Goal: Information Seeking & Learning: Find specific fact

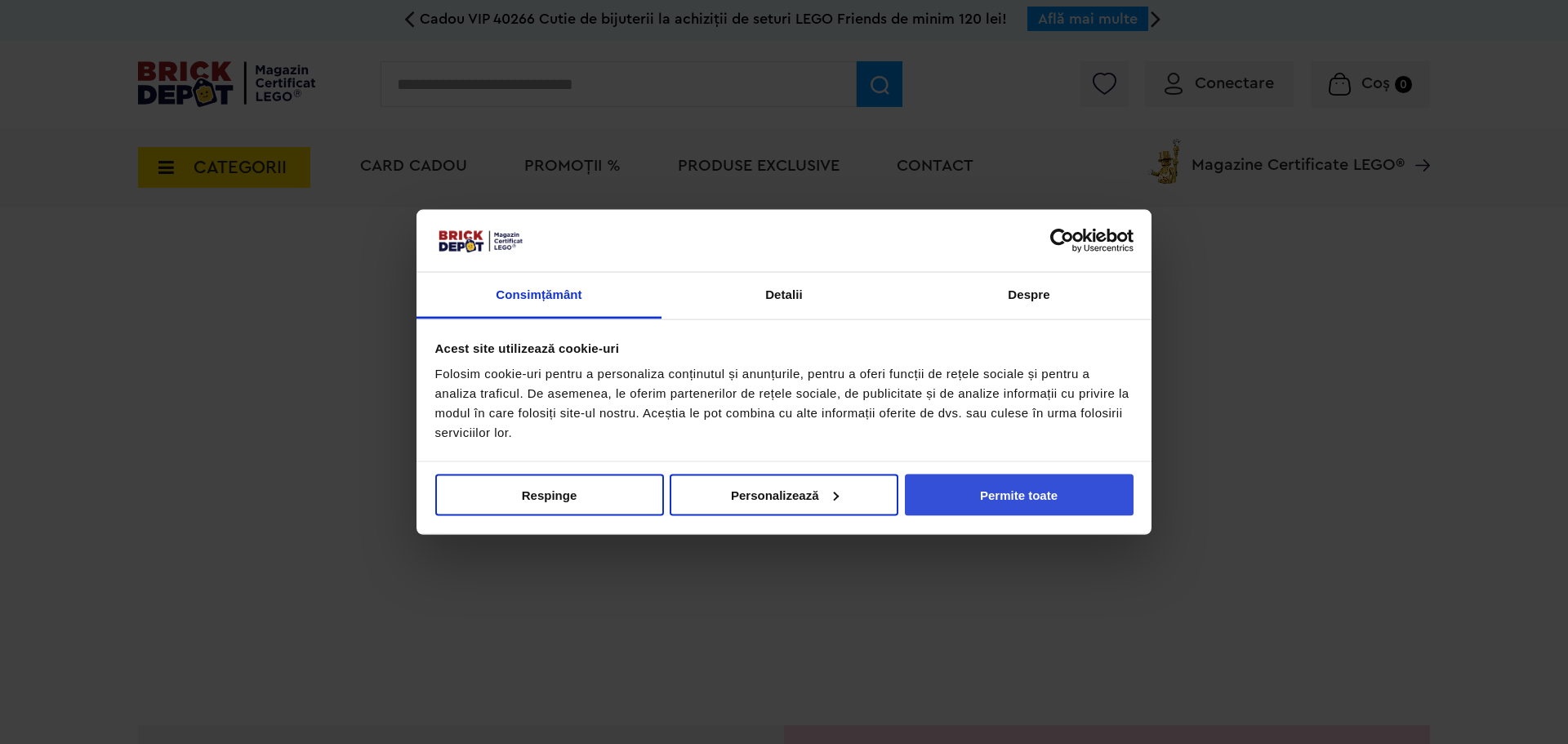
click at [1017, 495] on button "Permite toate" at bounding box center [1019, 494] width 229 height 42
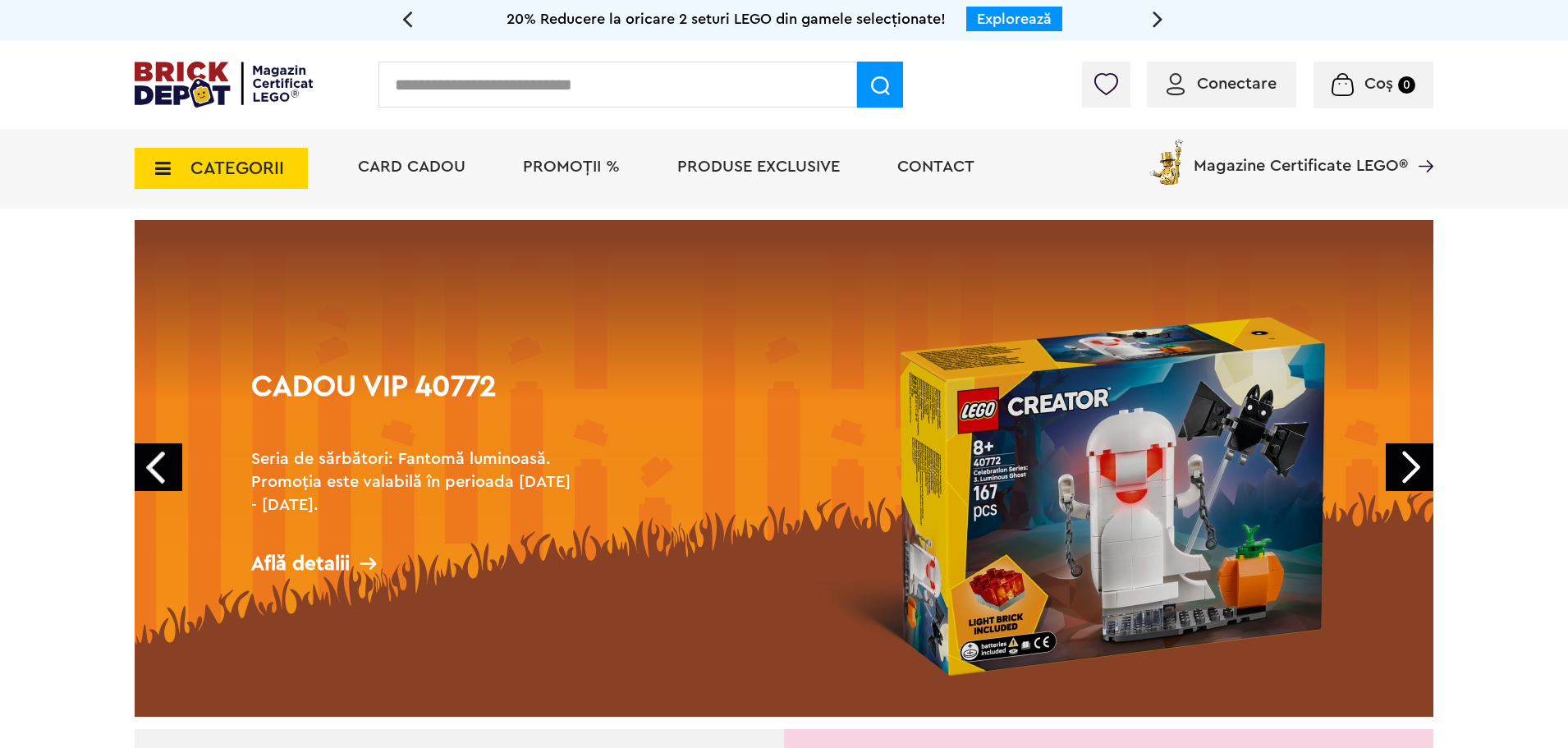
click at [1415, 444] on link "Cadou VIP 40772 Seria de sărbători: Fantomă luminoasă. Promoția este valabilă î…" at bounding box center [784, 469] width 1299 height 497
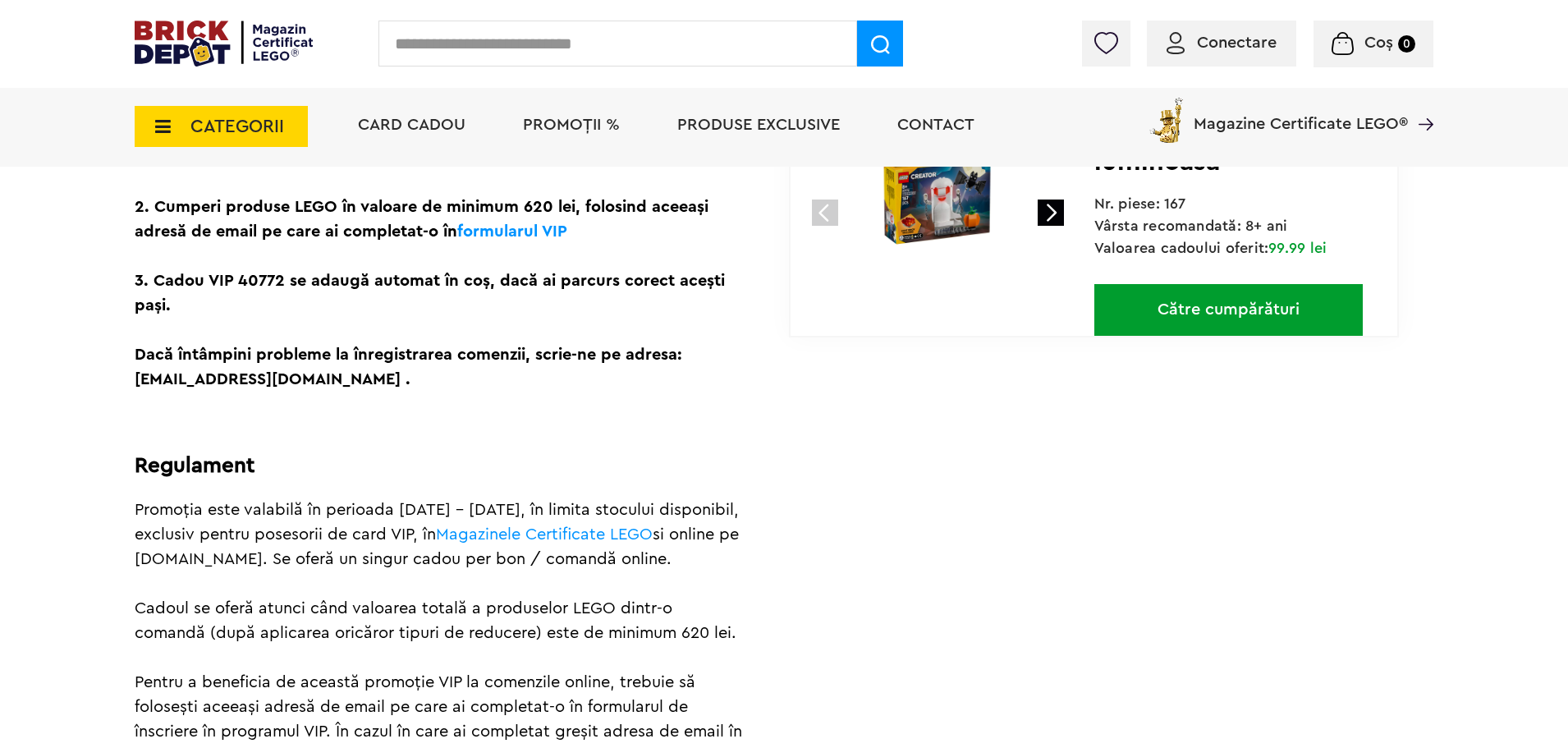
scroll to position [575, 0]
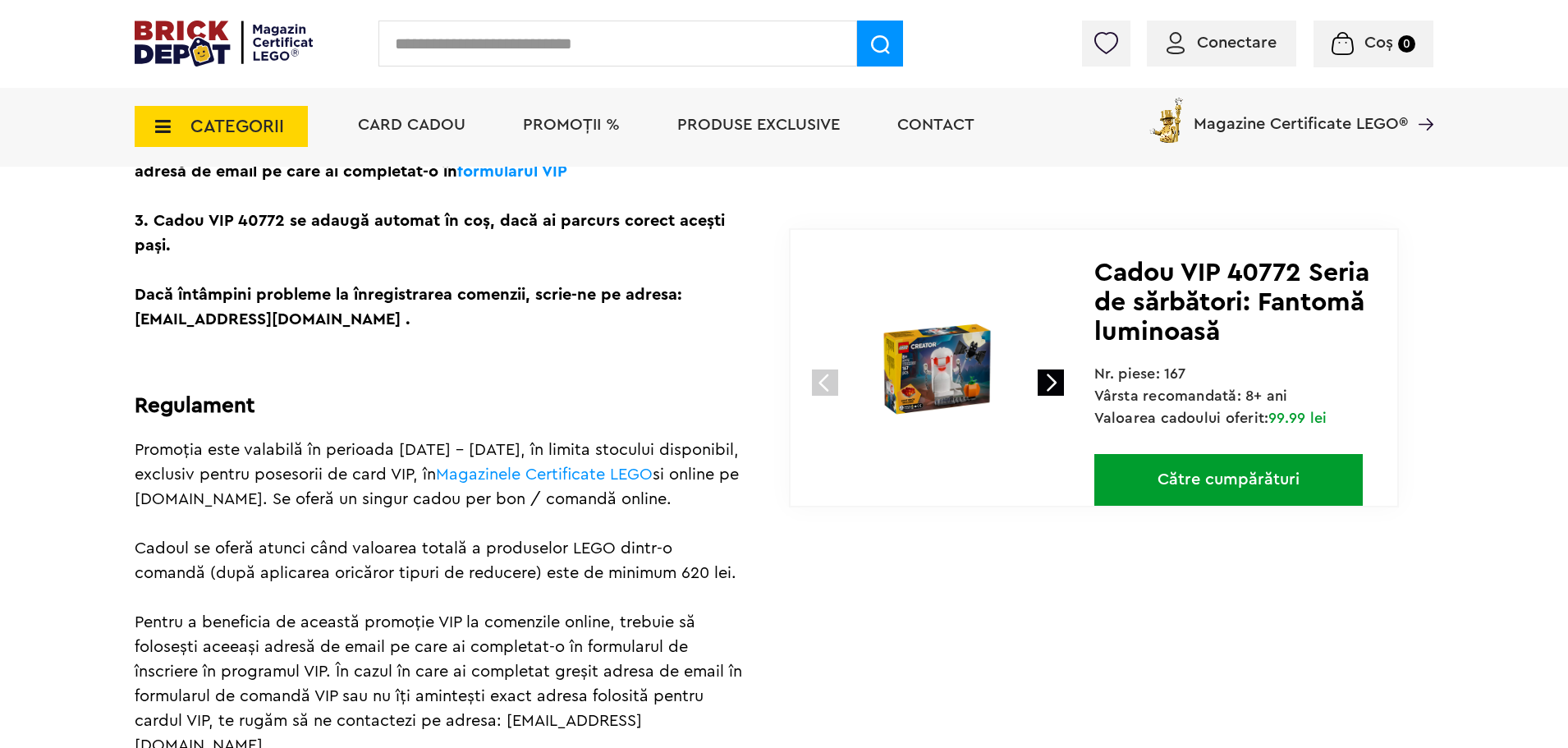
click at [1052, 386] on link at bounding box center [1051, 383] width 26 height 26
click at [1050, 386] on link at bounding box center [1051, 383] width 26 height 26
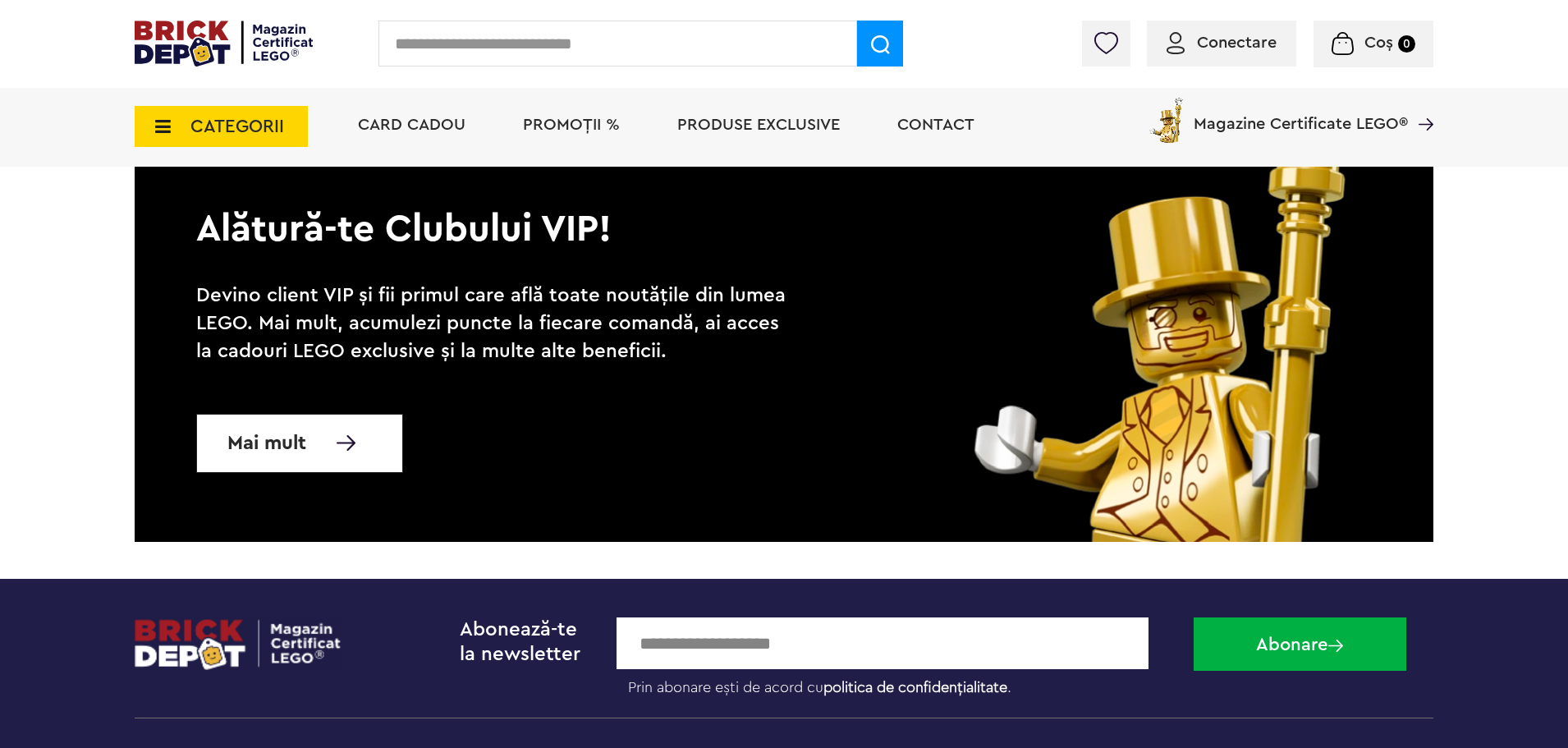
scroll to position [1150, 0]
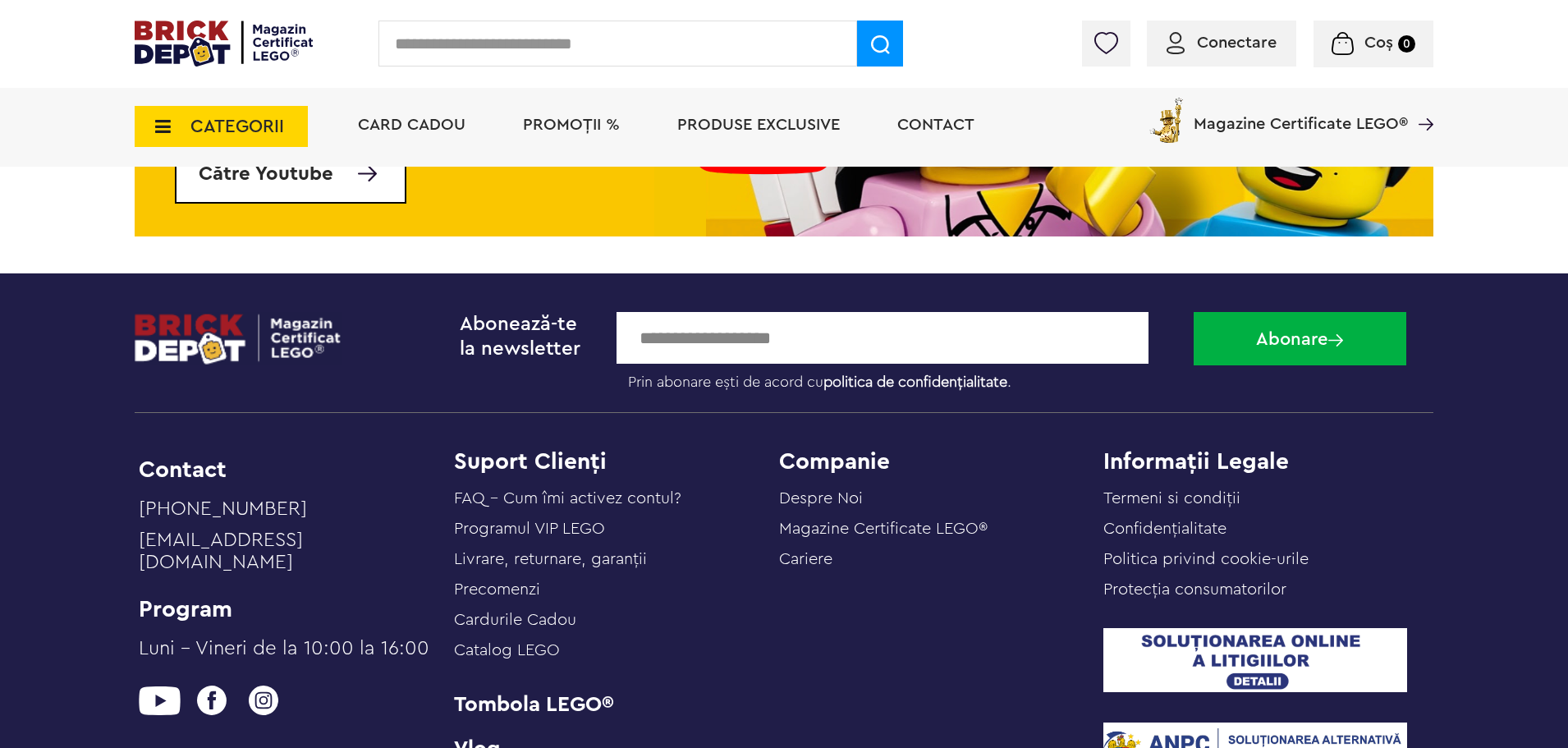
scroll to position [5994, 0]
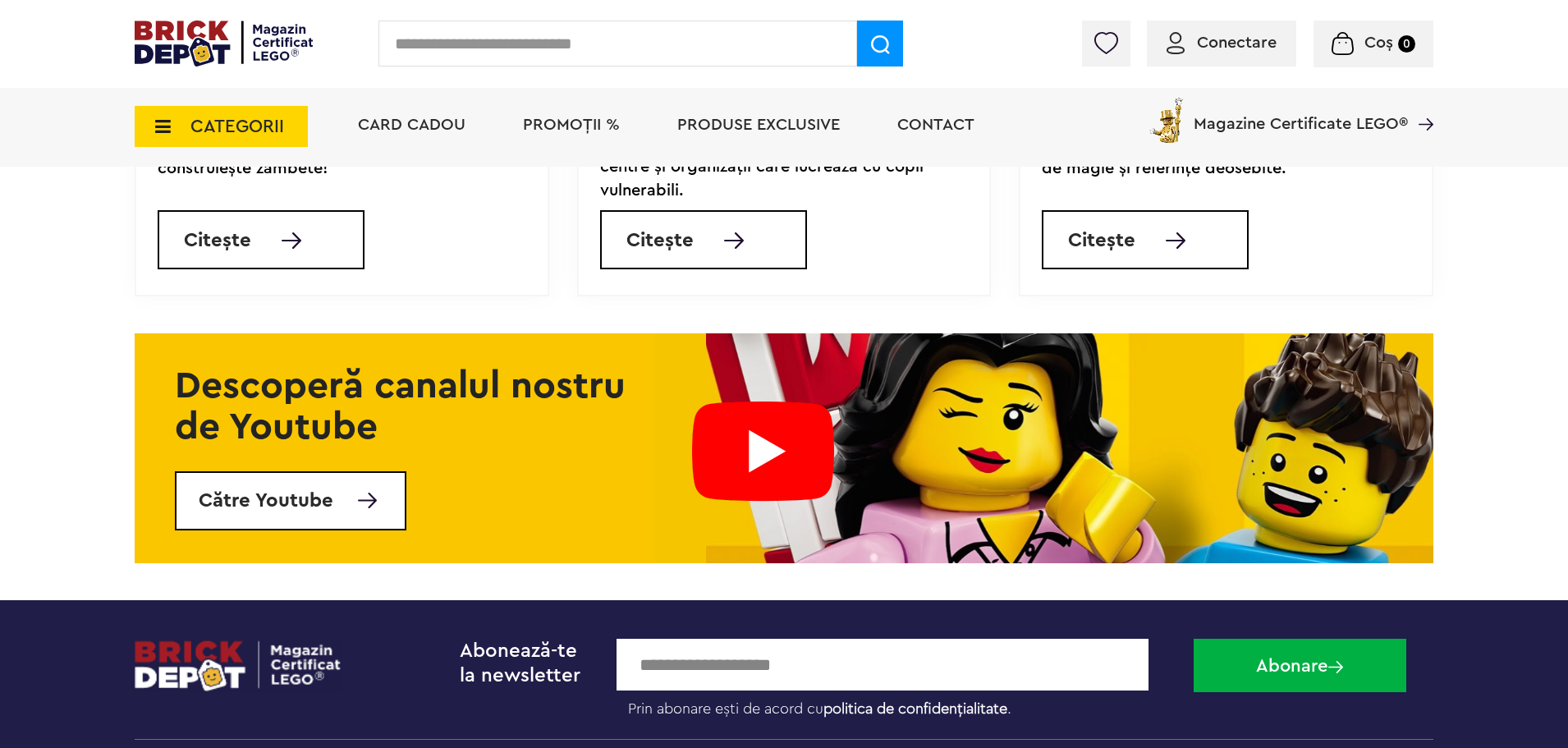
click at [268, 121] on span "CATEGORII" at bounding box center [237, 126] width 93 height 18
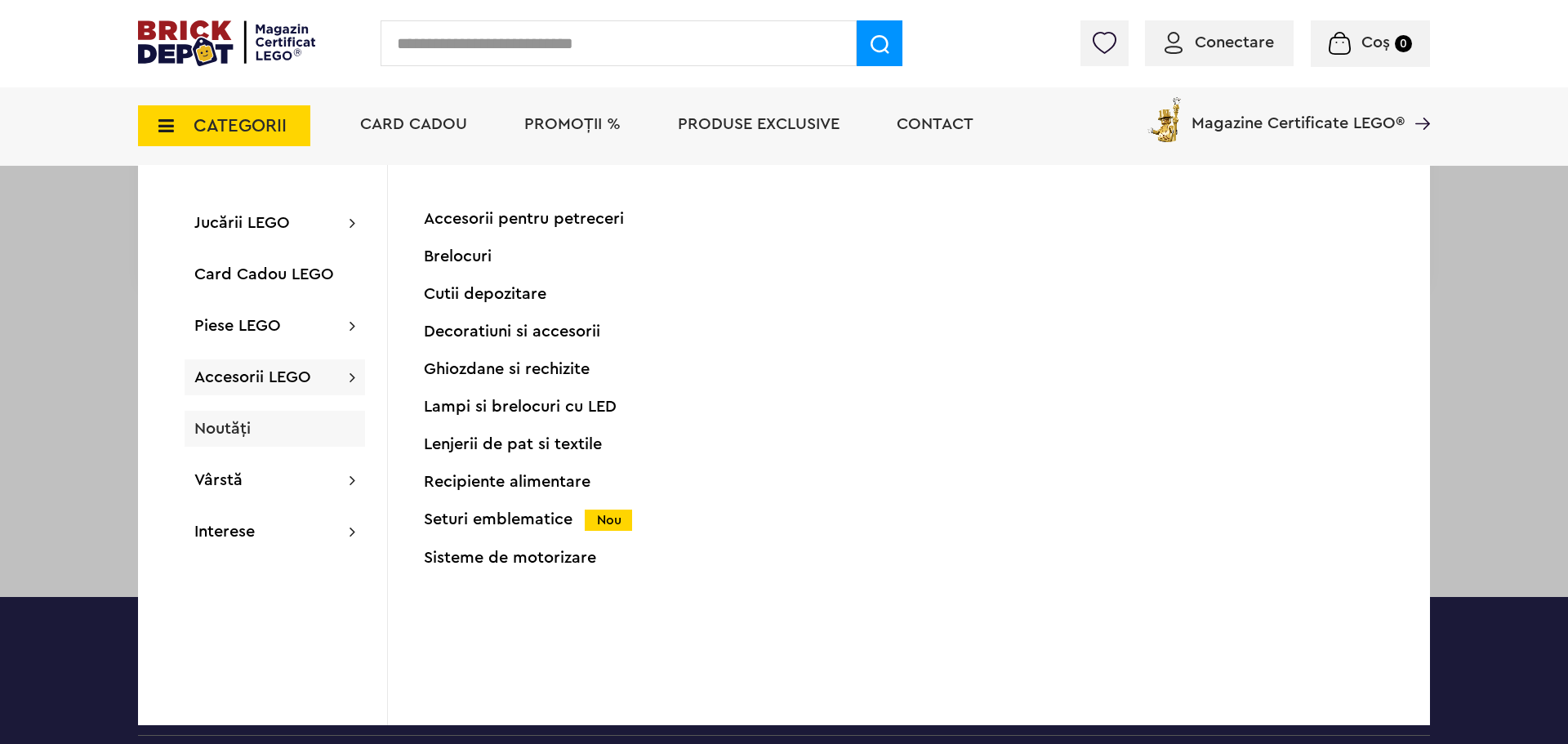
click at [240, 424] on span "Noutăți" at bounding box center [222, 429] width 57 height 17
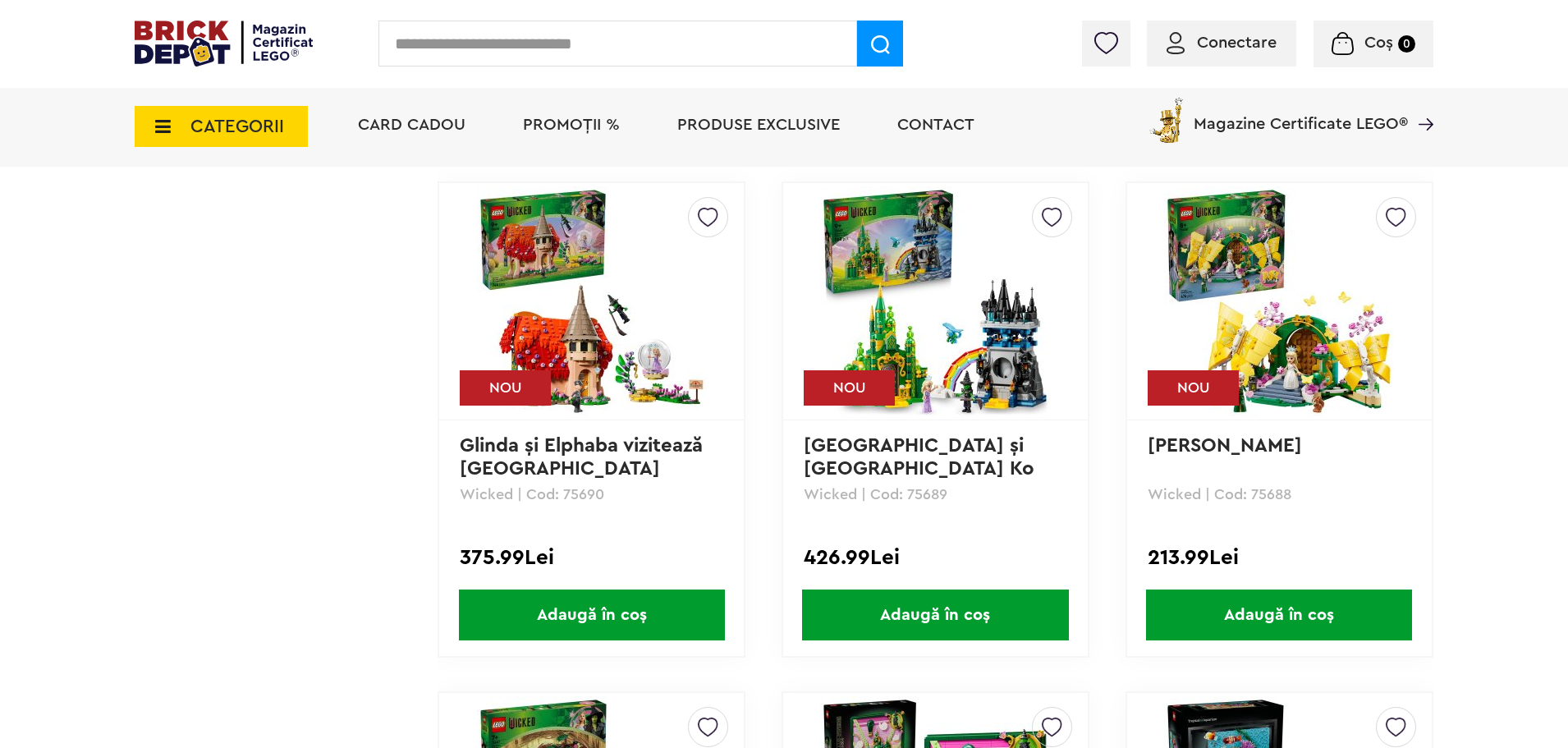
scroll to position [5173, 0]
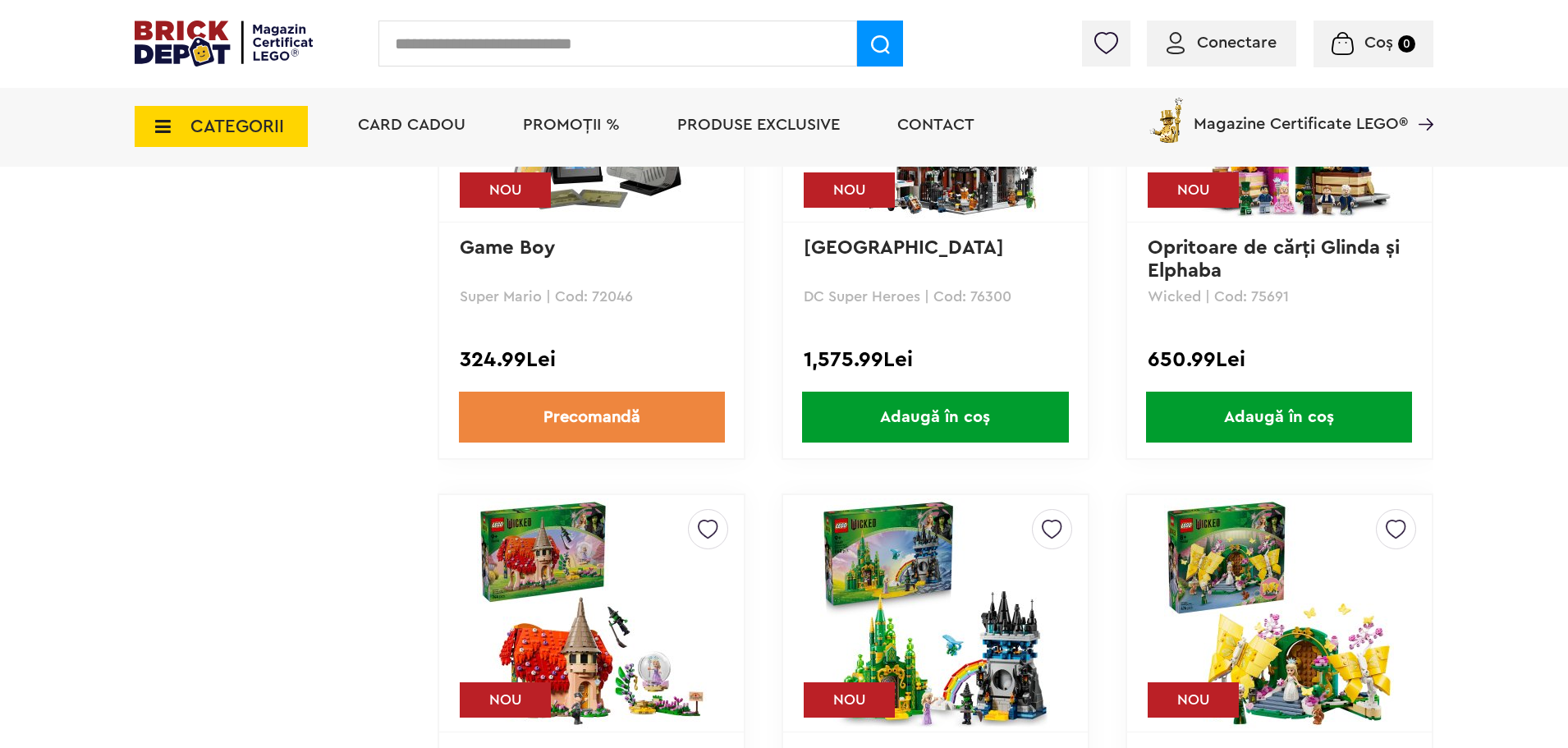
click at [580, 123] on span "PROMOȚII %" at bounding box center [572, 125] width 97 height 17
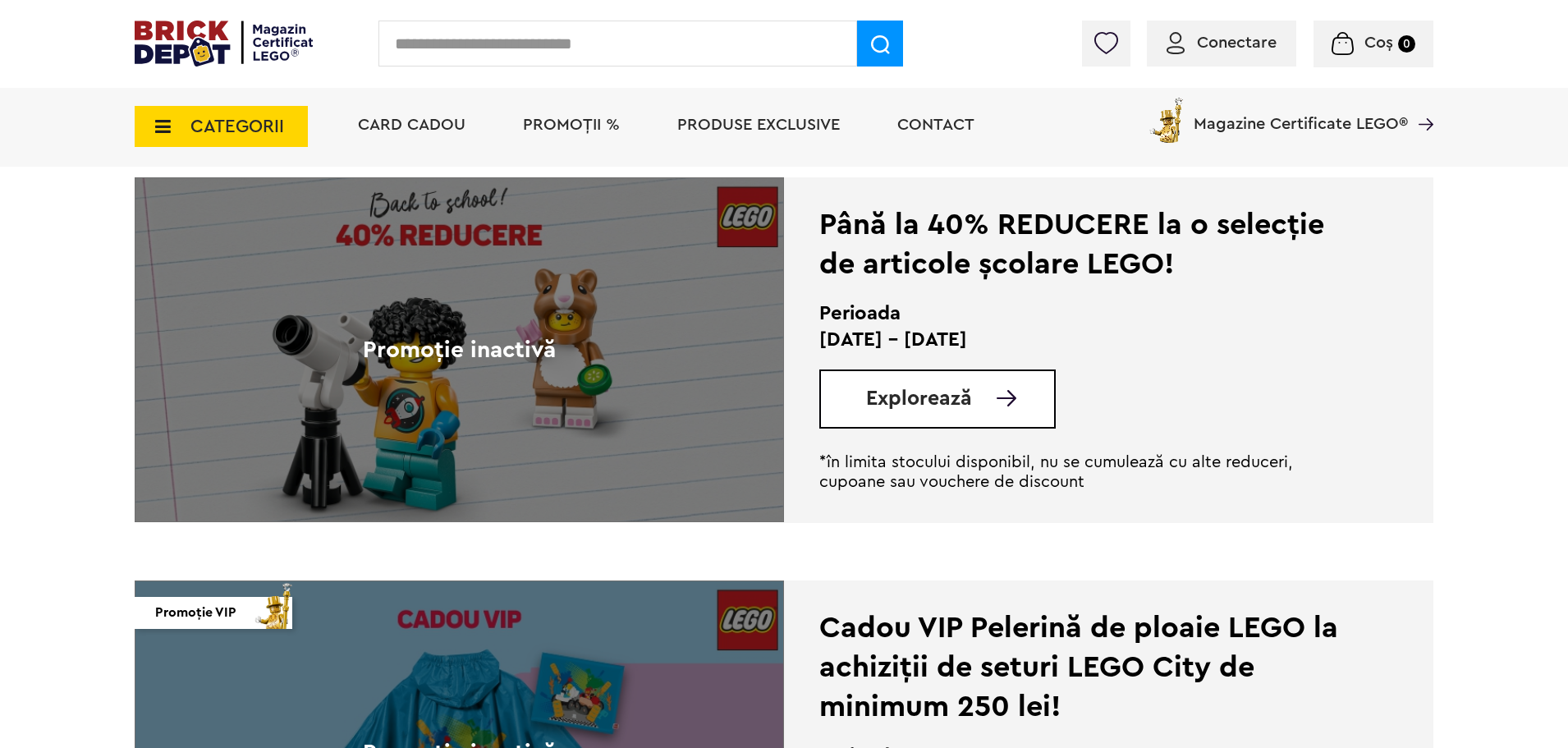
scroll to position [3613, 0]
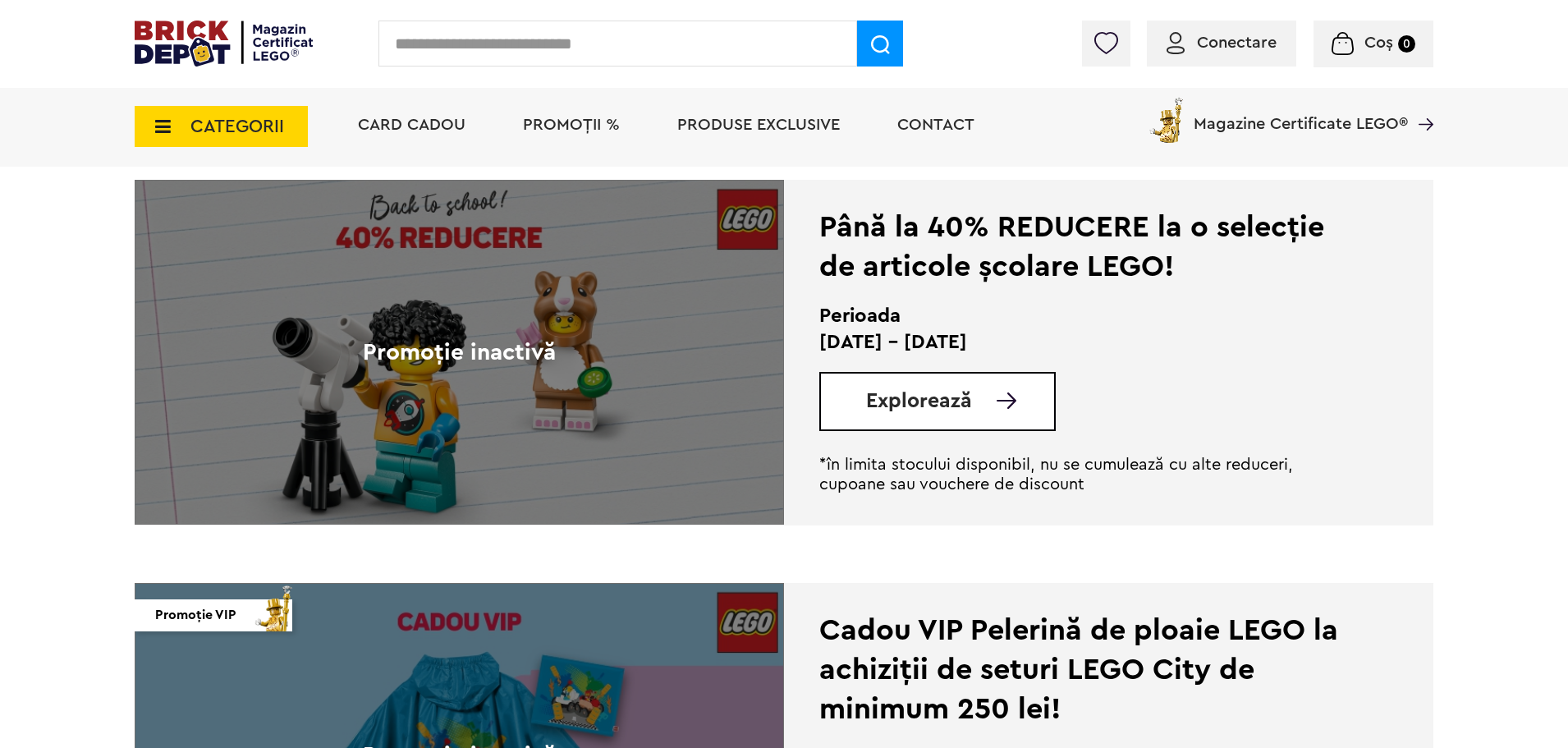
click at [880, 398] on span "Explorează" at bounding box center [919, 402] width 106 height 21
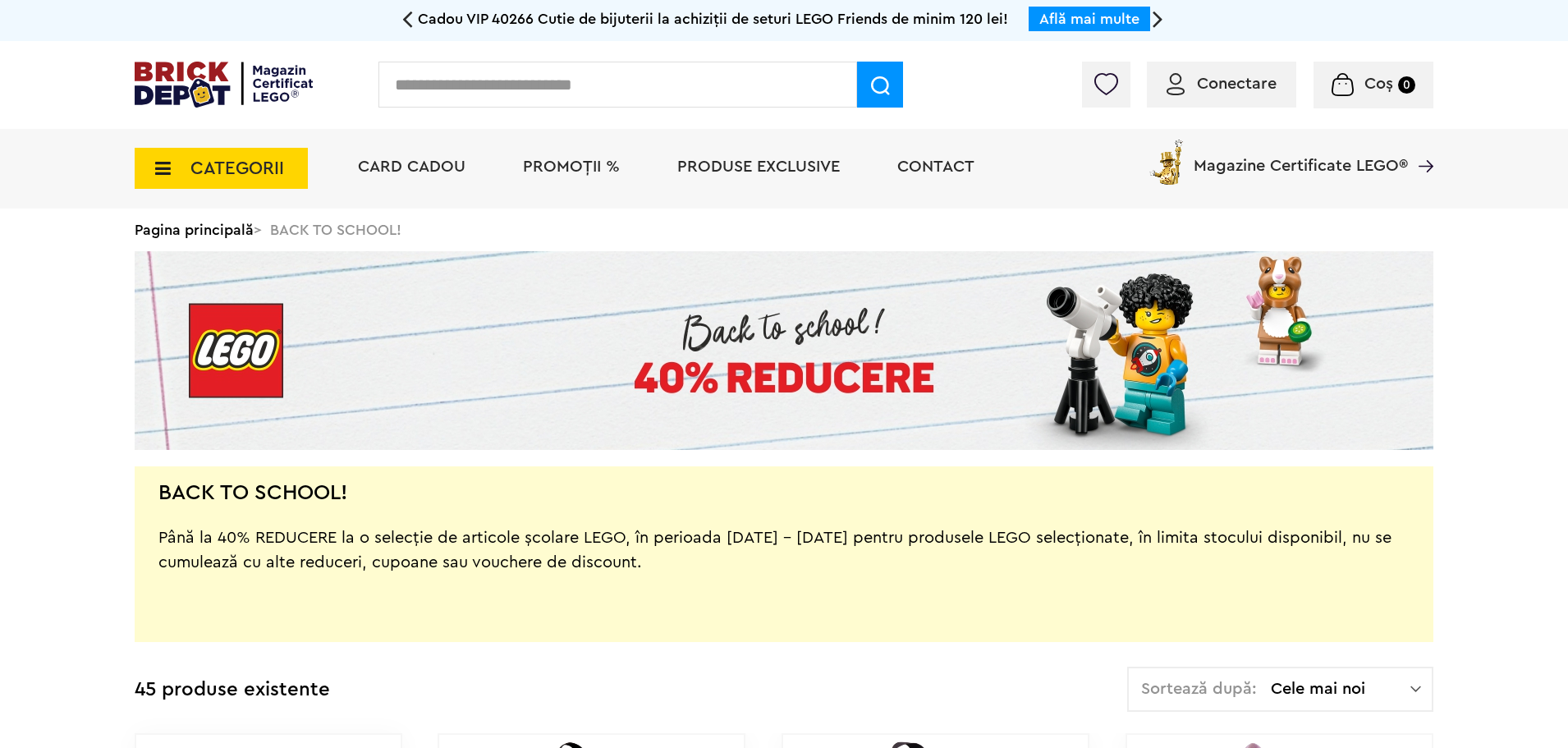
click at [254, 166] on span "CATEGORII" at bounding box center [237, 168] width 93 height 18
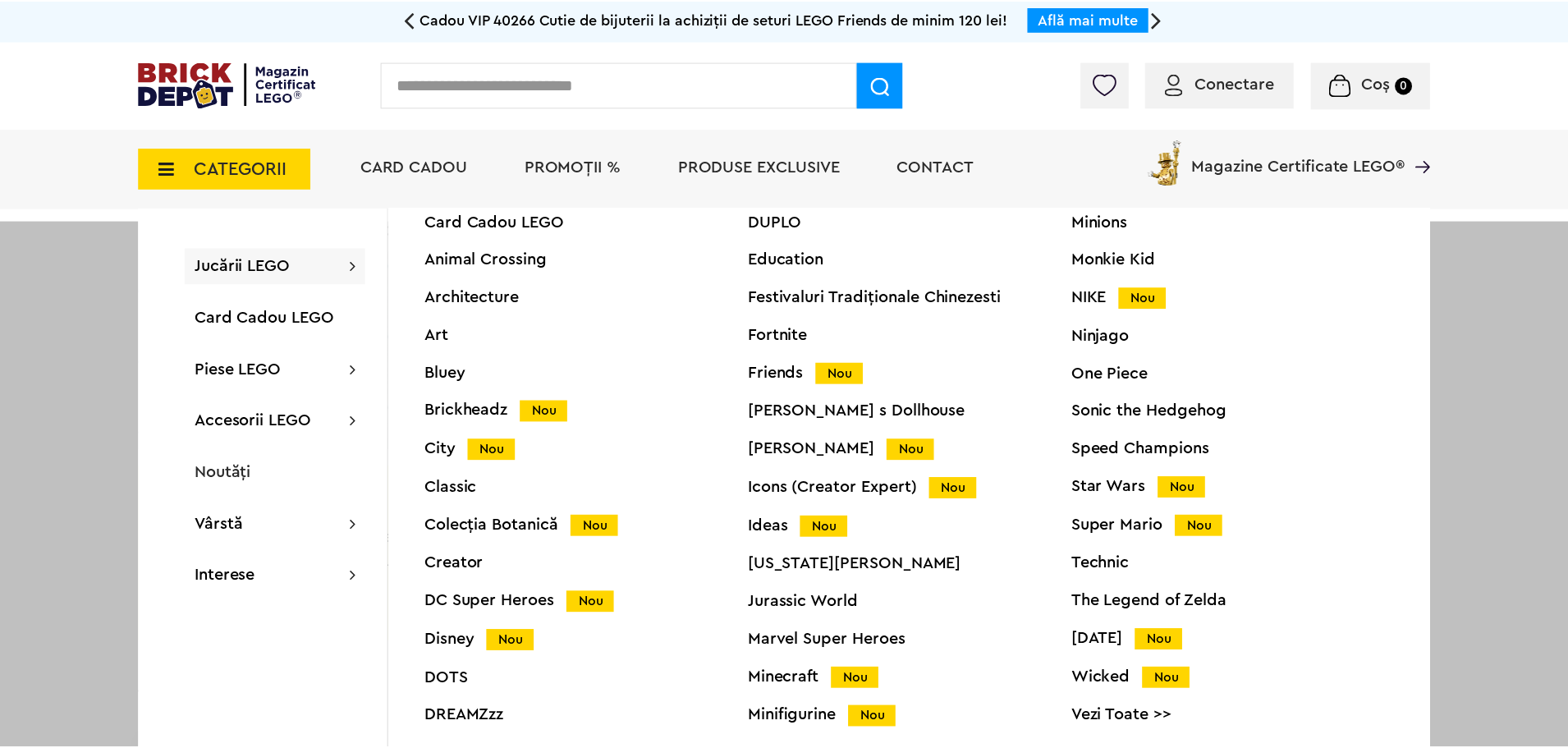
scroll to position [63, 0]
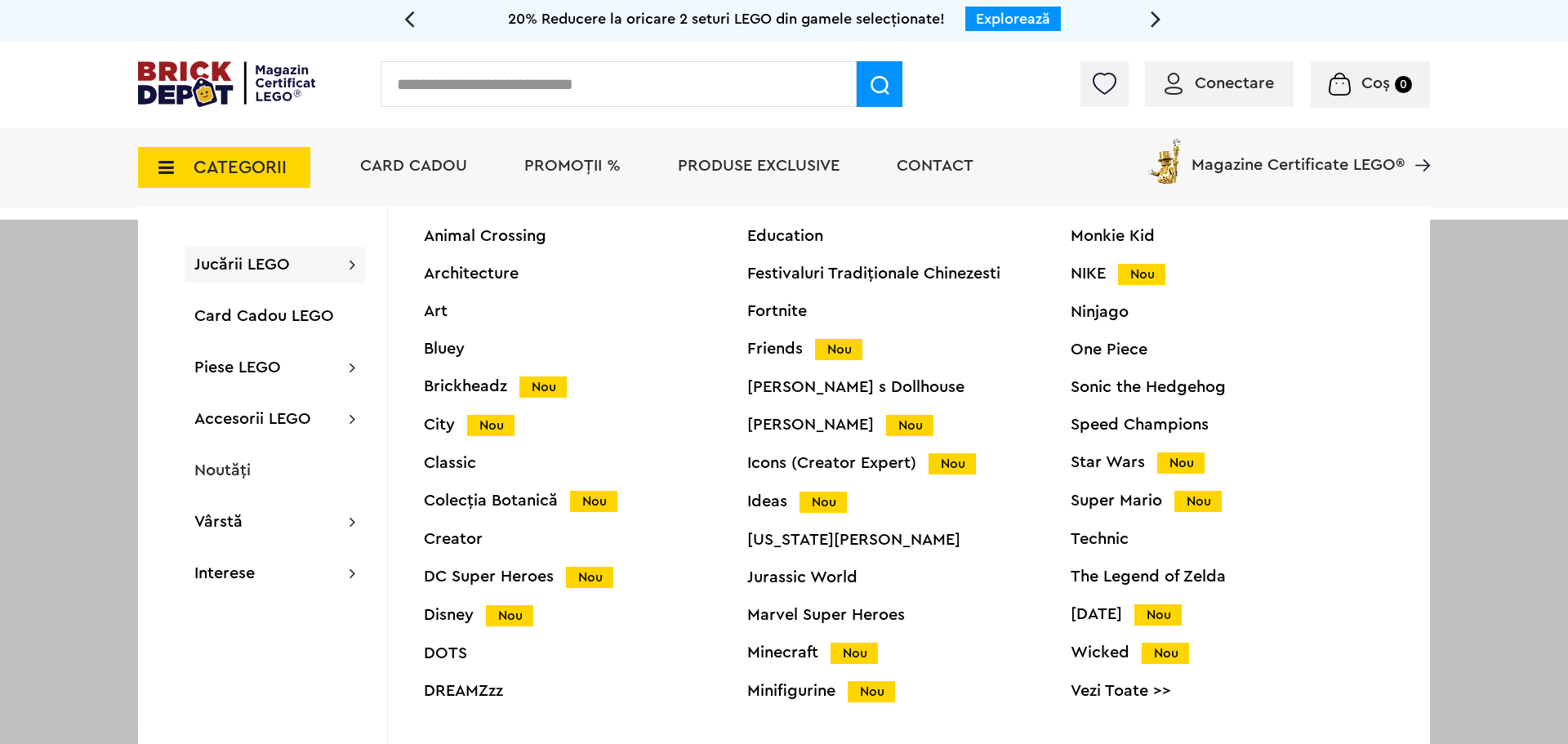
click at [525, 503] on div "Colecția Botanică Nou" at bounding box center [585, 501] width 323 height 17
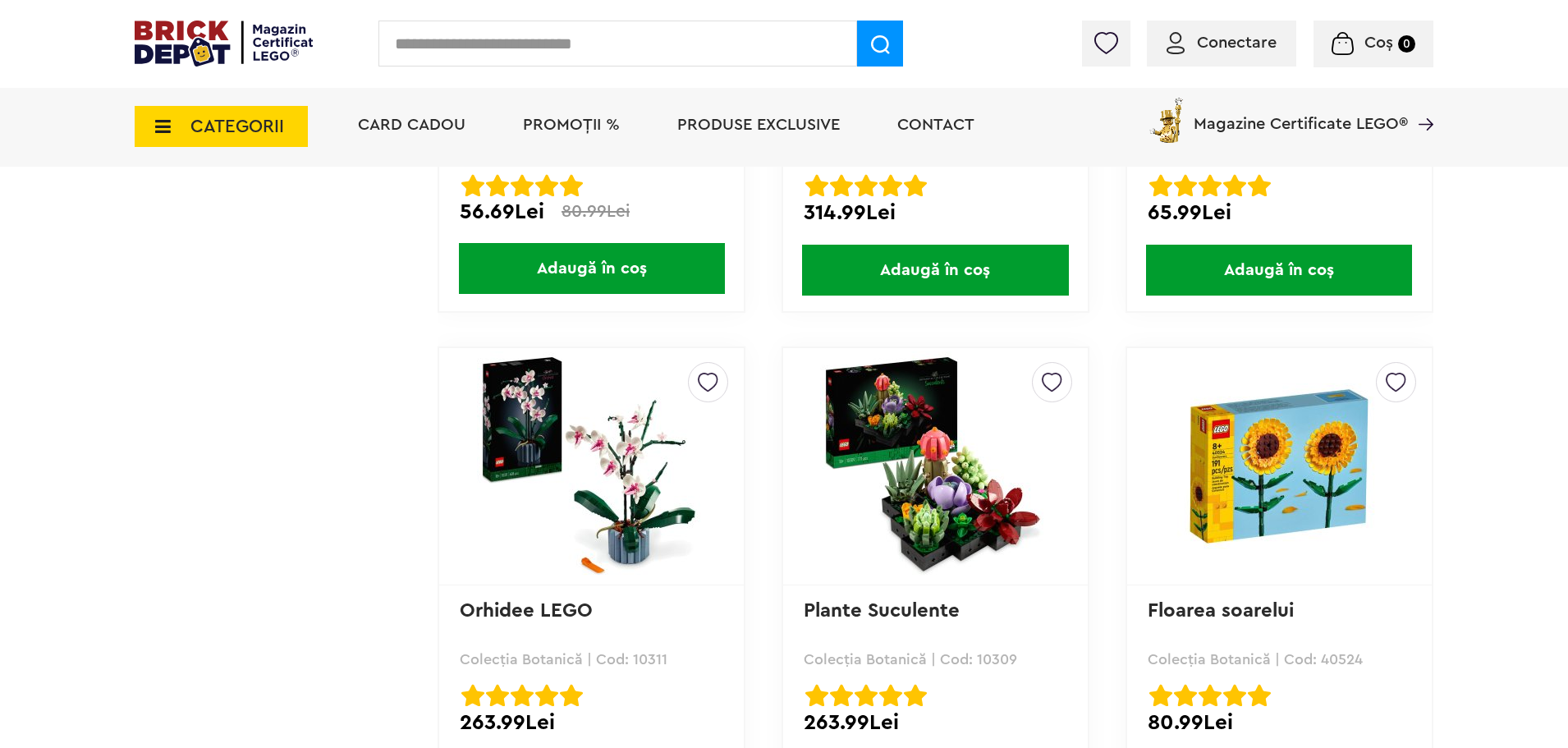
scroll to position [3449, 0]
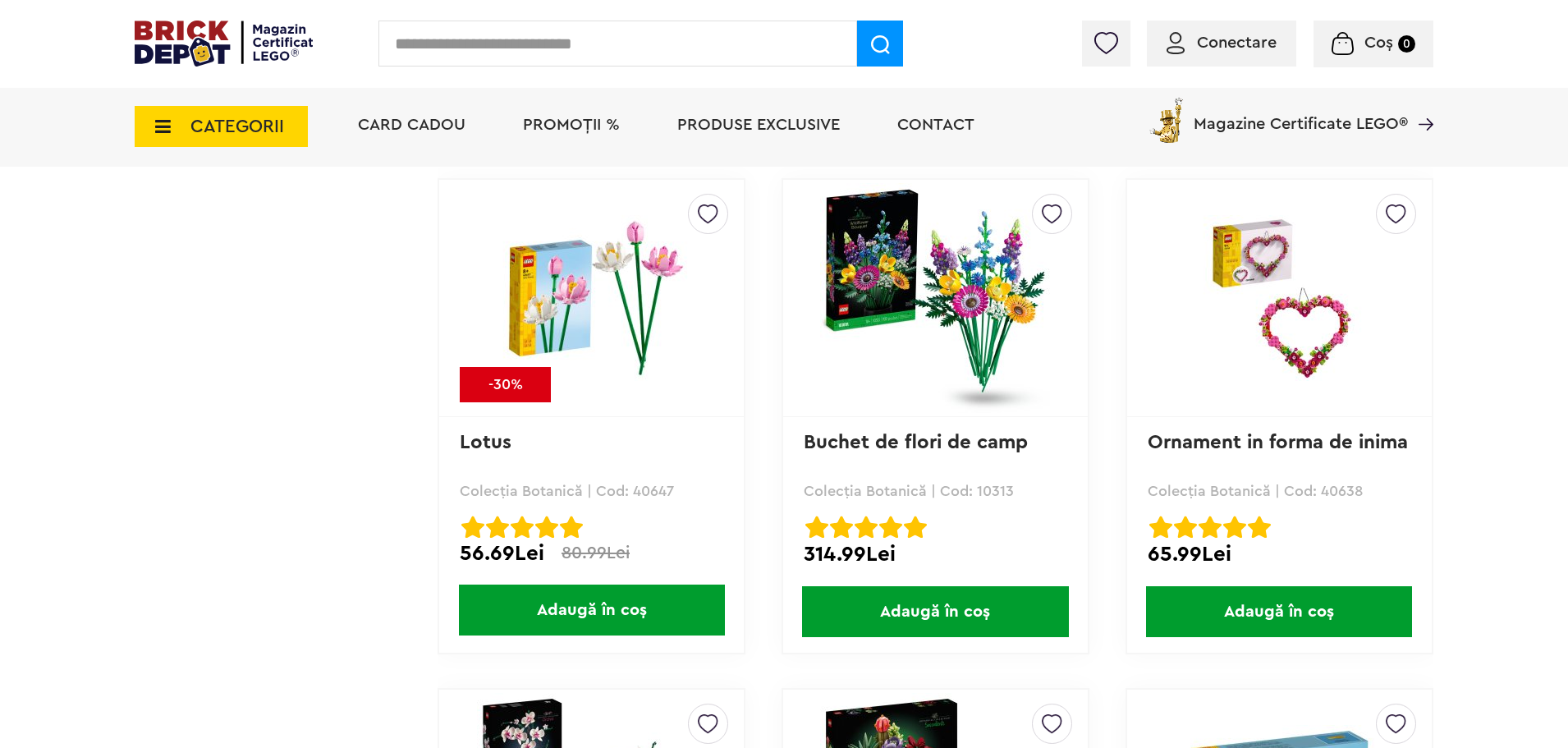
click at [805, 125] on span "Produse exclusive" at bounding box center [758, 125] width 162 height 17
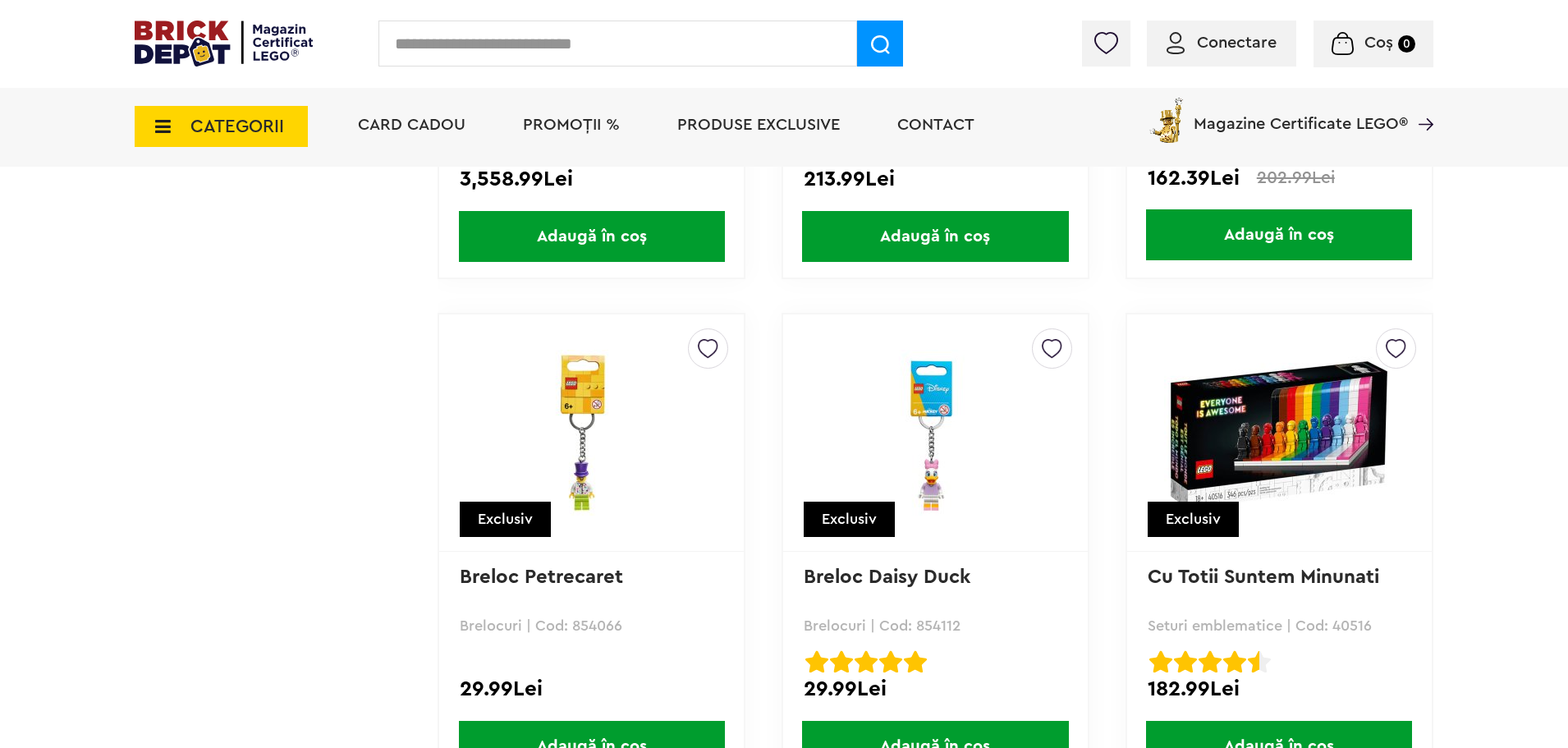
scroll to position [15731, 0]
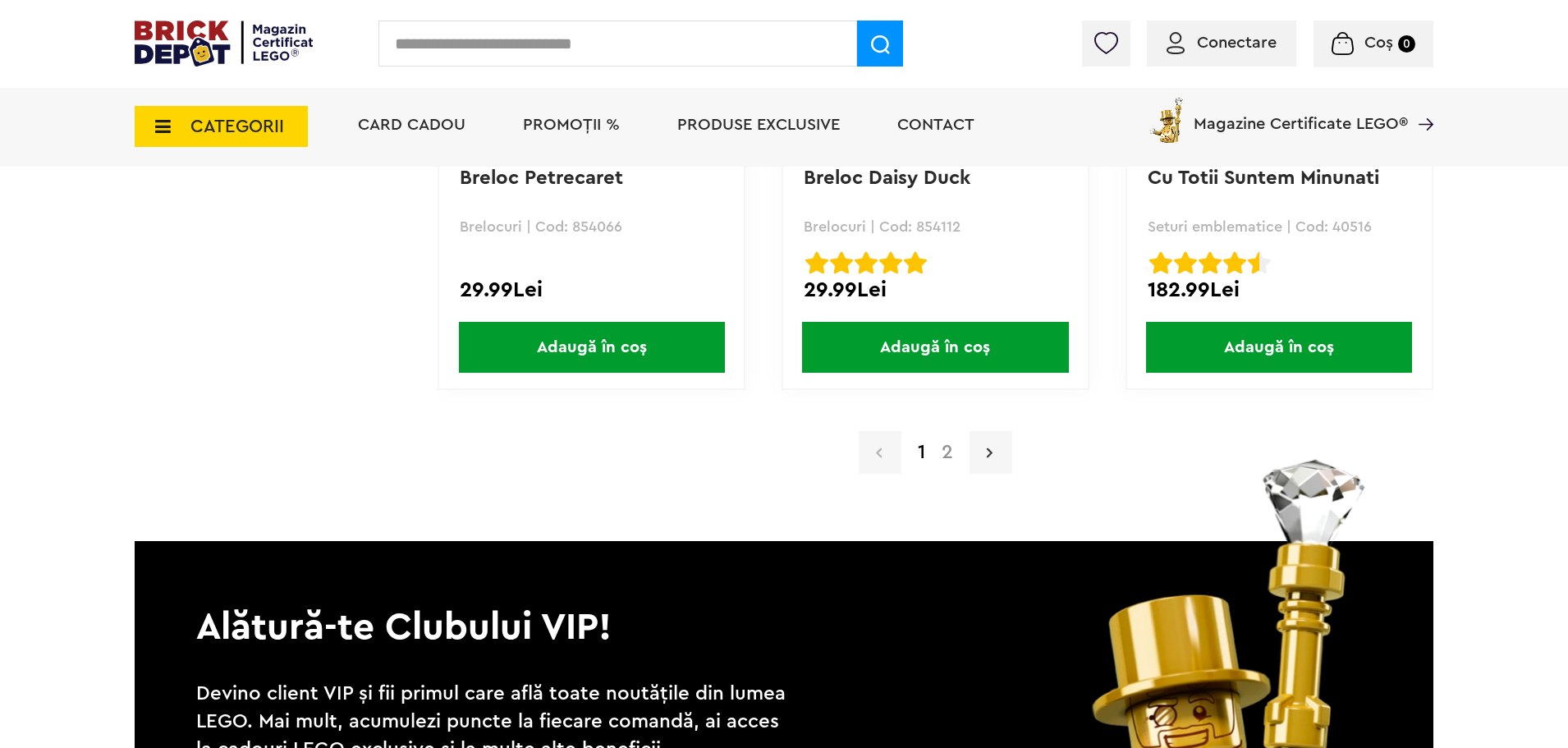
click at [990, 447] on icon at bounding box center [990, 453] width 6 height 17
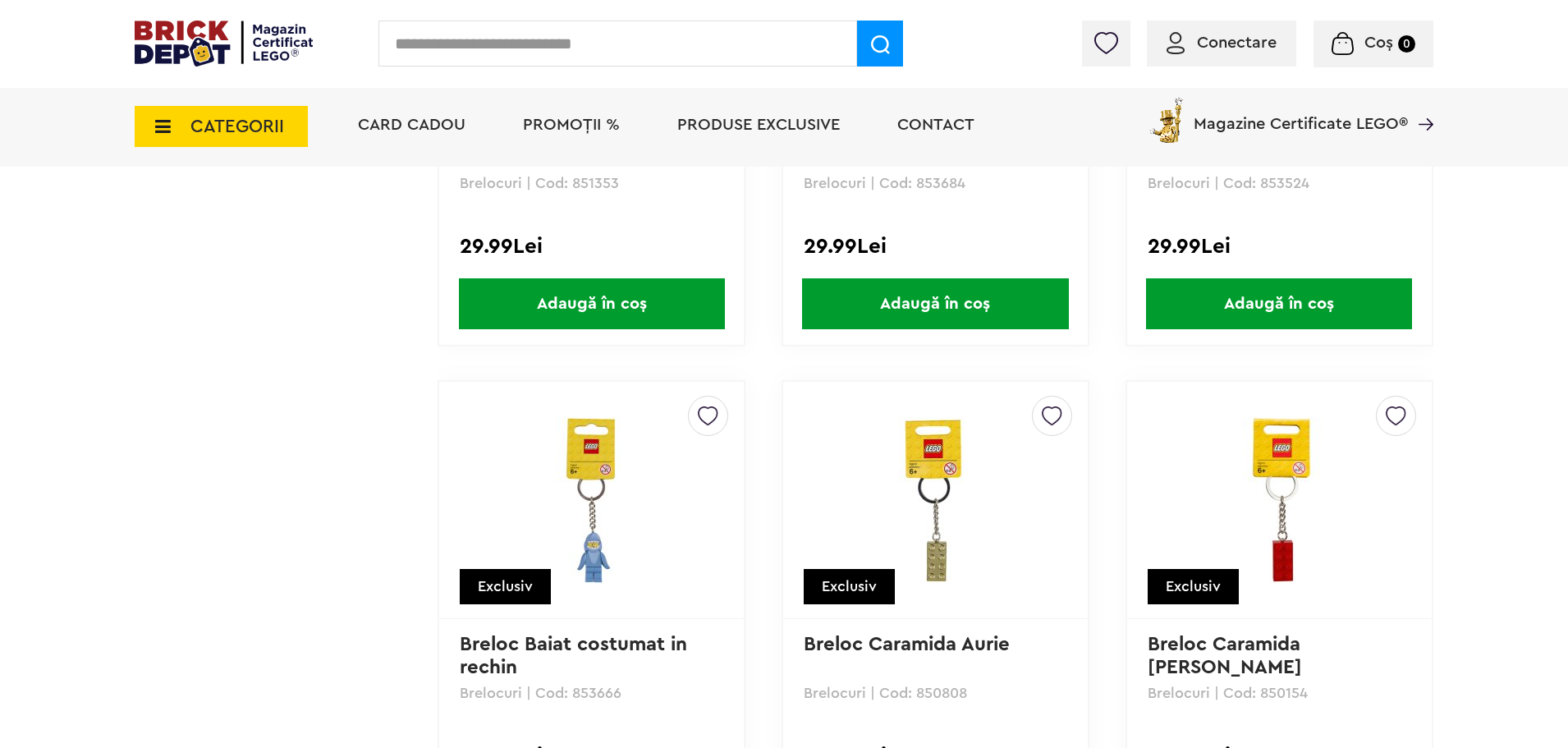
scroll to position [3414, 0]
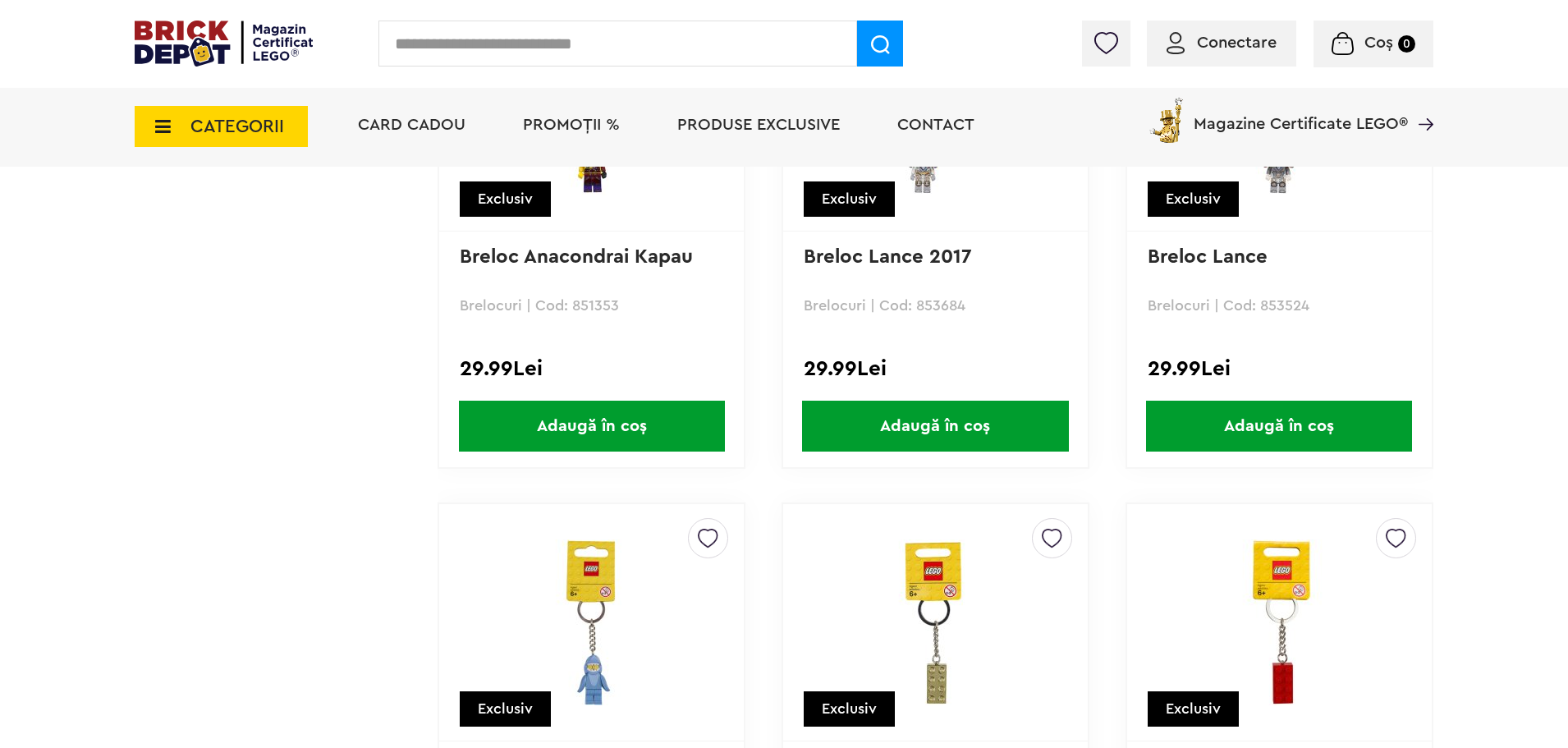
click at [265, 55] on img at bounding box center [223, 43] width 178 height 46
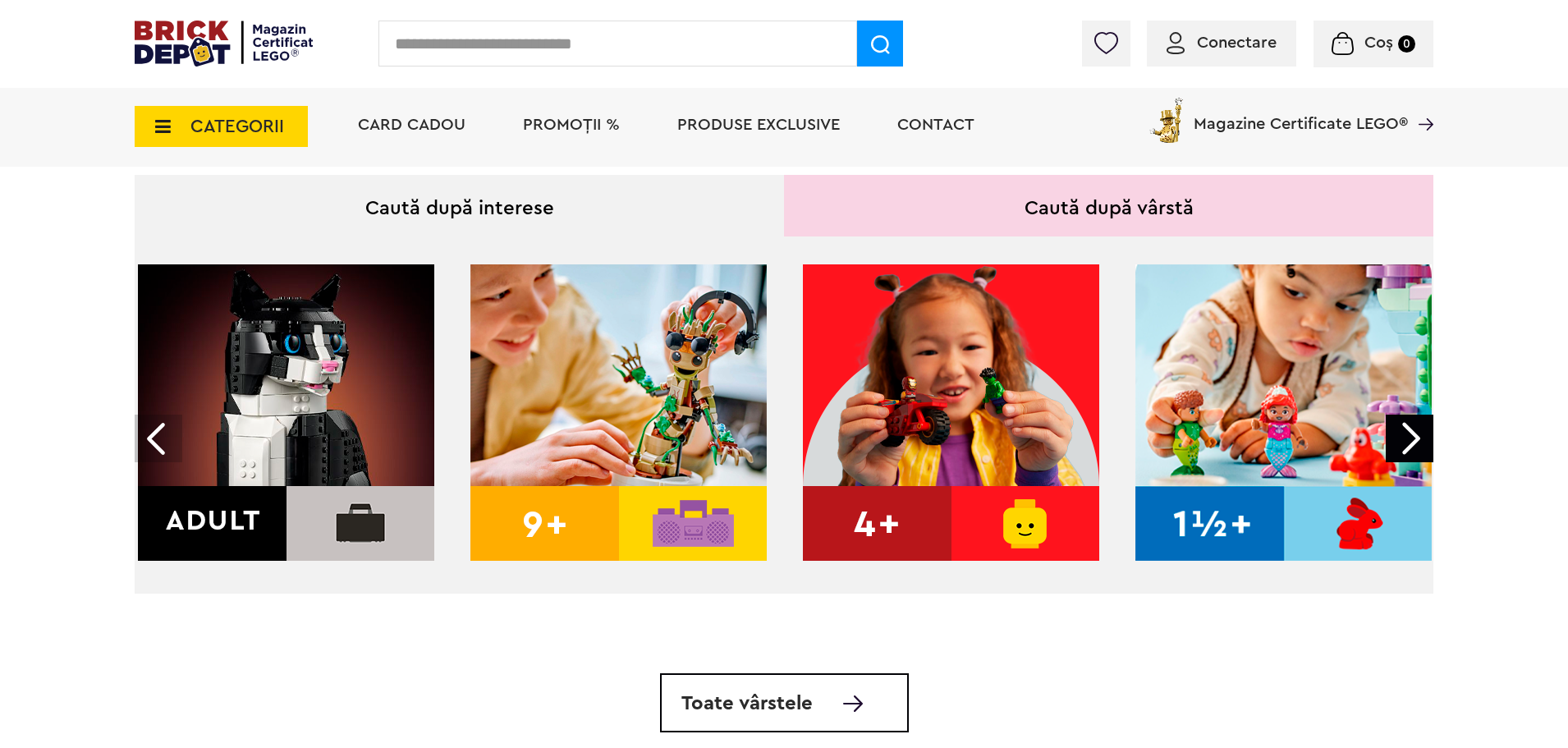
scroll to position [575, 0]
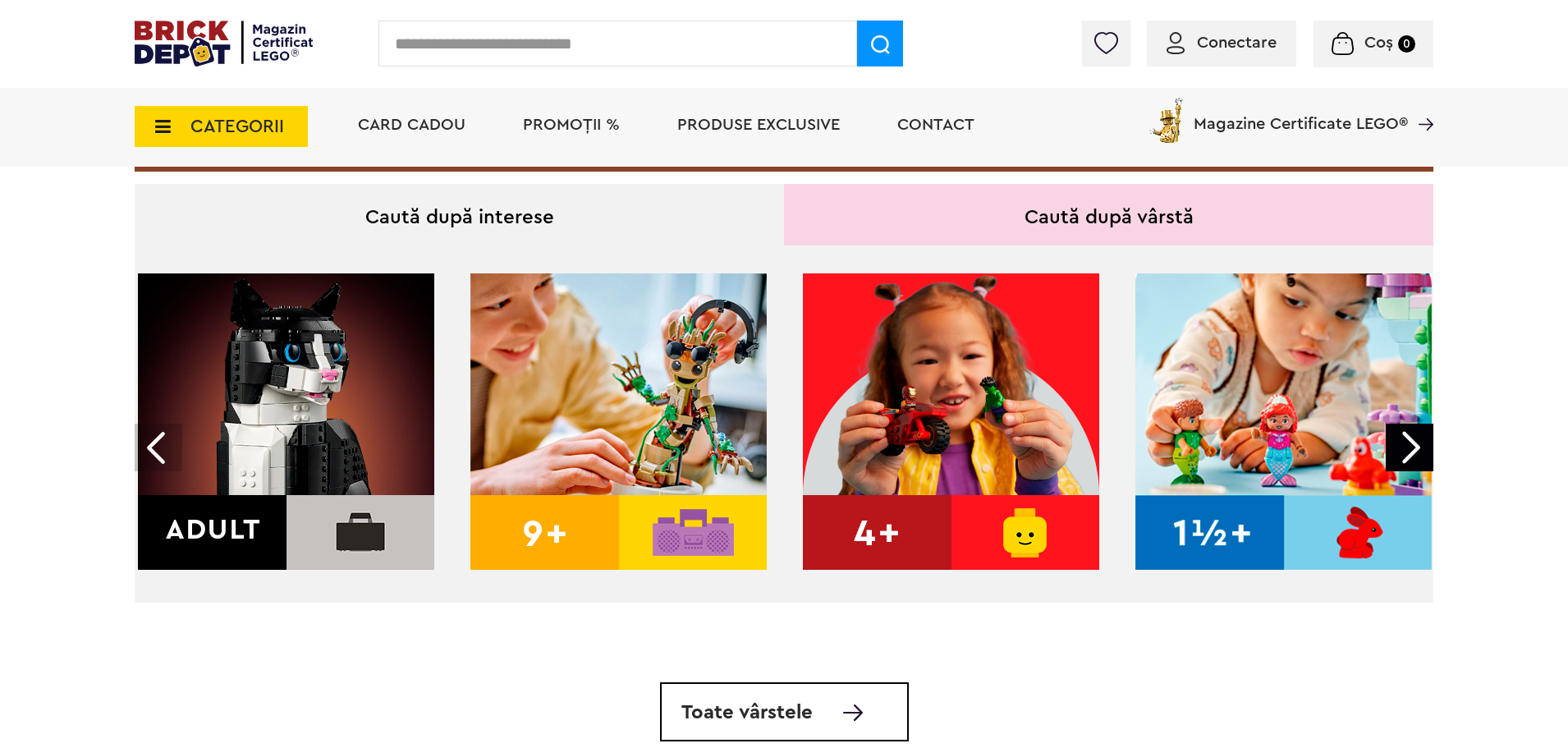
click at [672, 437] on img at bounding box center [618, 421] width 296 height 296
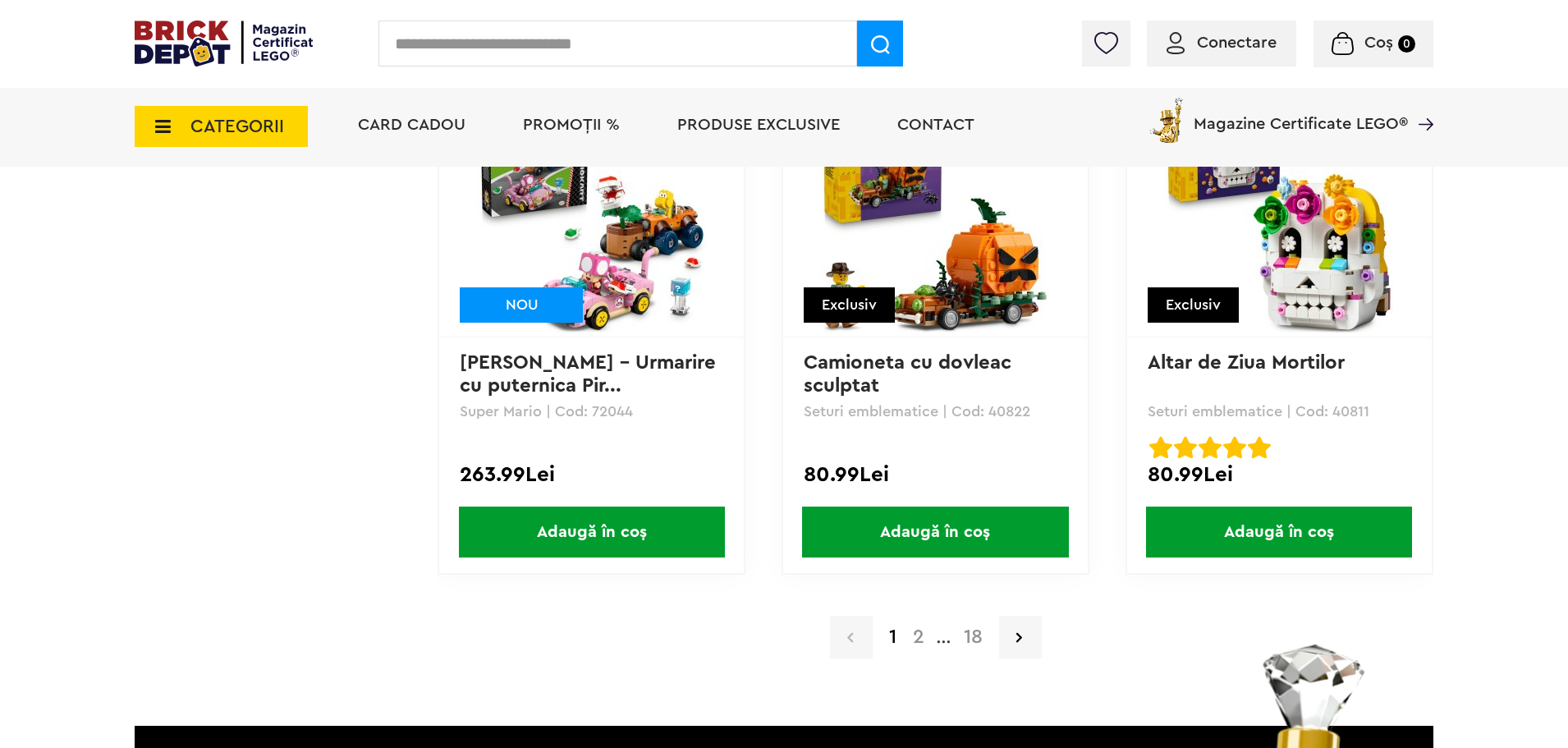
scroll to position [3531, 0]
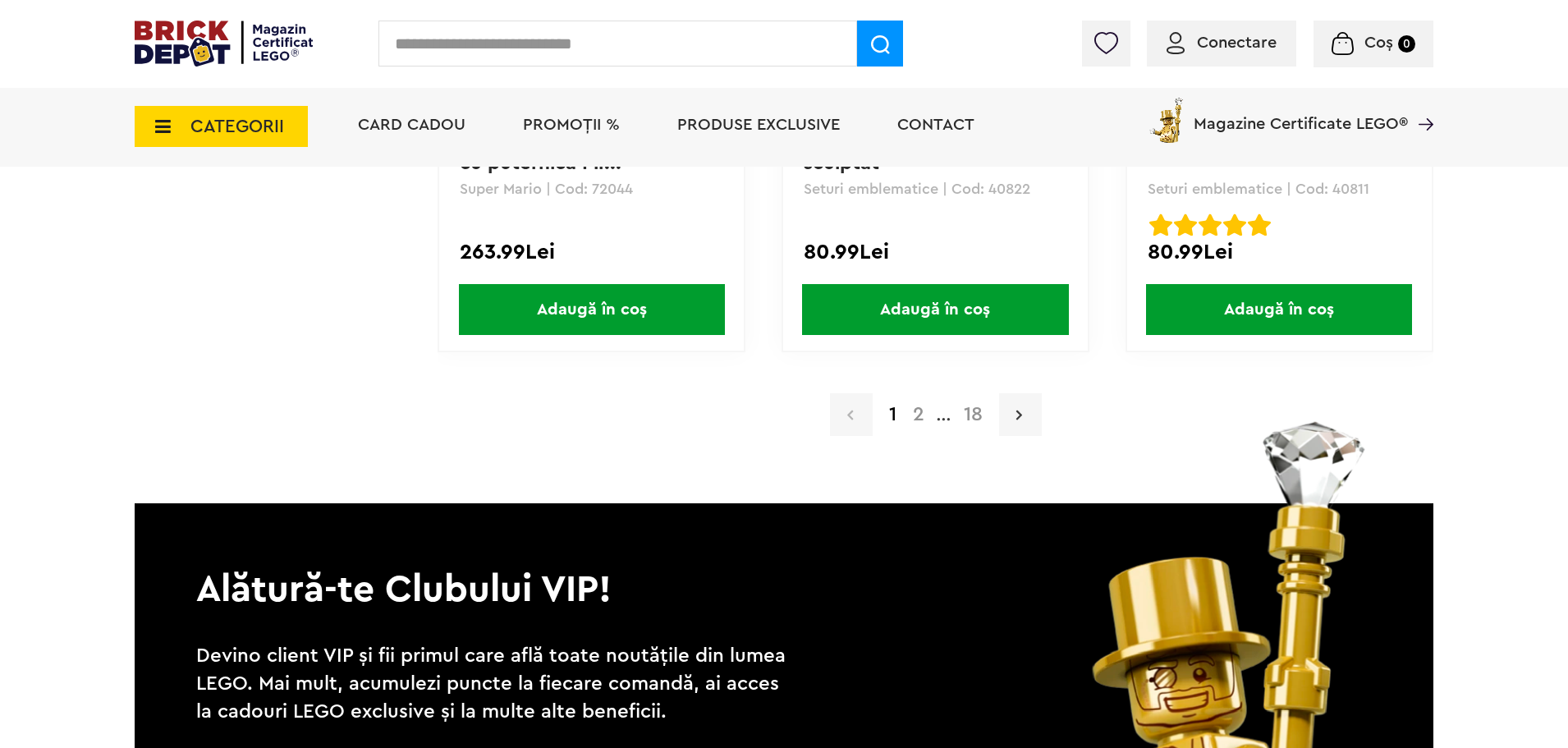
click at [1028, 430] on link at bounding box center [1021, 415] width 43 height 43
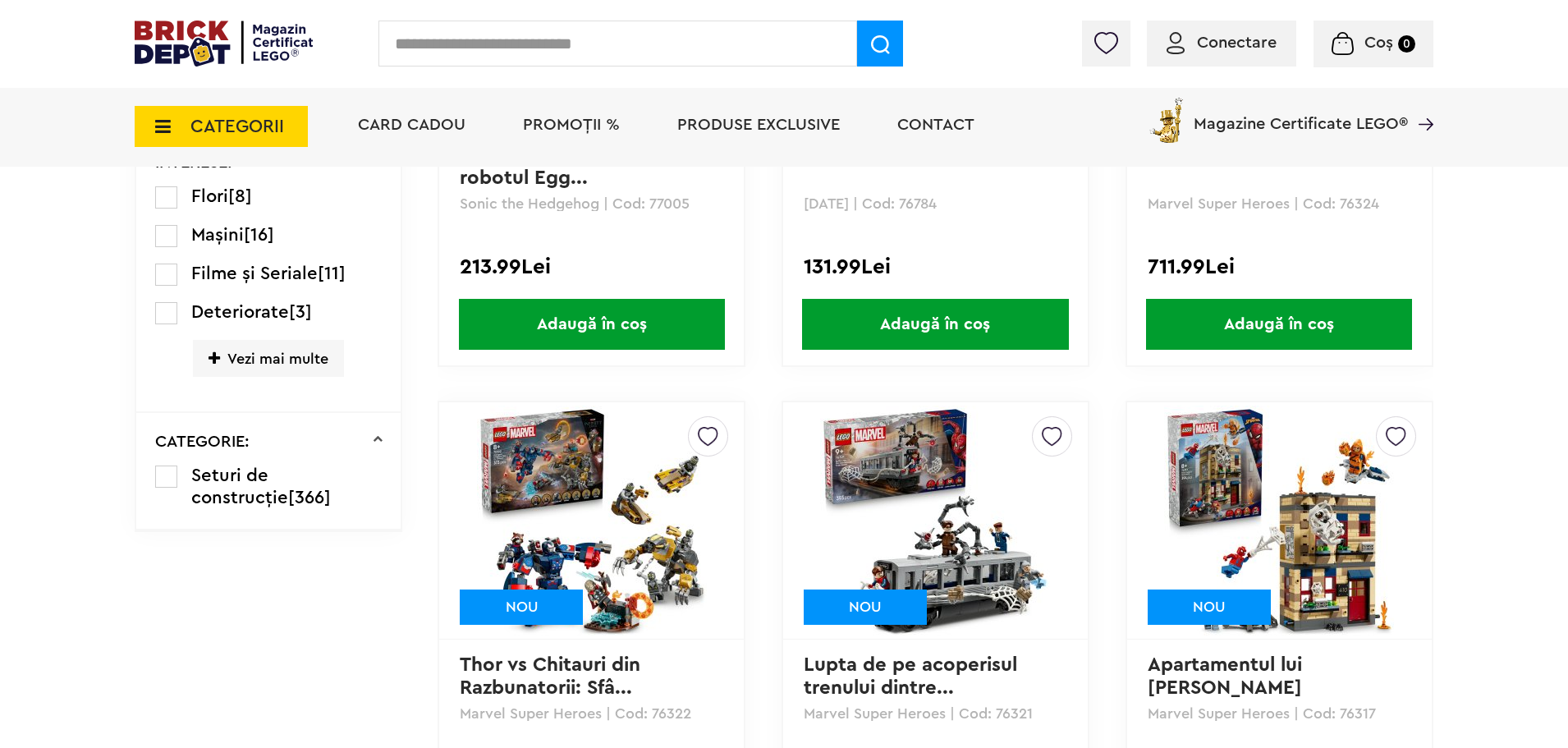
scroll to position [1478, 0]
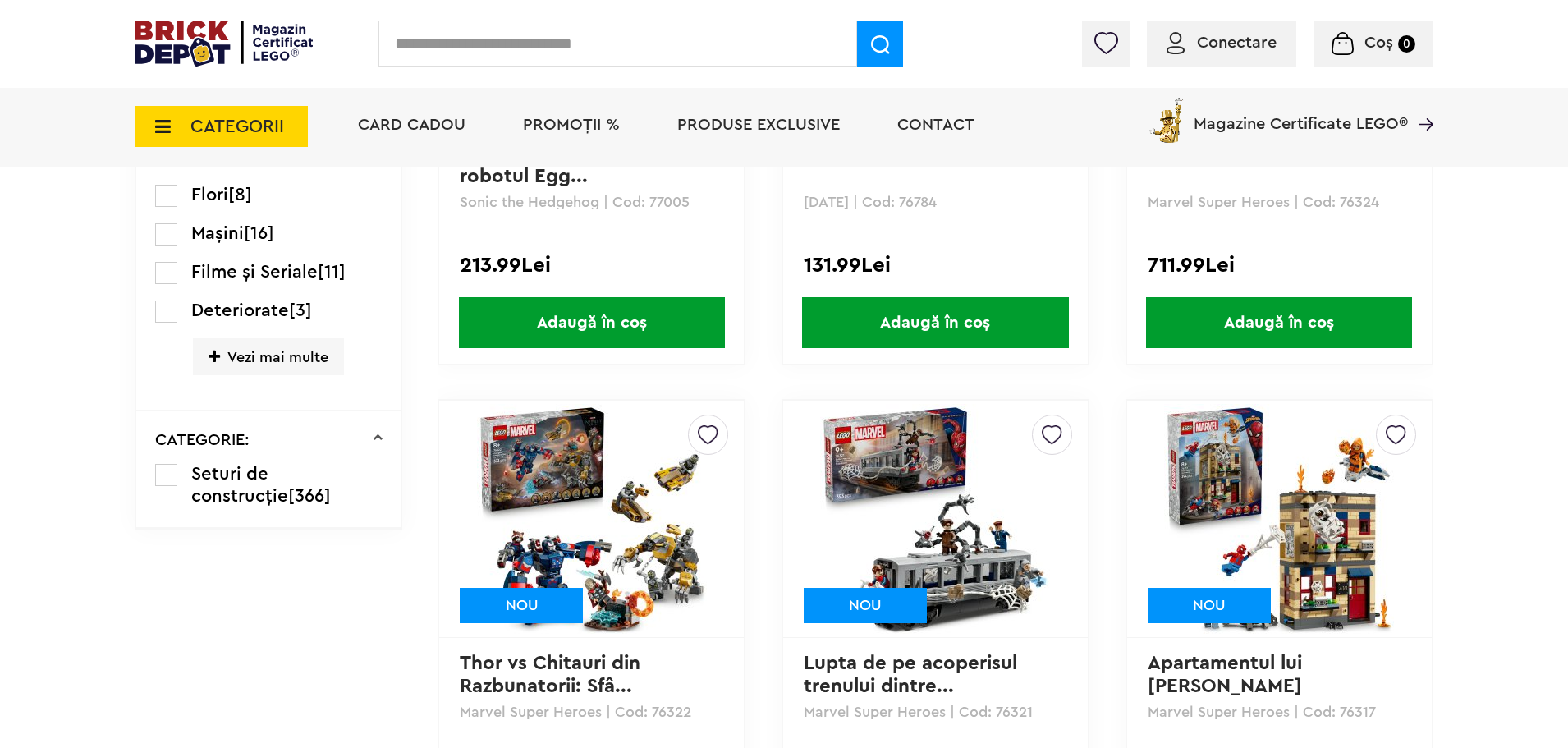
click at [200, 198] on span "Flori" at bounding box center [210, 194] width 37 height 18
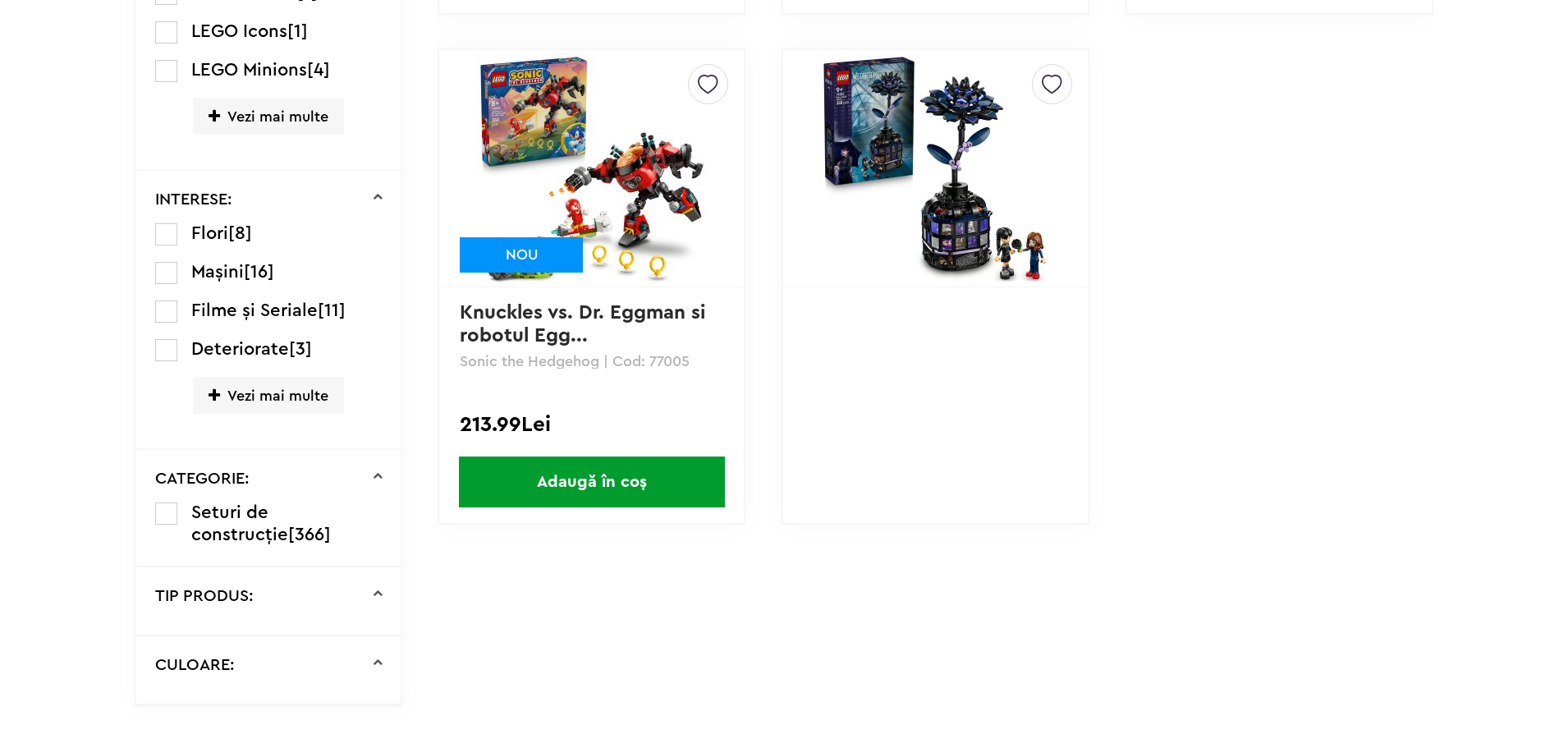
scroll to position [1478, 0]
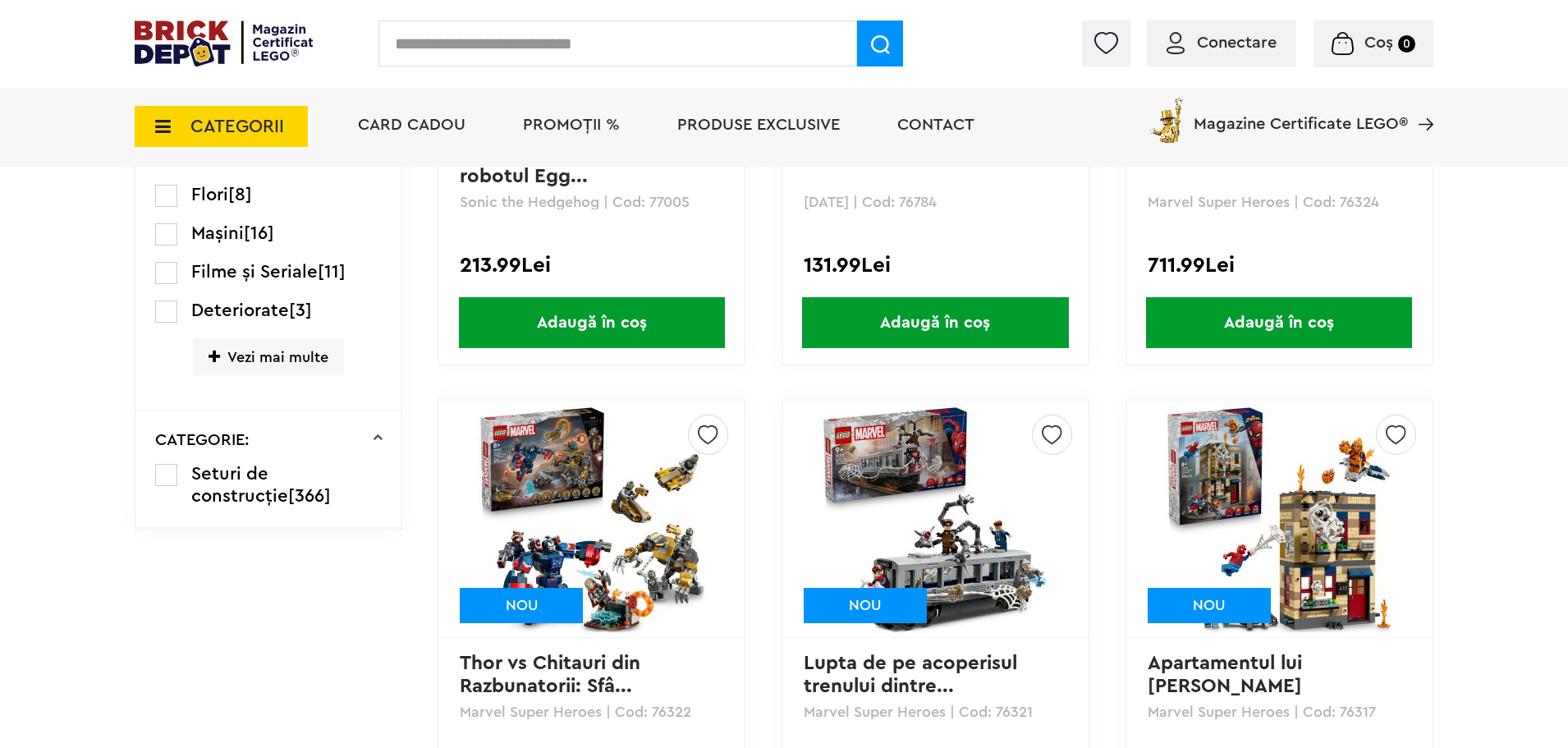
click at [298, 359] on span "Vezi mai multe" at bounding box center [269, 357] width 151 height 37
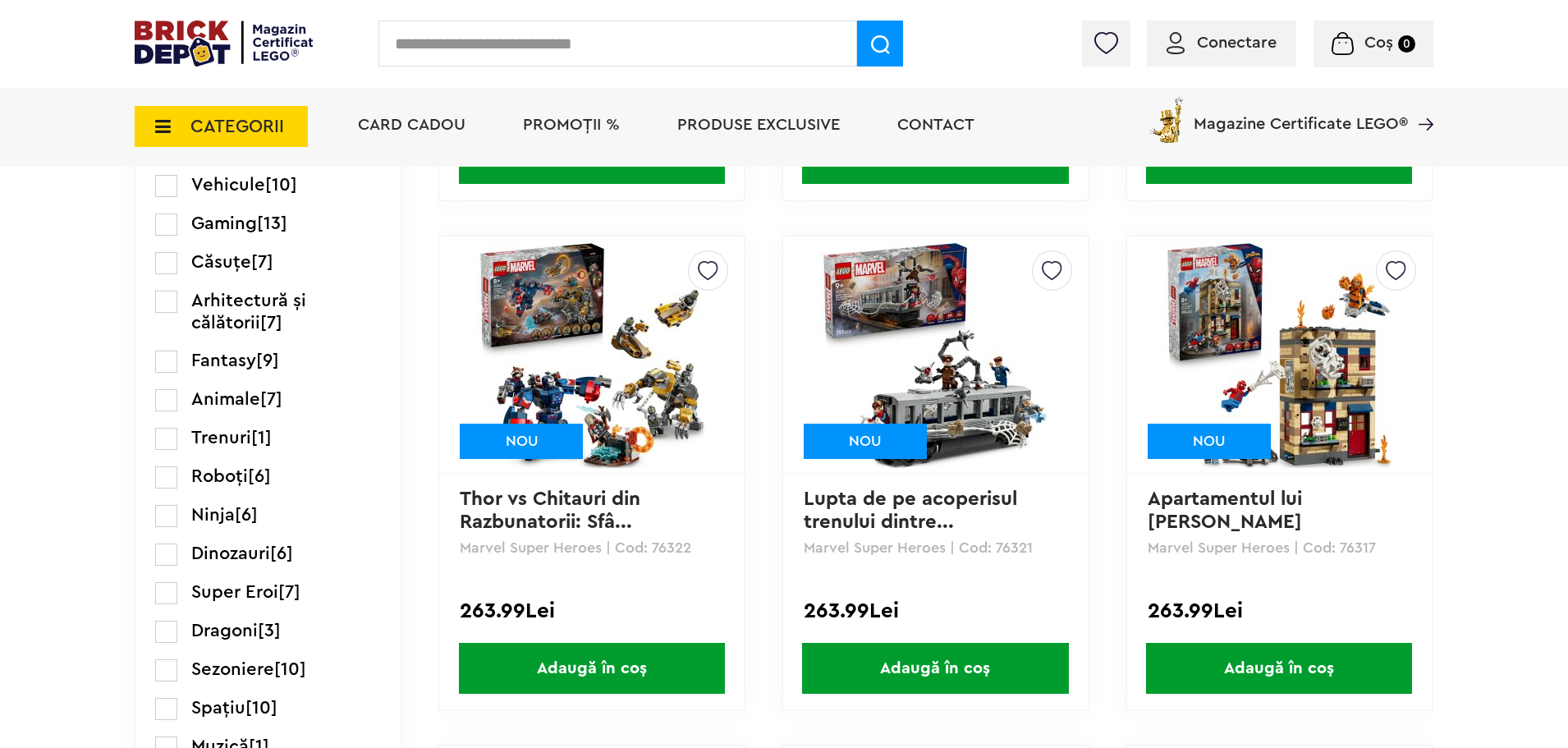
scroll to position [1725, 0]
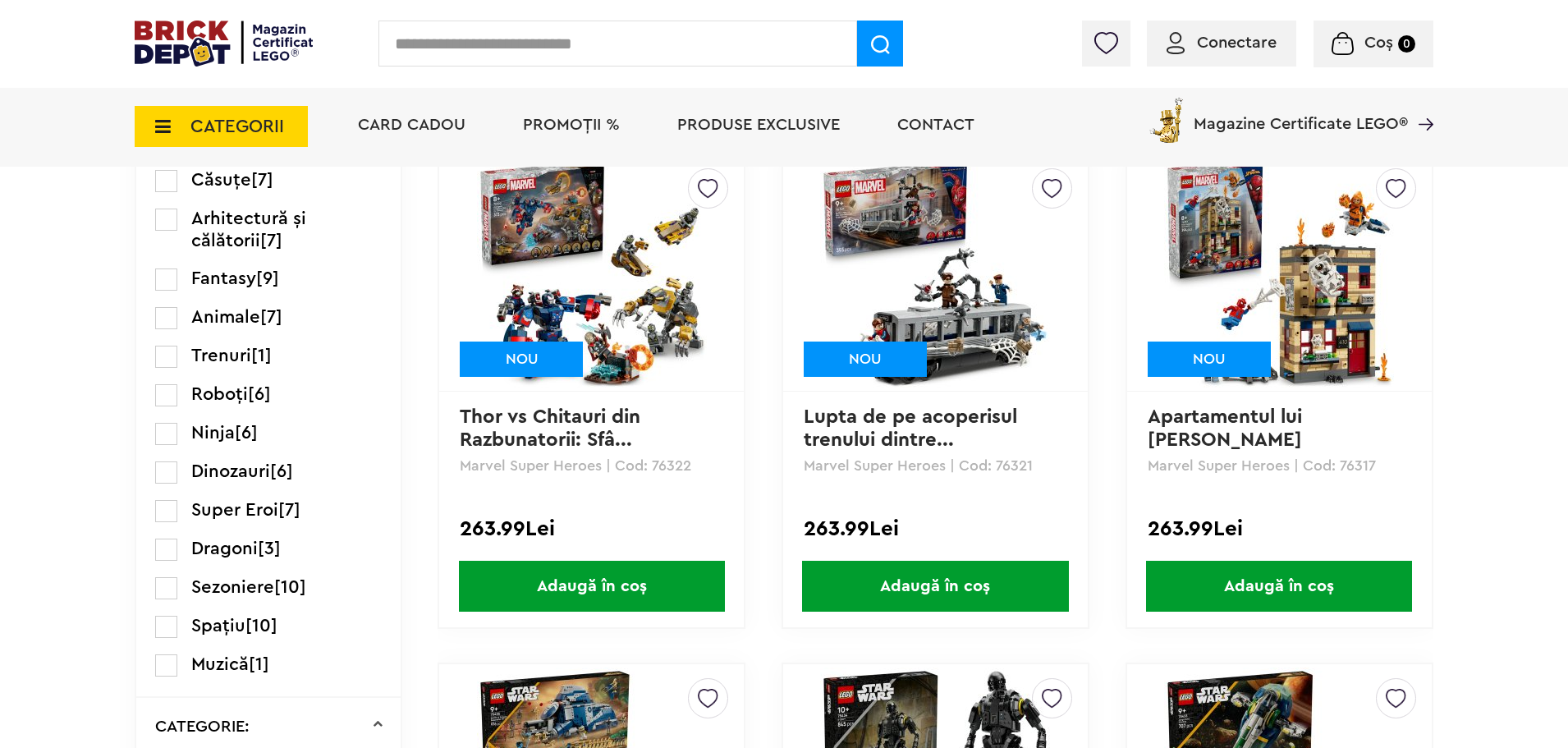
click at [264, 586] on span "Sezoniere" at bounding box center [233, 586] width 83 height 18
click at [170, 592] on label at bounding box center [166, 588] width 22 height 22
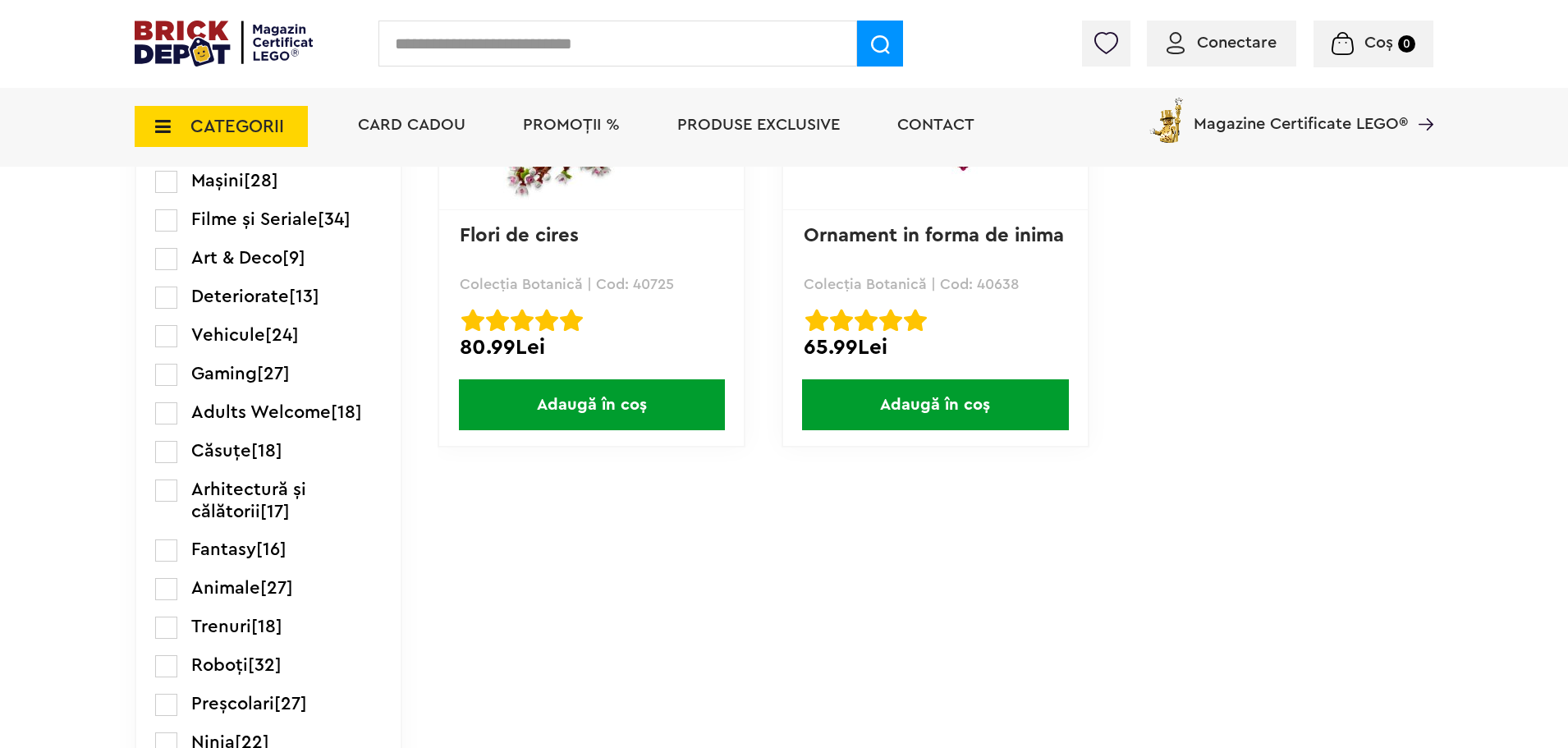
scroll to position [1232, 0]
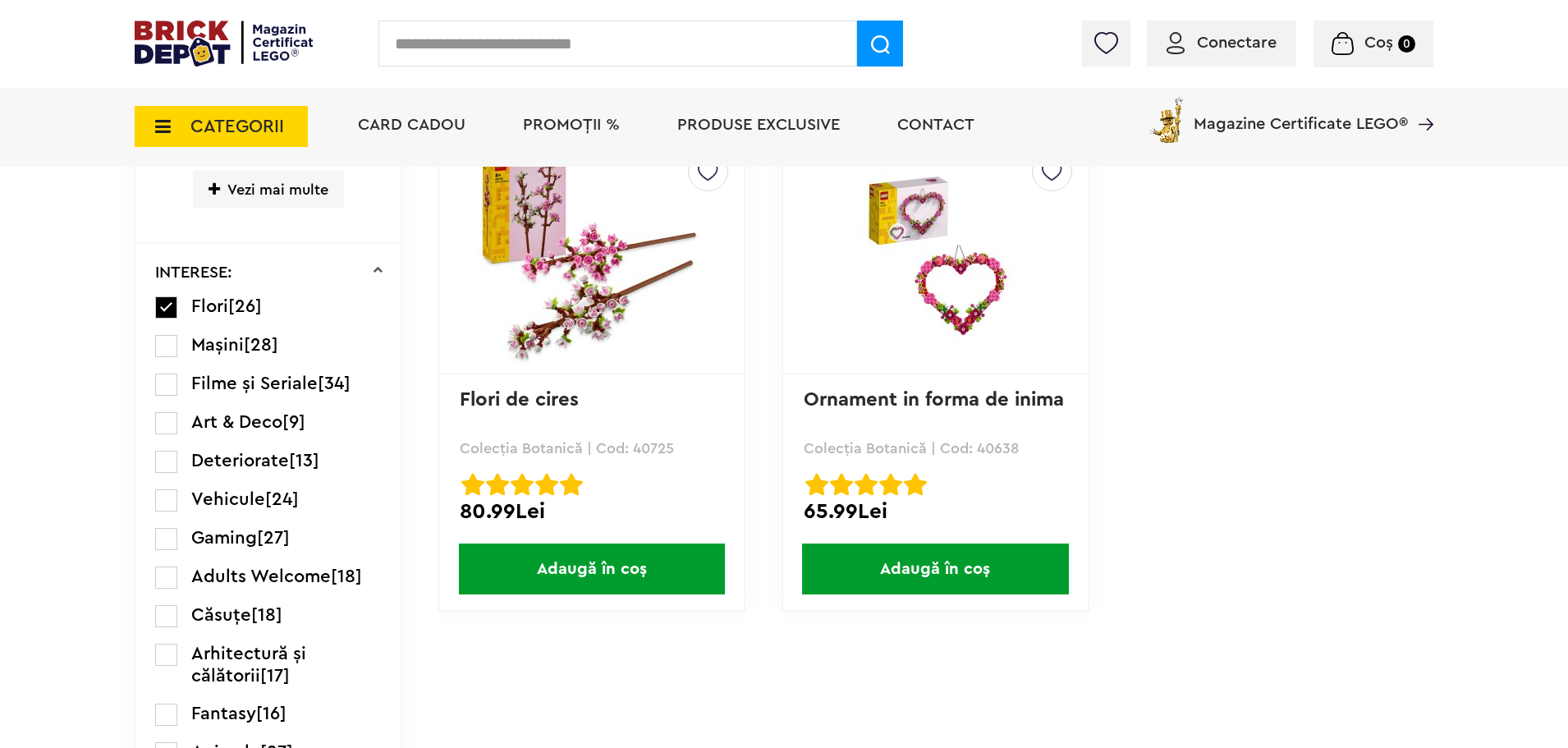
click at [167, 312] on label at bounding box center [166, 307] width 22 height 22
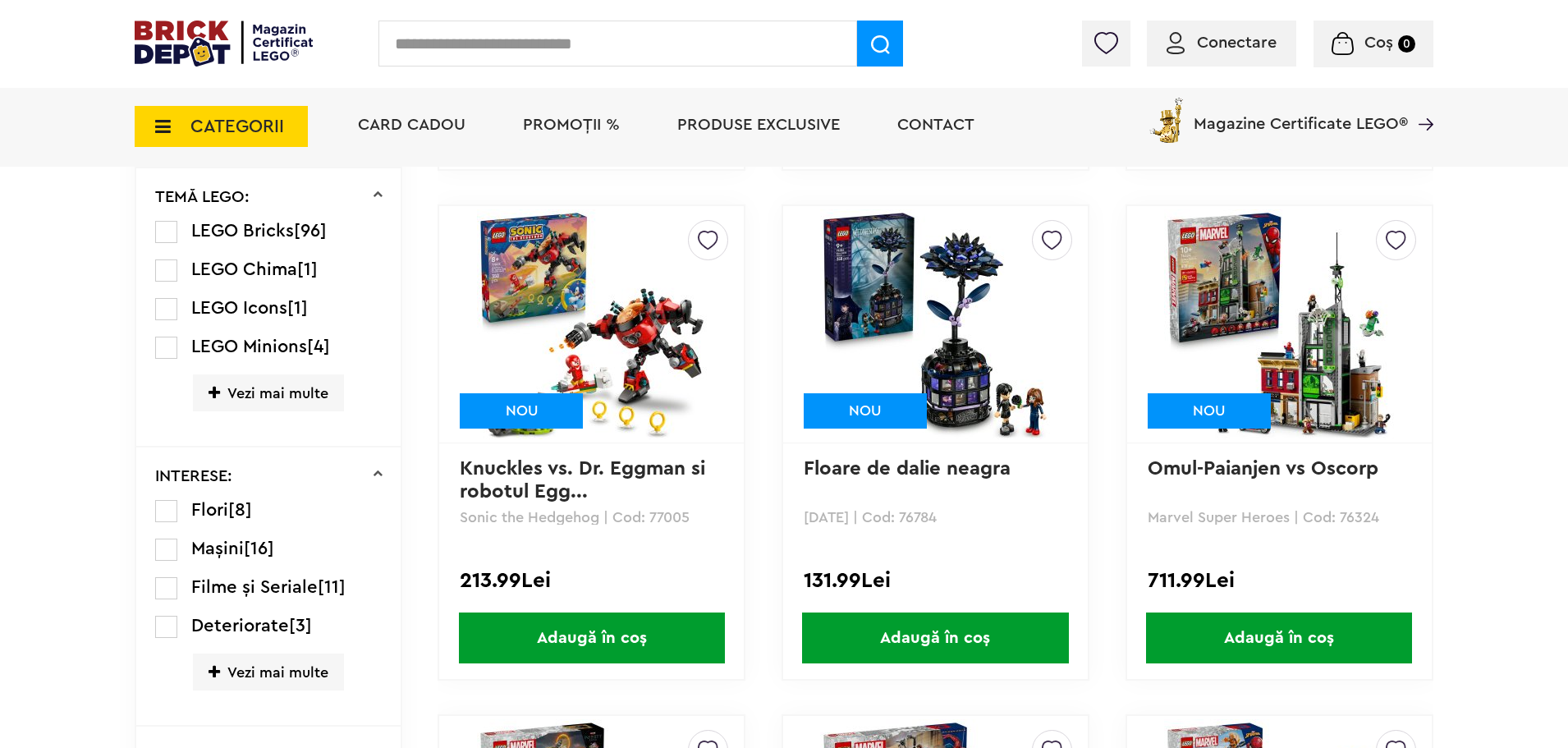
scroll to position [1396, 0]
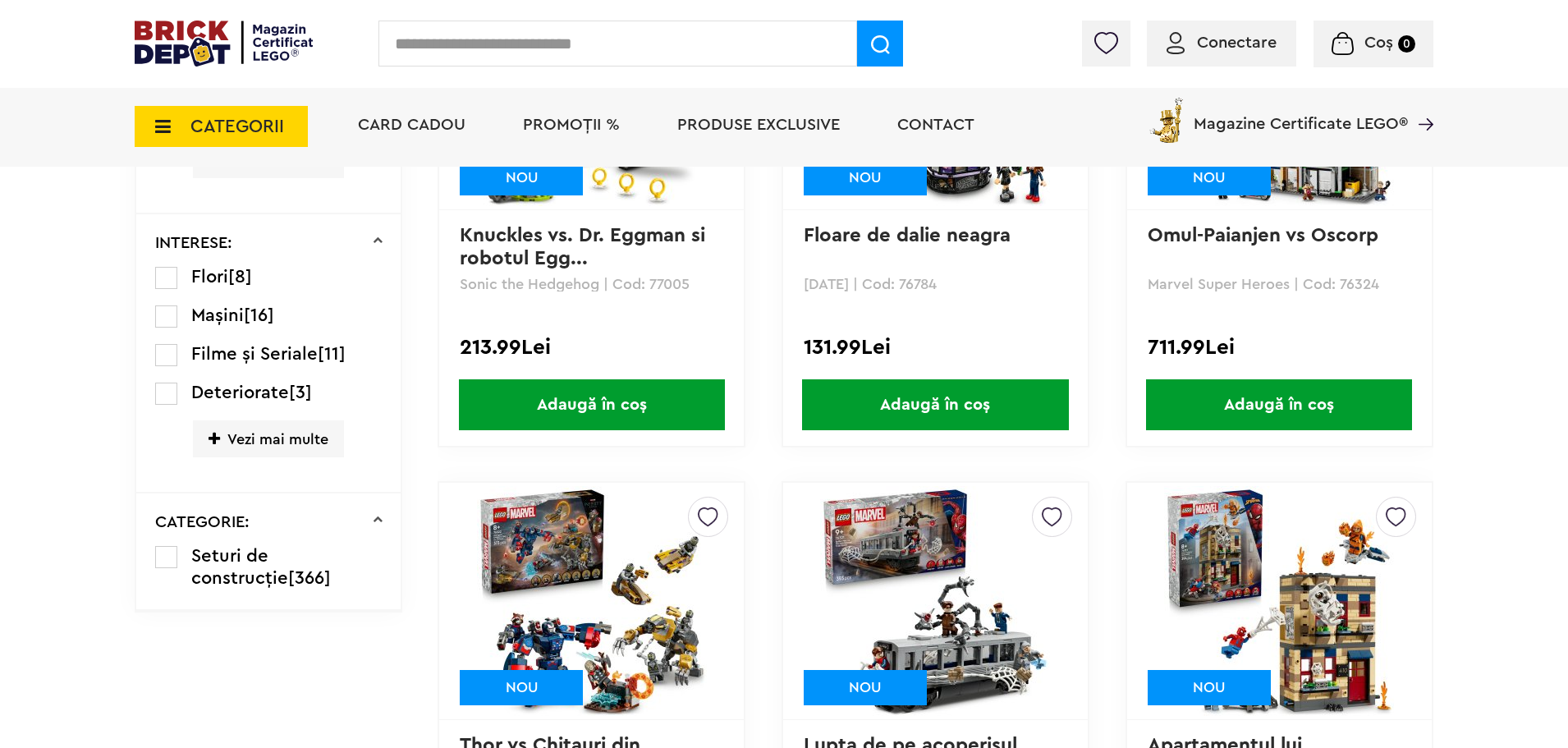
click at [294, 442] on span "Vezi mai multe" at bounding box center [269, 439] width 151 height 37
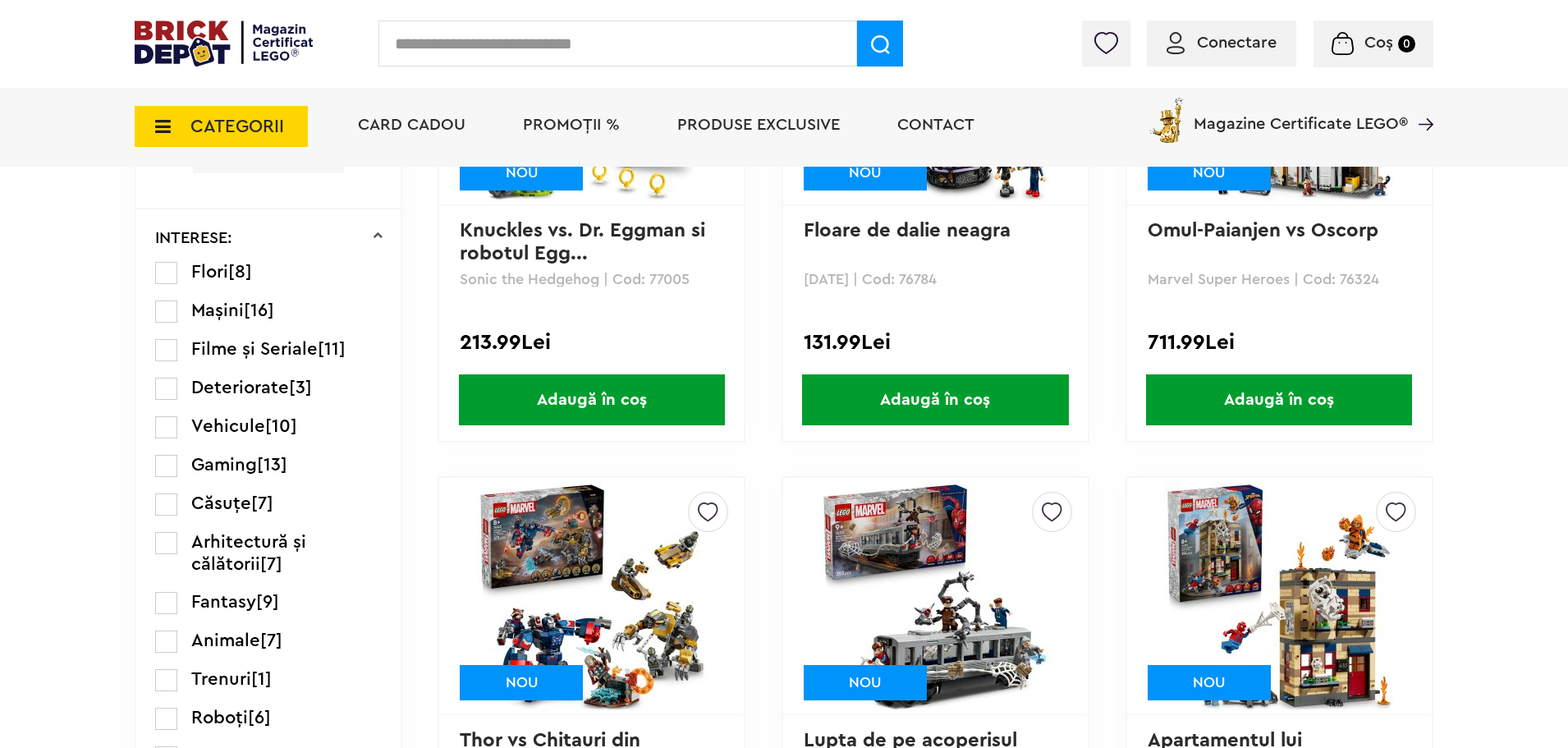
scroll to position [1725, 0]
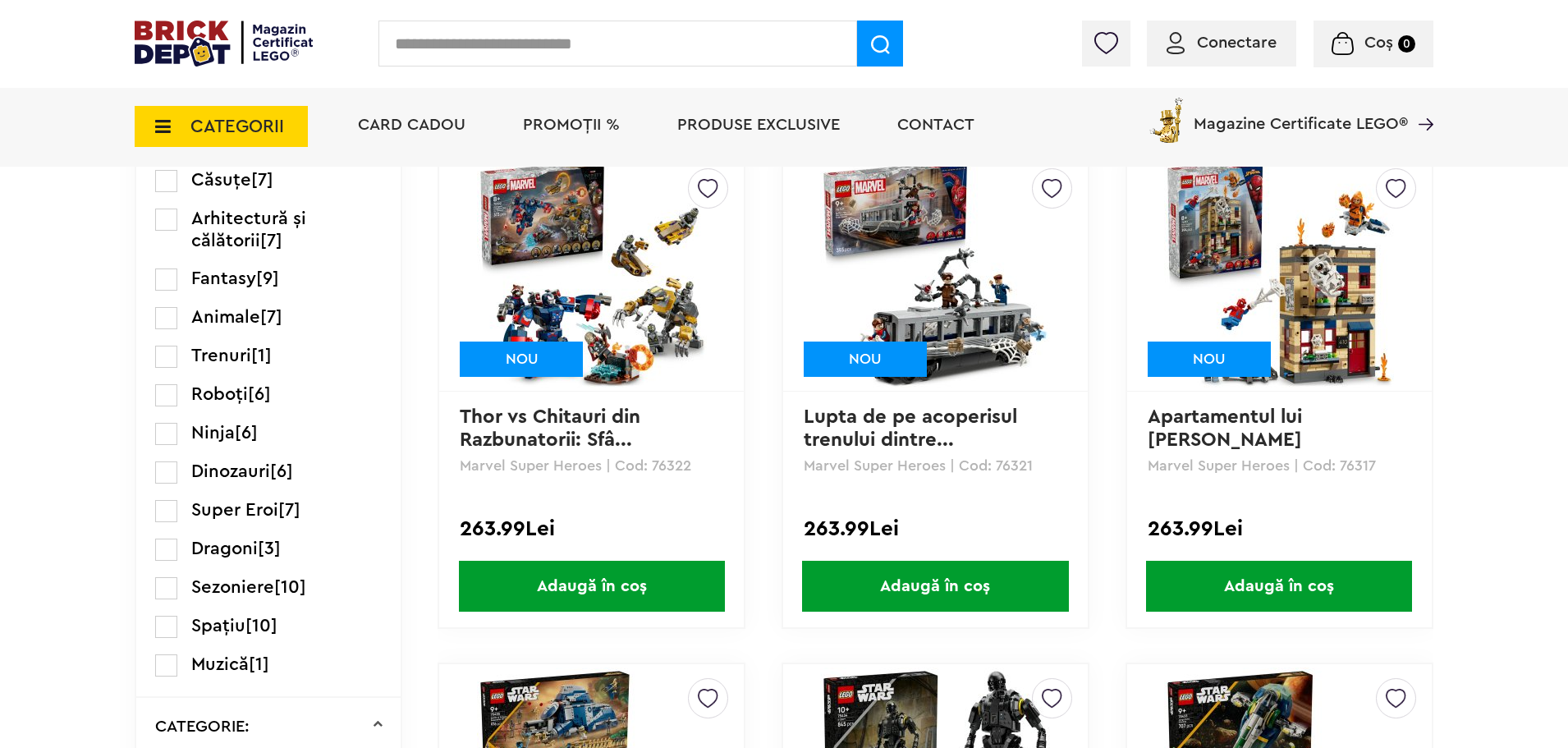
click at [167, 587] on label at bounding box center [166, 588] width 22 height 22
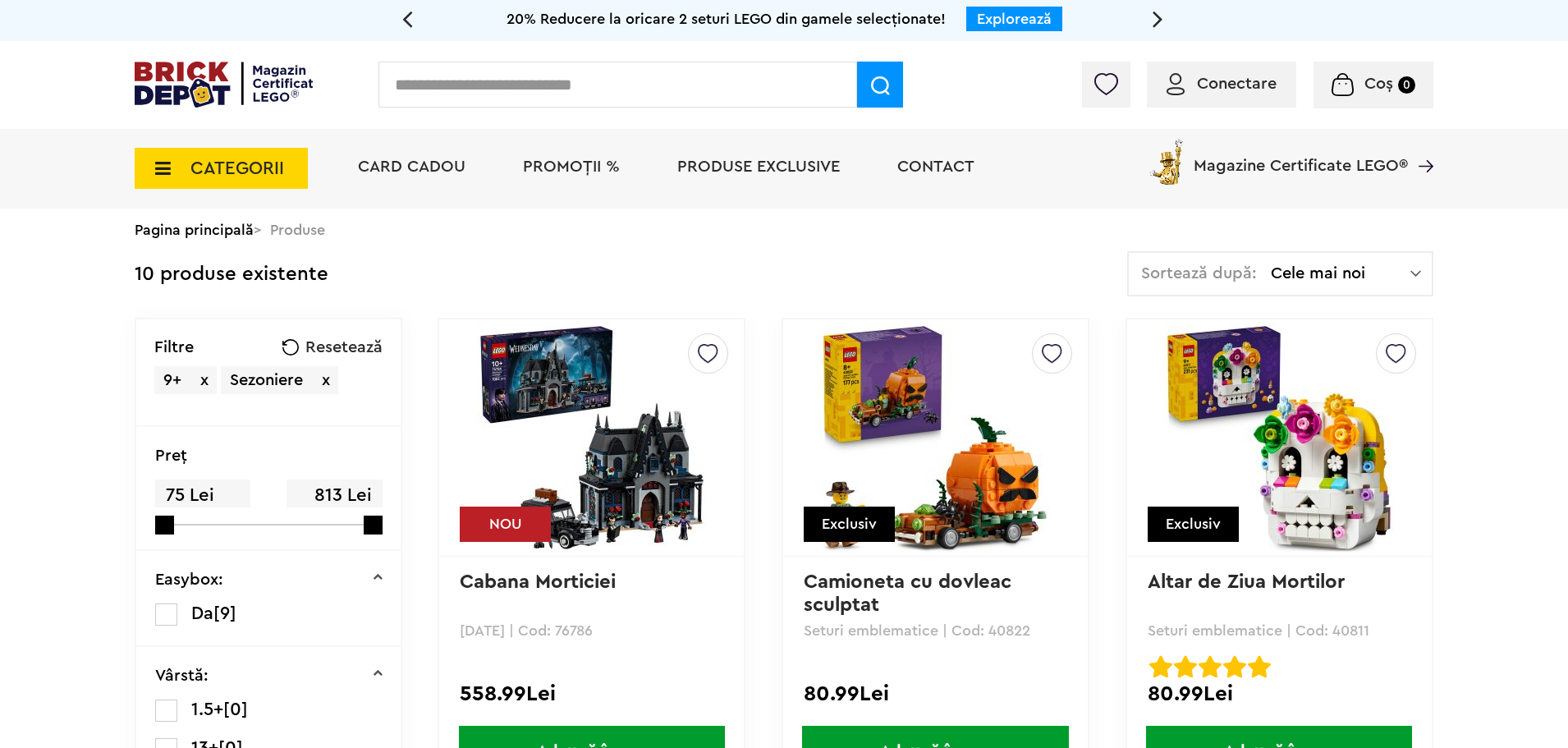
click at [555, 165] on span "PROMOȚII %" at bounding box center [572, 167] width 97 height 17
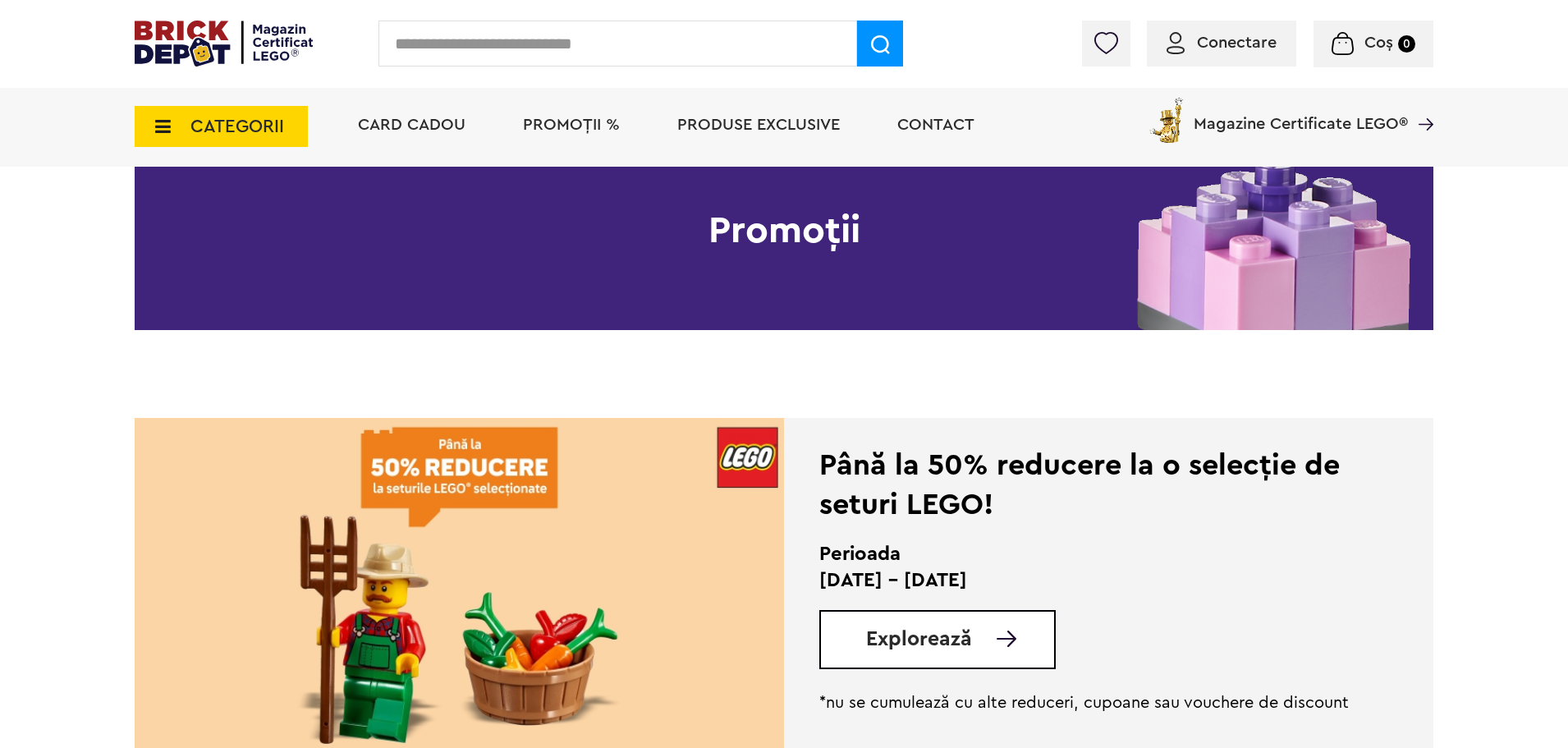
scroll to position [411, 0]
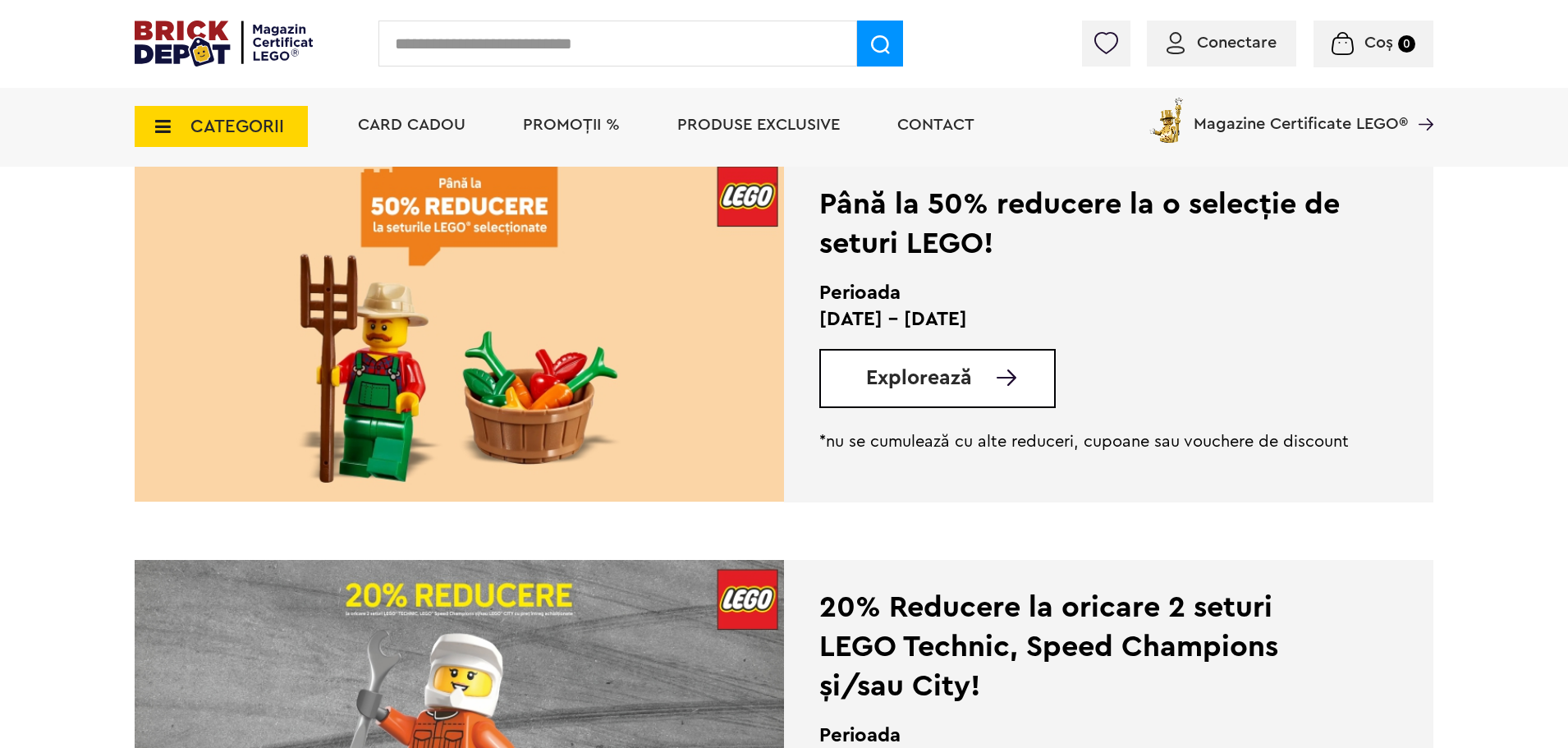
click at [939, 377] on span "Explorează" at bounding box center [919, 378] width 106 height 21
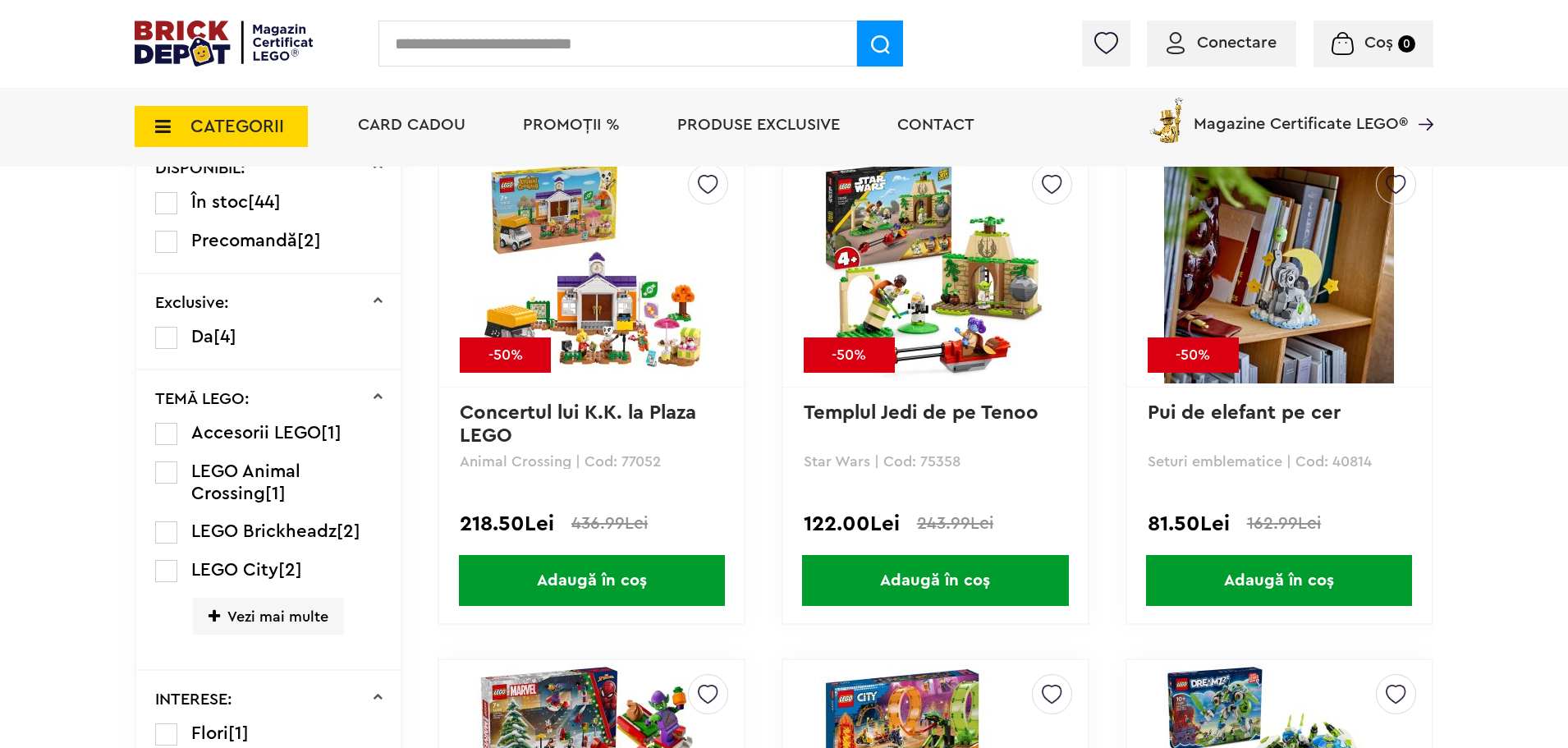
scroll to position [1067, 0]
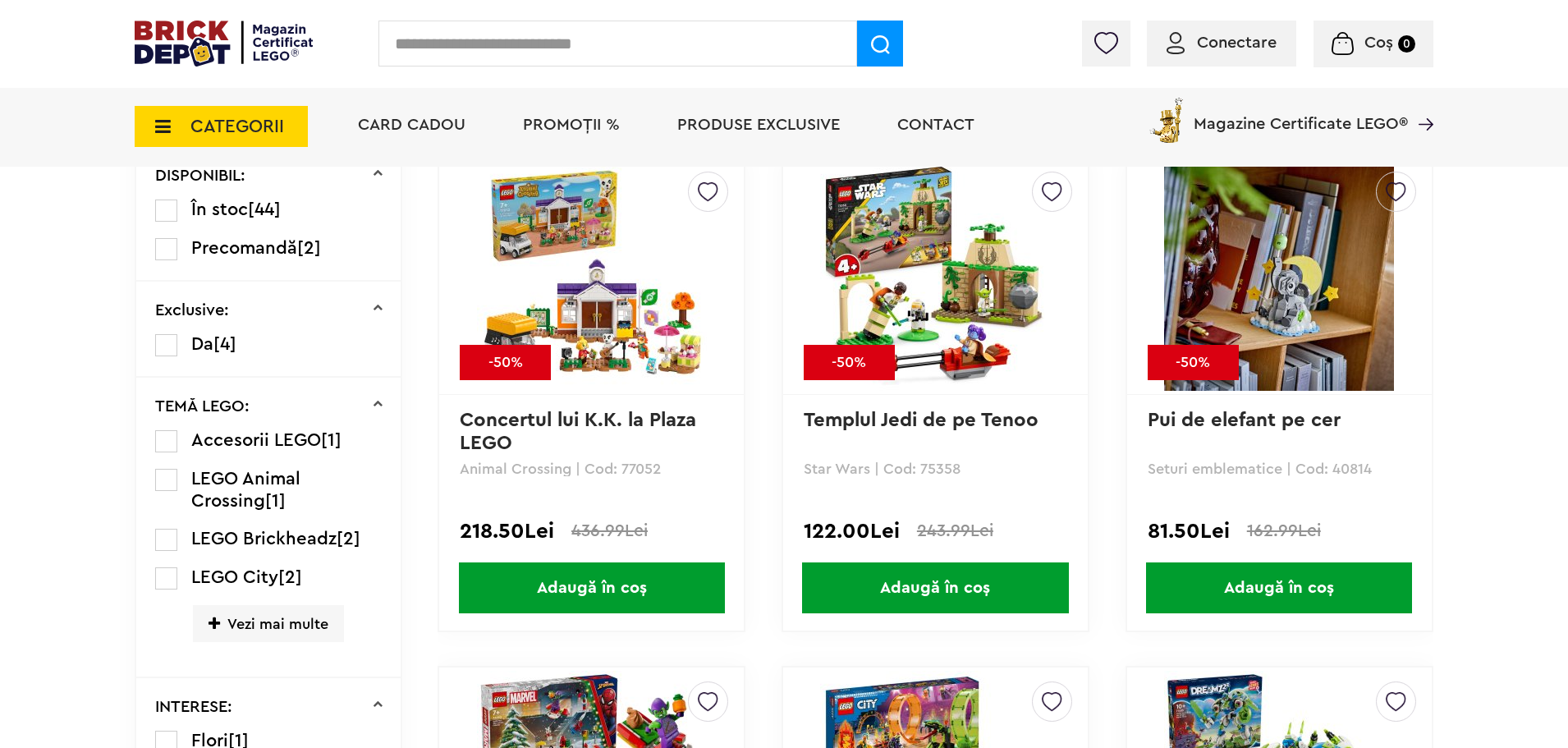
click at [1292, 289] on img at bounding box center [1279, 275] width 230 height 230
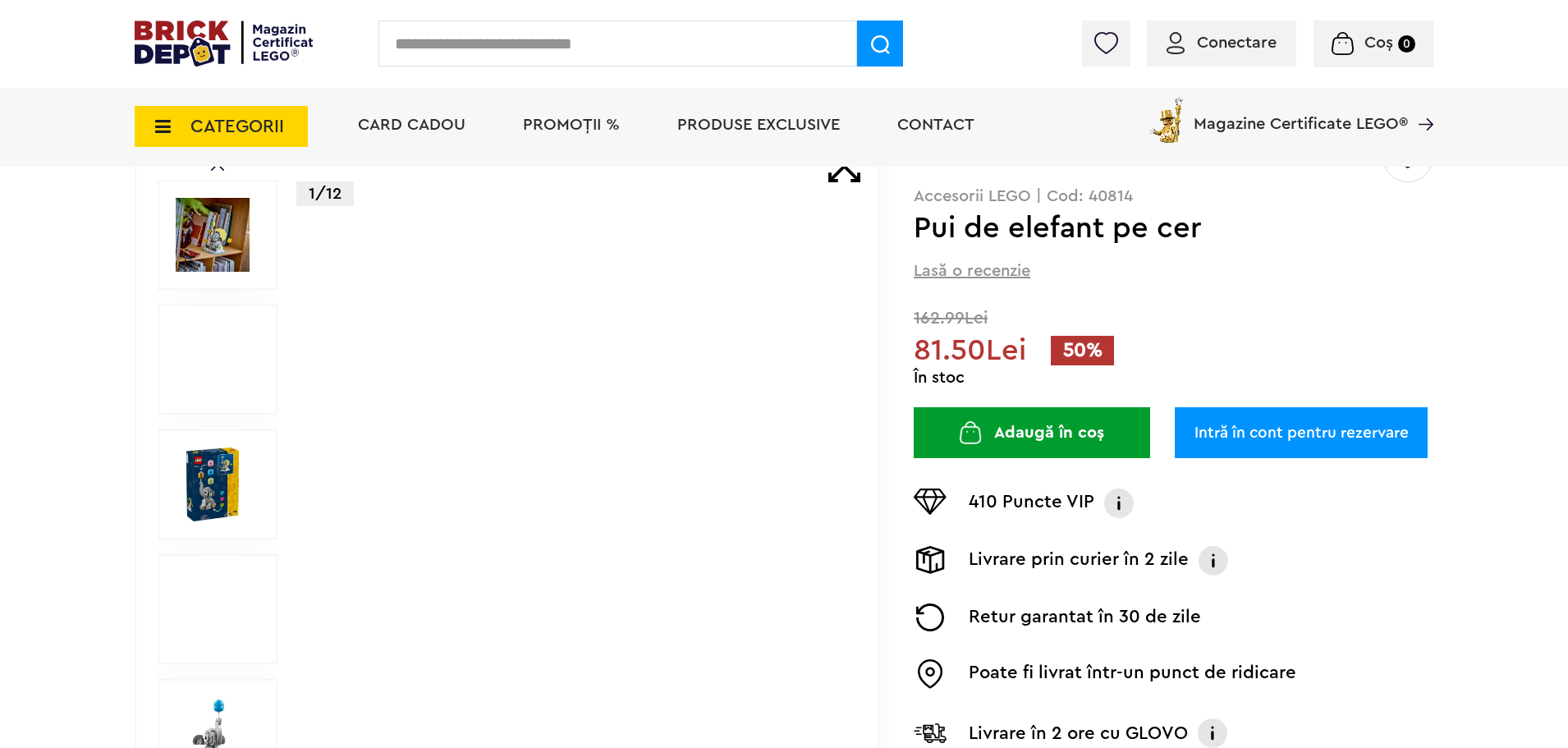
scroll to position [164, 0]
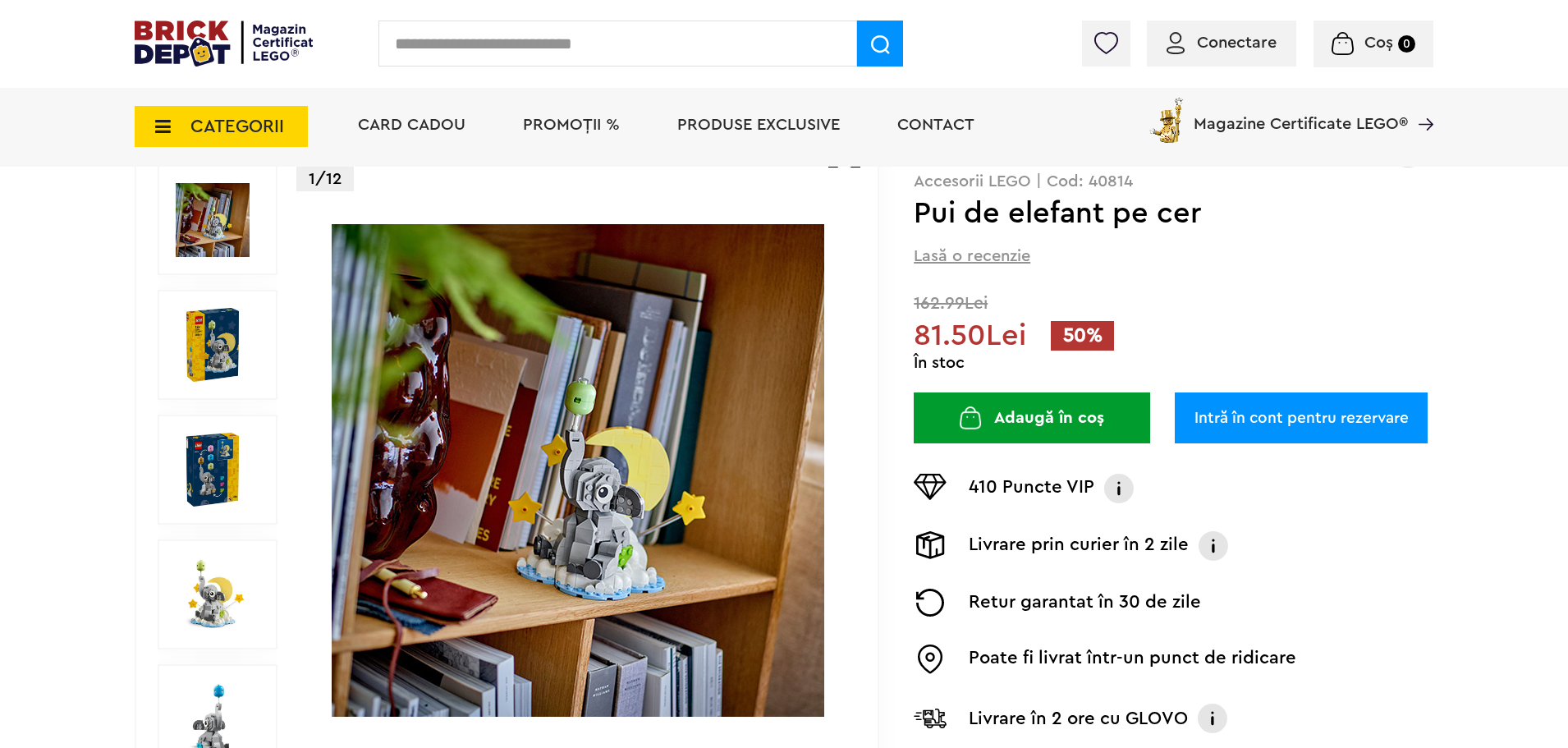
click at [223, 345] on img at bounding box center [212, 345] width 74 height 74
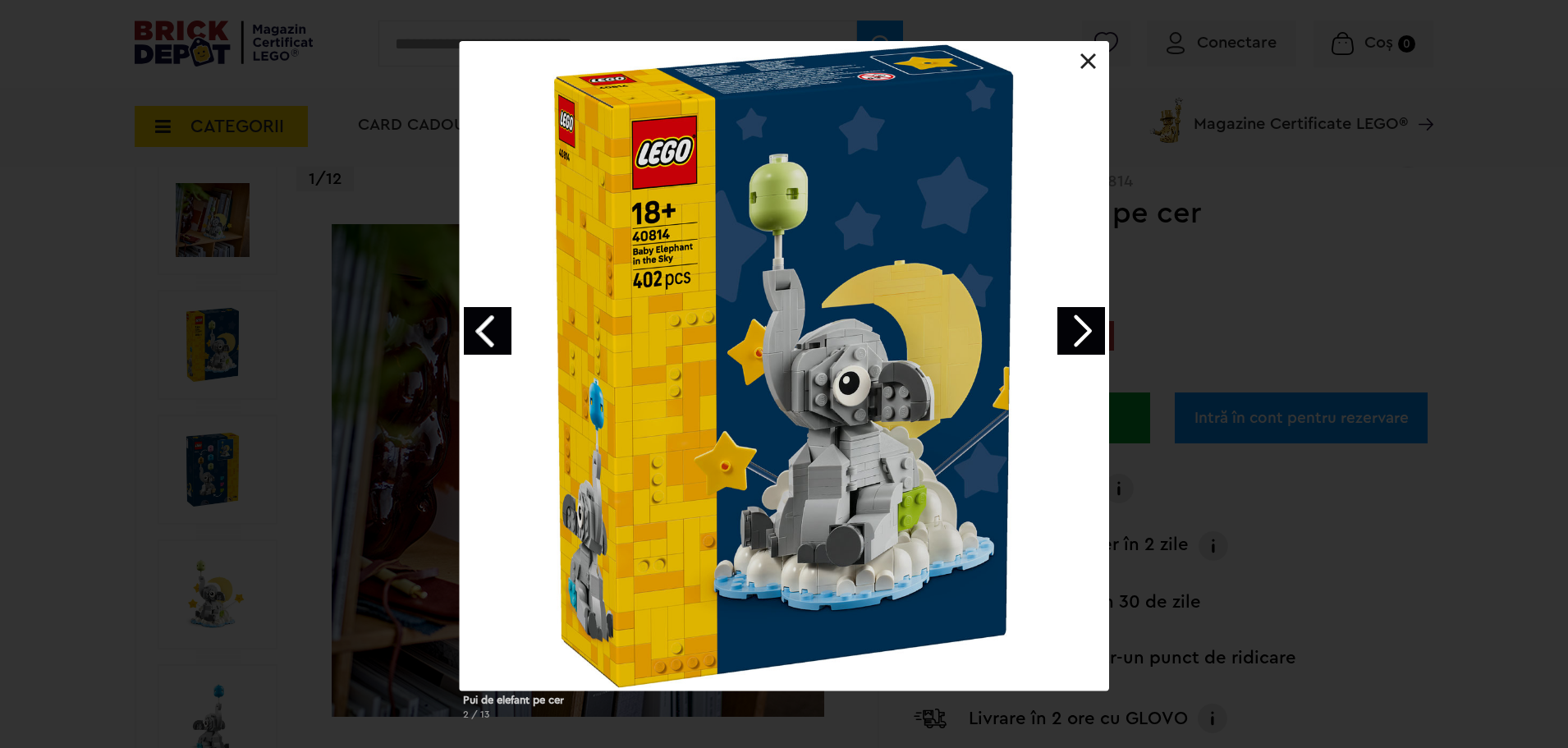
click at [1095, 326] on link "Next image" at bounding box center [1081, 331] width 48 height 48
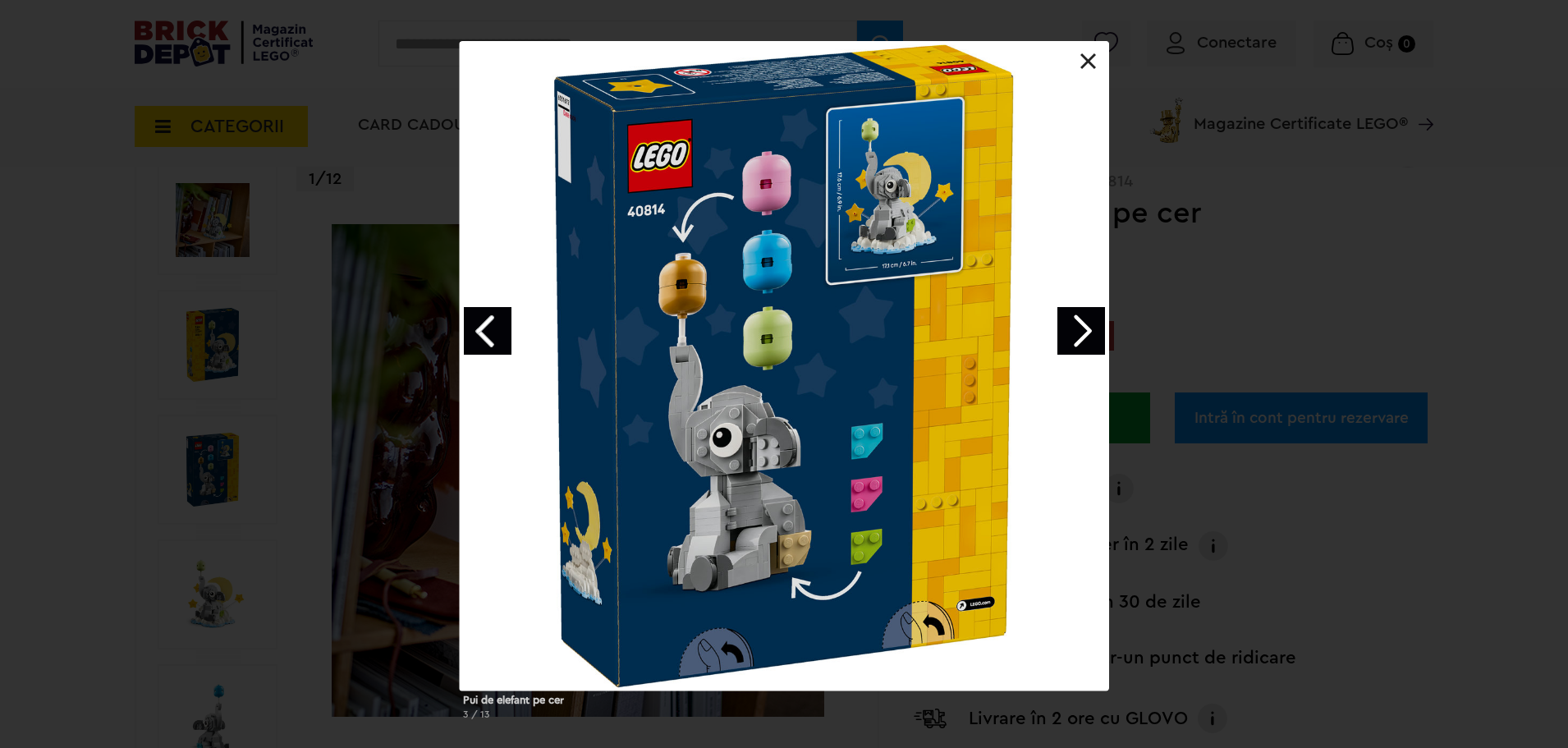
click at [1086, 326] on link "Next image" at bounding box center [1081, 331] width 48 height 48
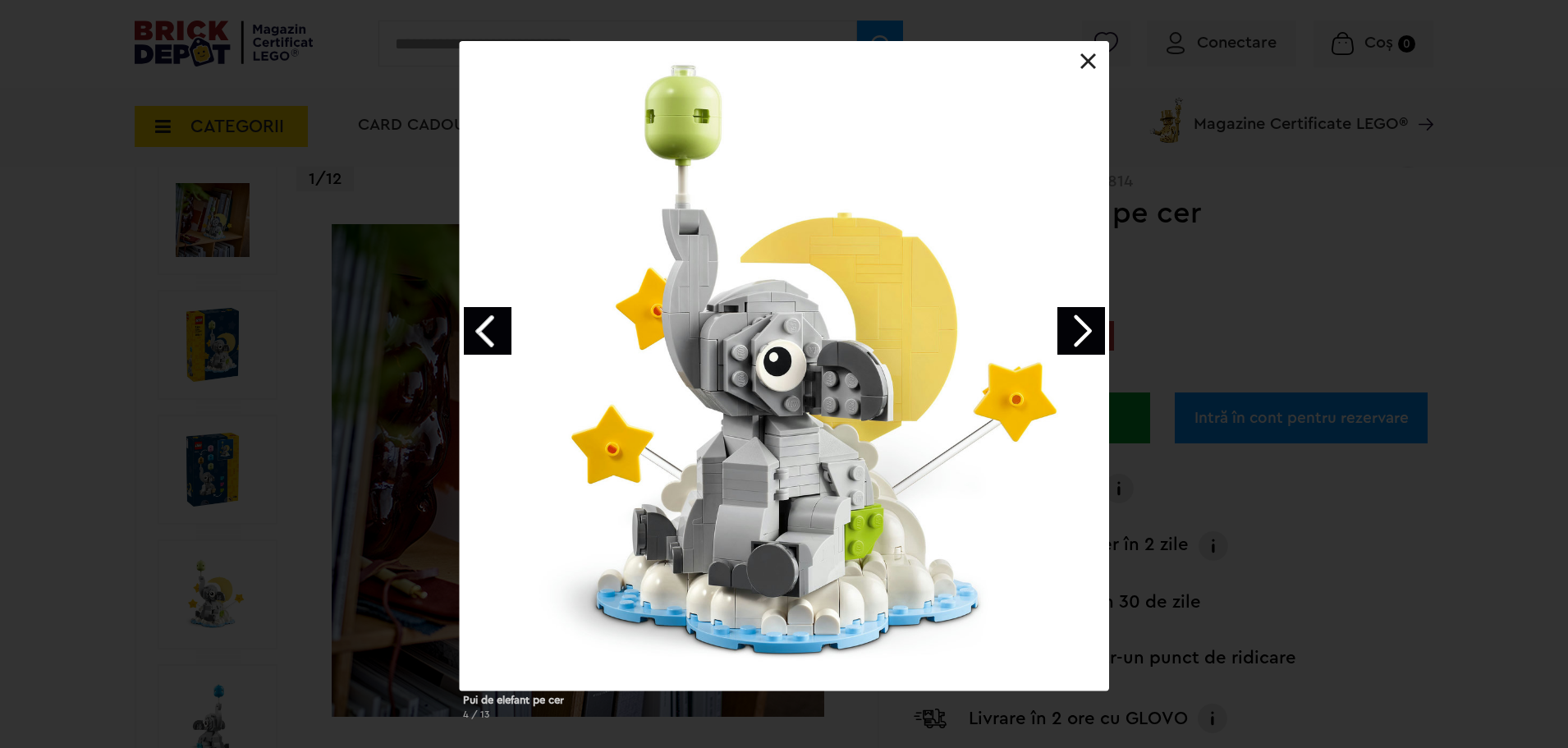
click at [1086, 326] on link "Next image" at bounding box center [1081, 331] width 48 height 48
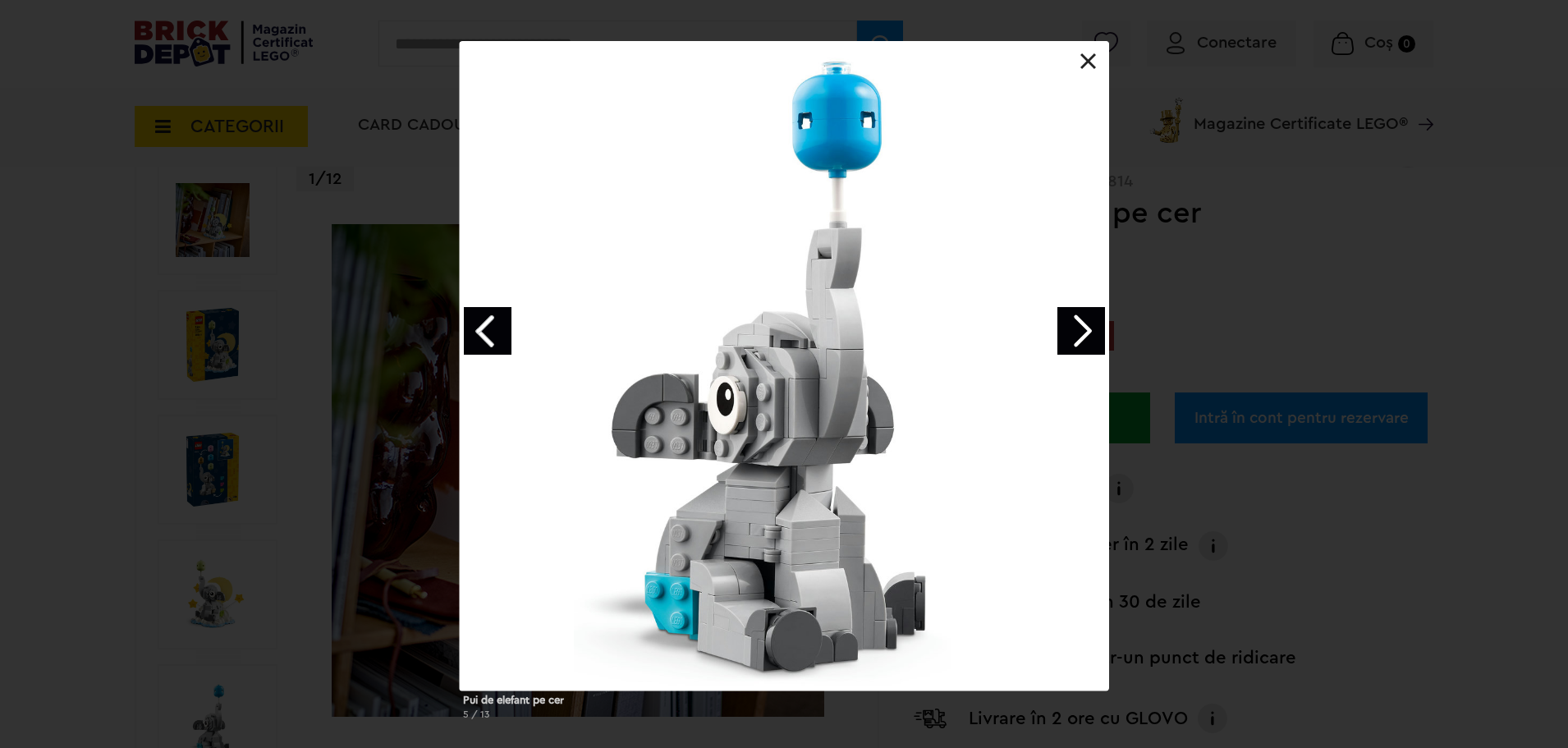
click at [1086, 326] on link "Next image" at bounding box center [1081, 331] width 48 height 48
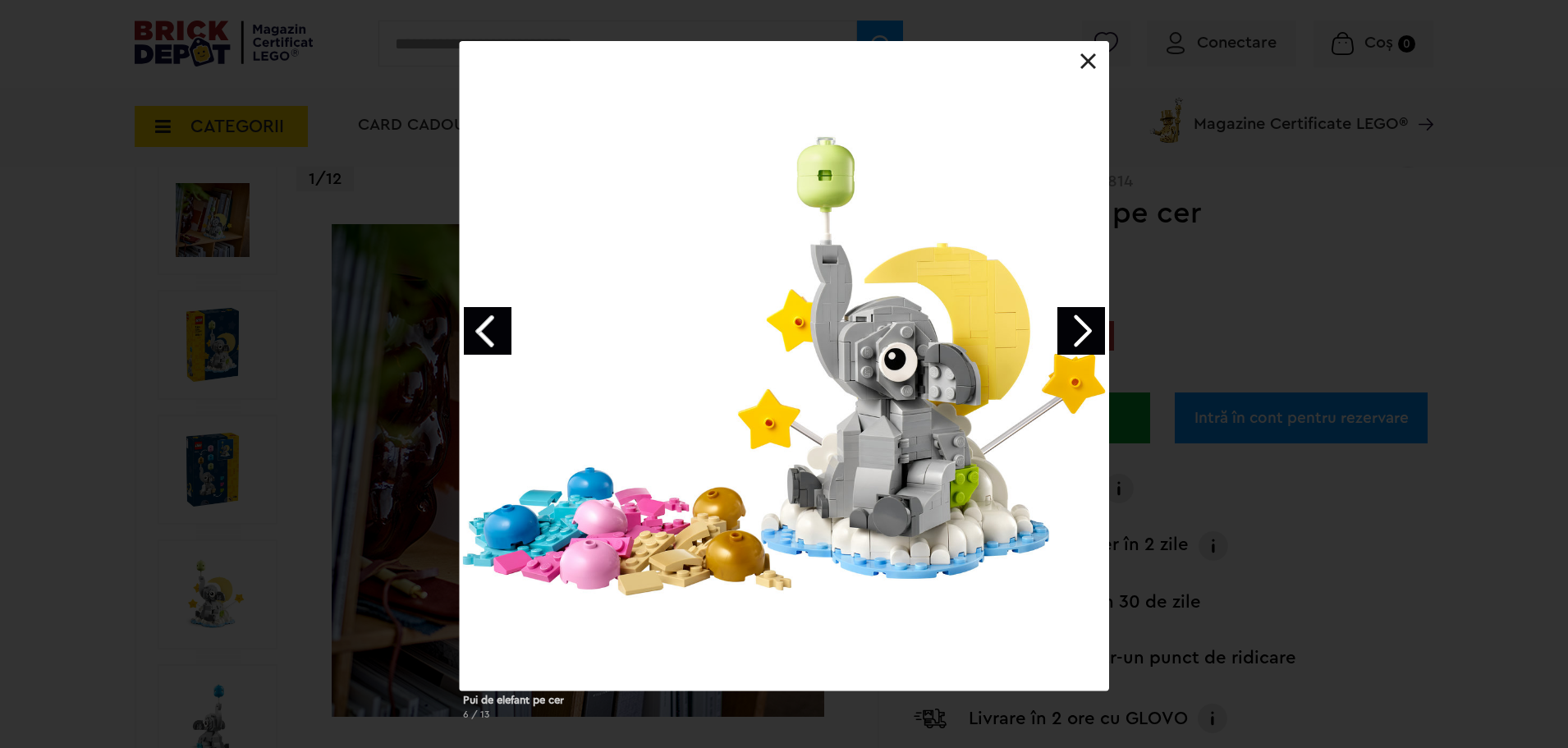
click at [1086, 326] on link "Next image" at bounding box center [1081, 331] width 48 height 48
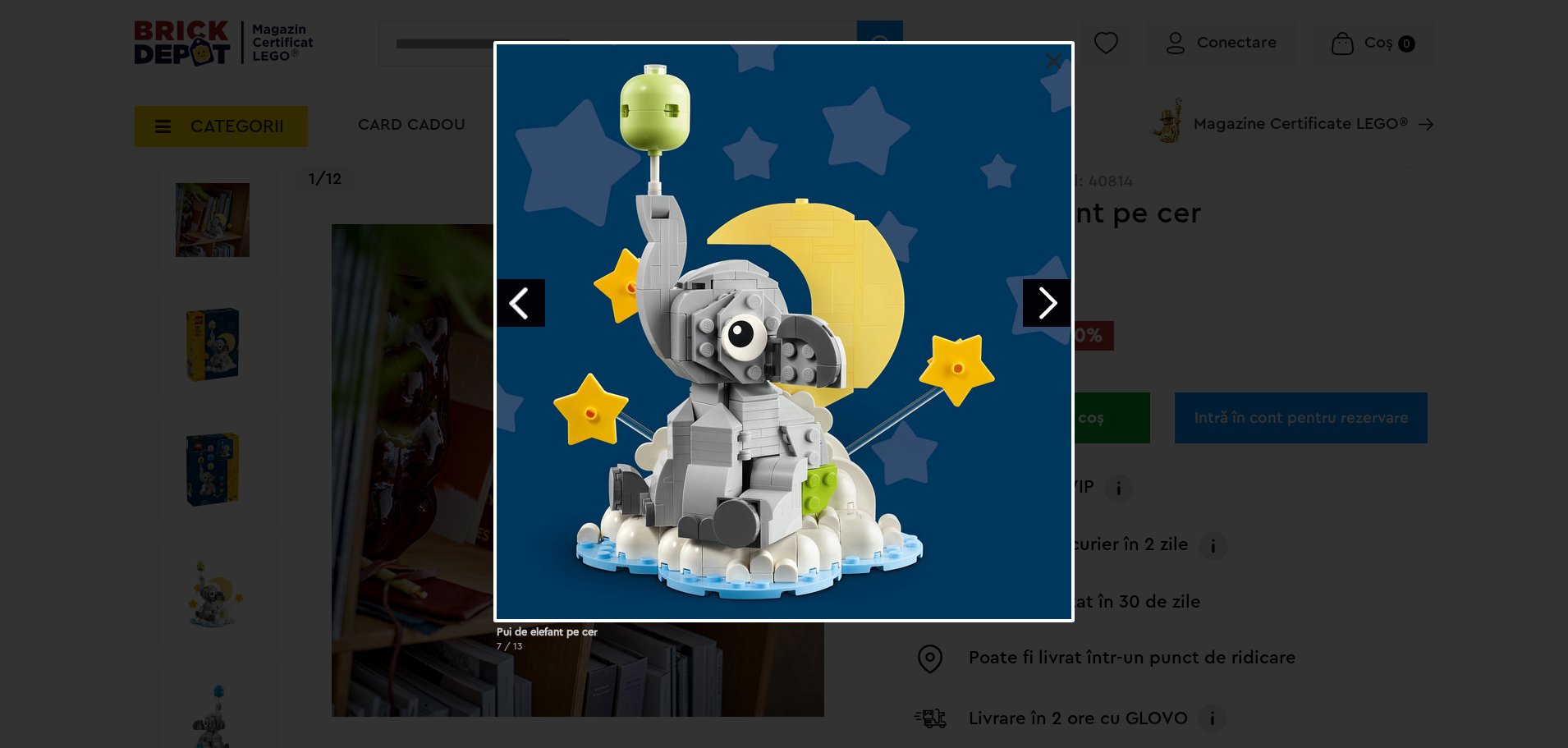
click at [1051, 63] on link at bounding box center [1054, 62] width 17 height 17
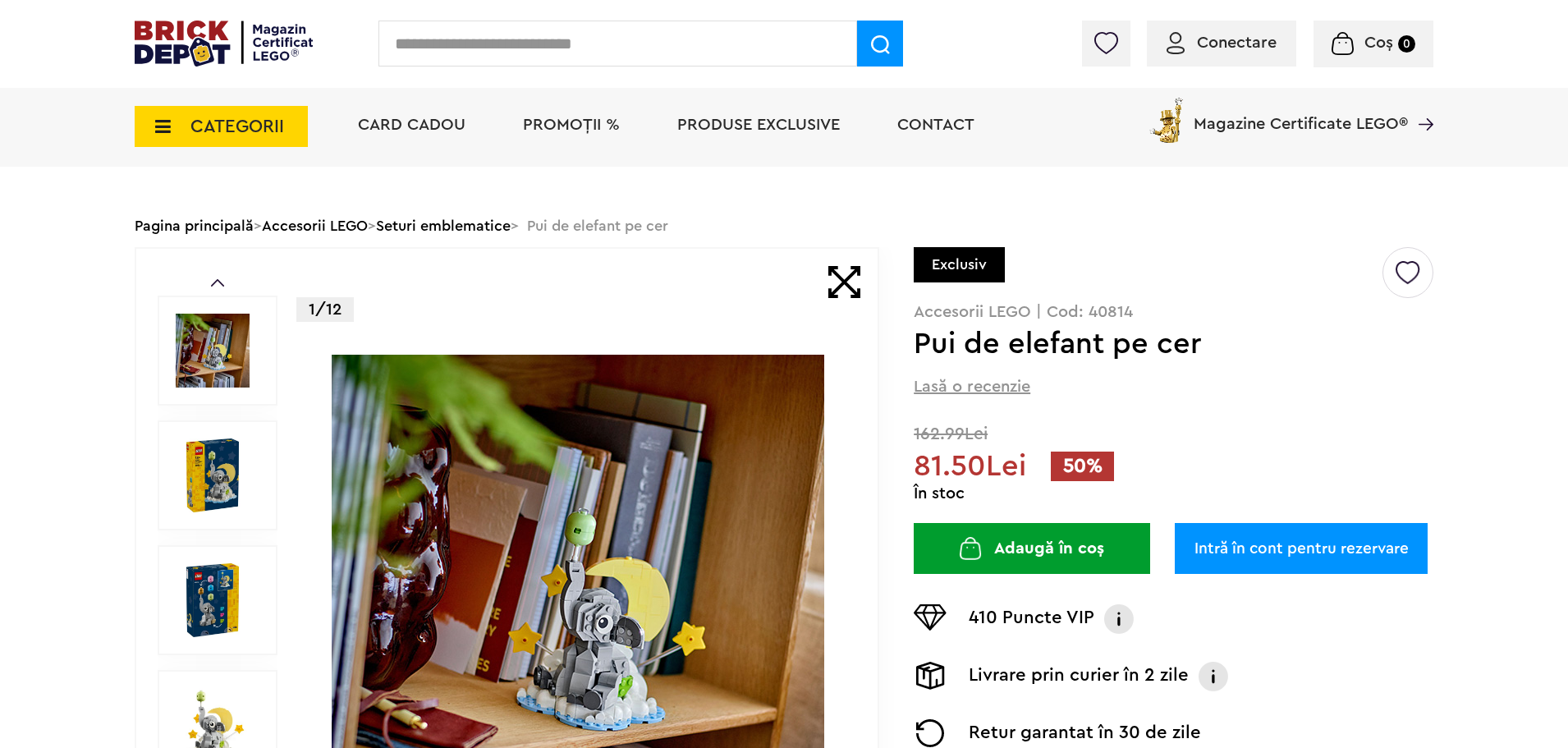
scroll to position [0, 0]
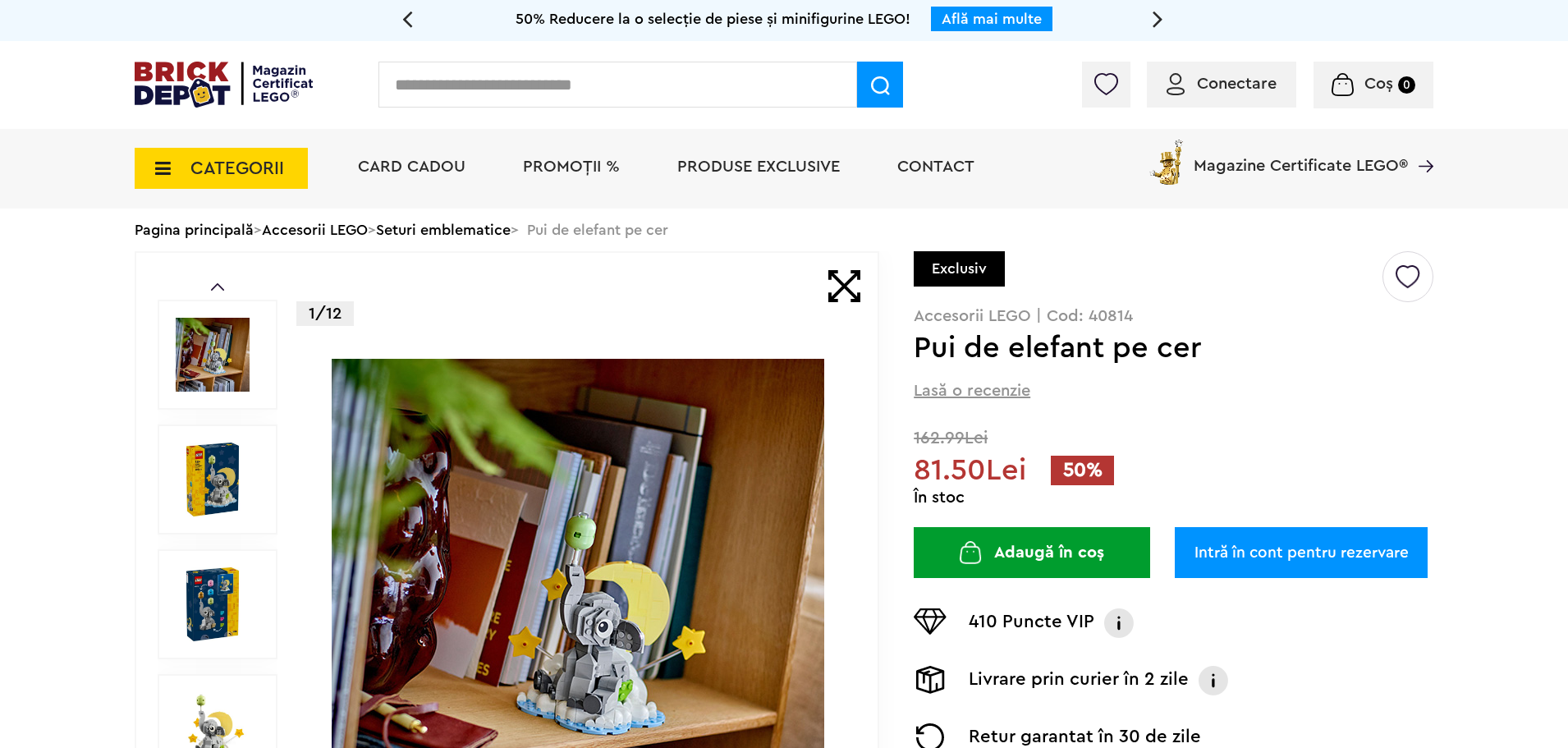
click at [230, 470] on img at bounding box center [212, 479] width 74 height 74
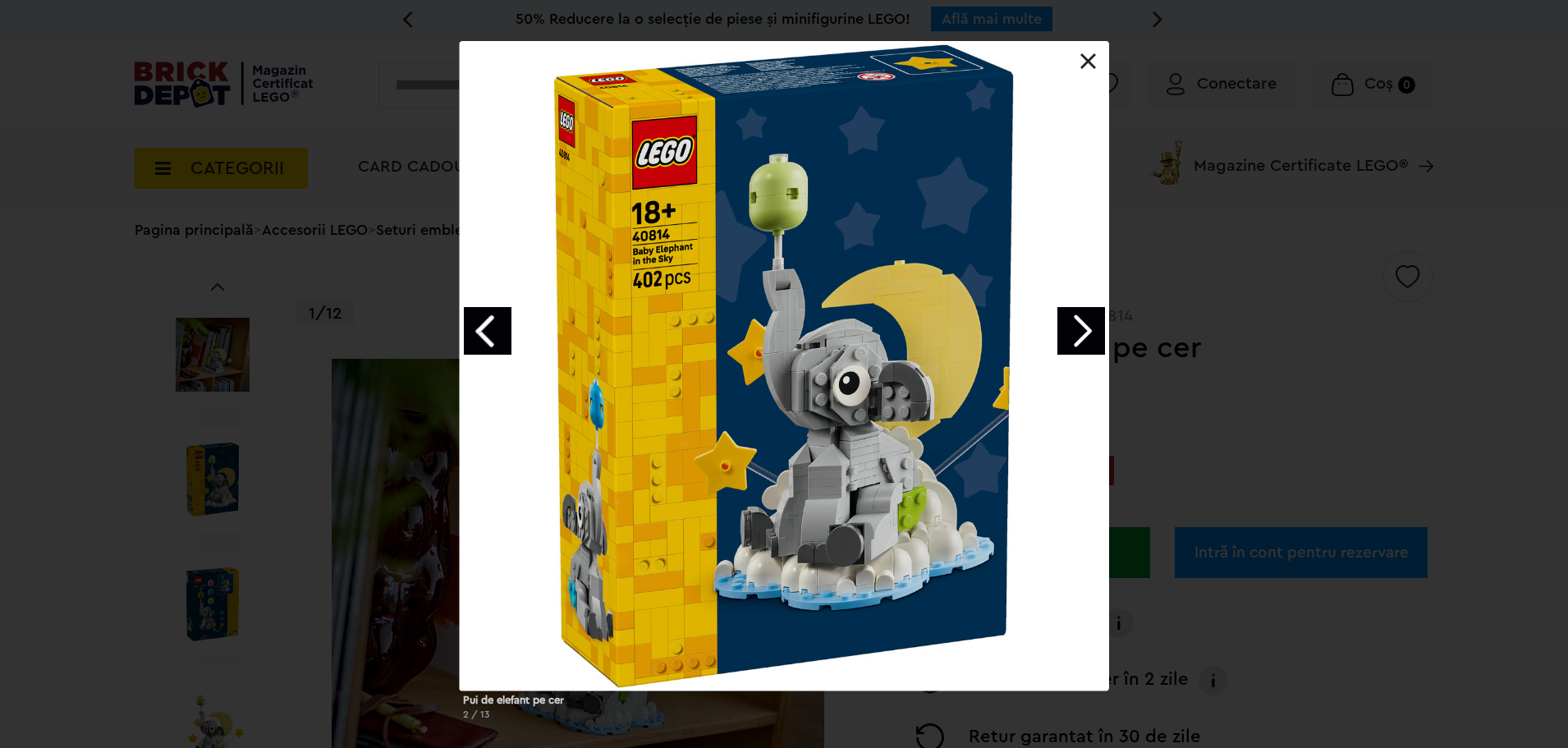
click at [1086, 330] on link "Next image" at bounding box center [1081, 331] width 48 height 48
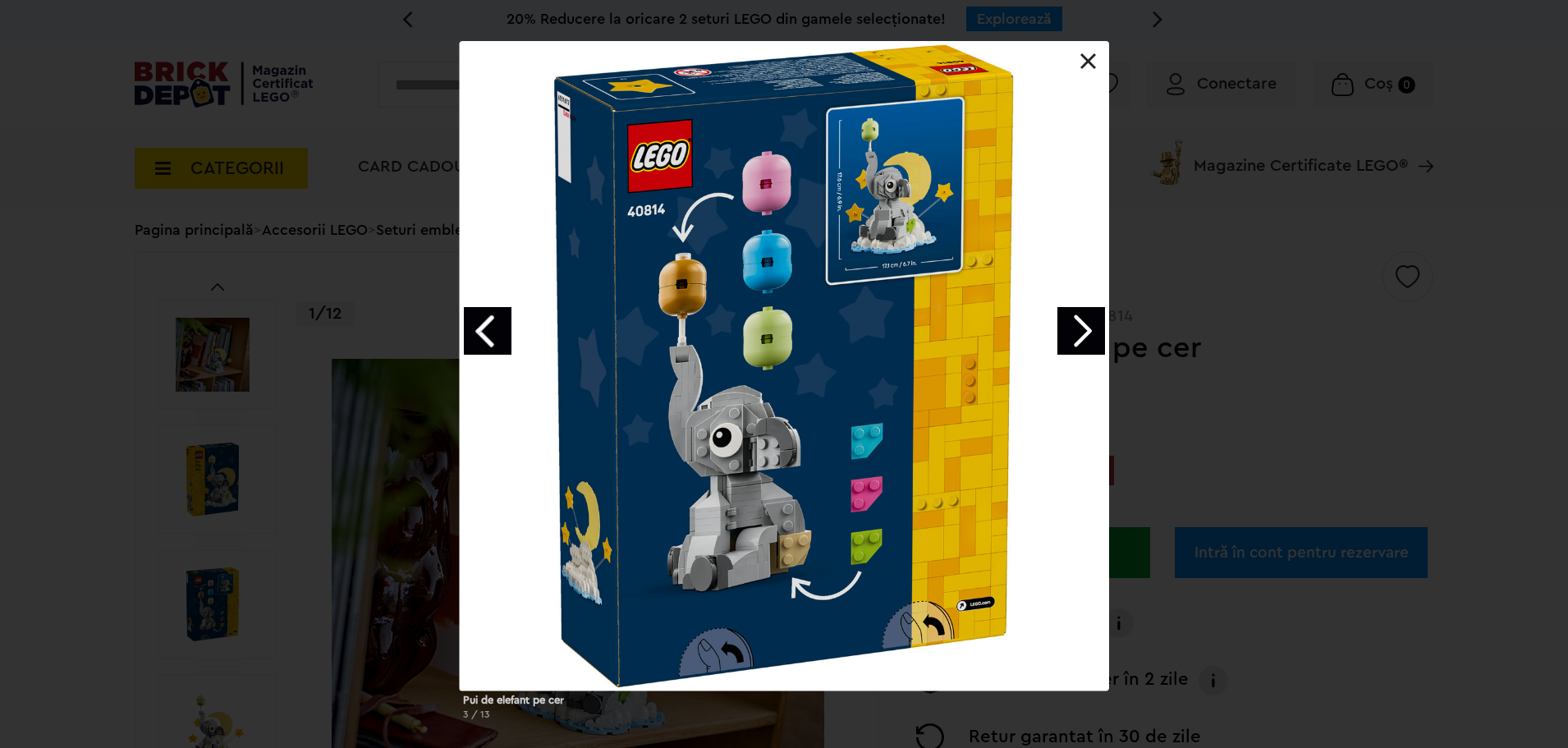
click at [1086, 328] on link "Next image" at bounding box center [1081, 331] width 48 height 48
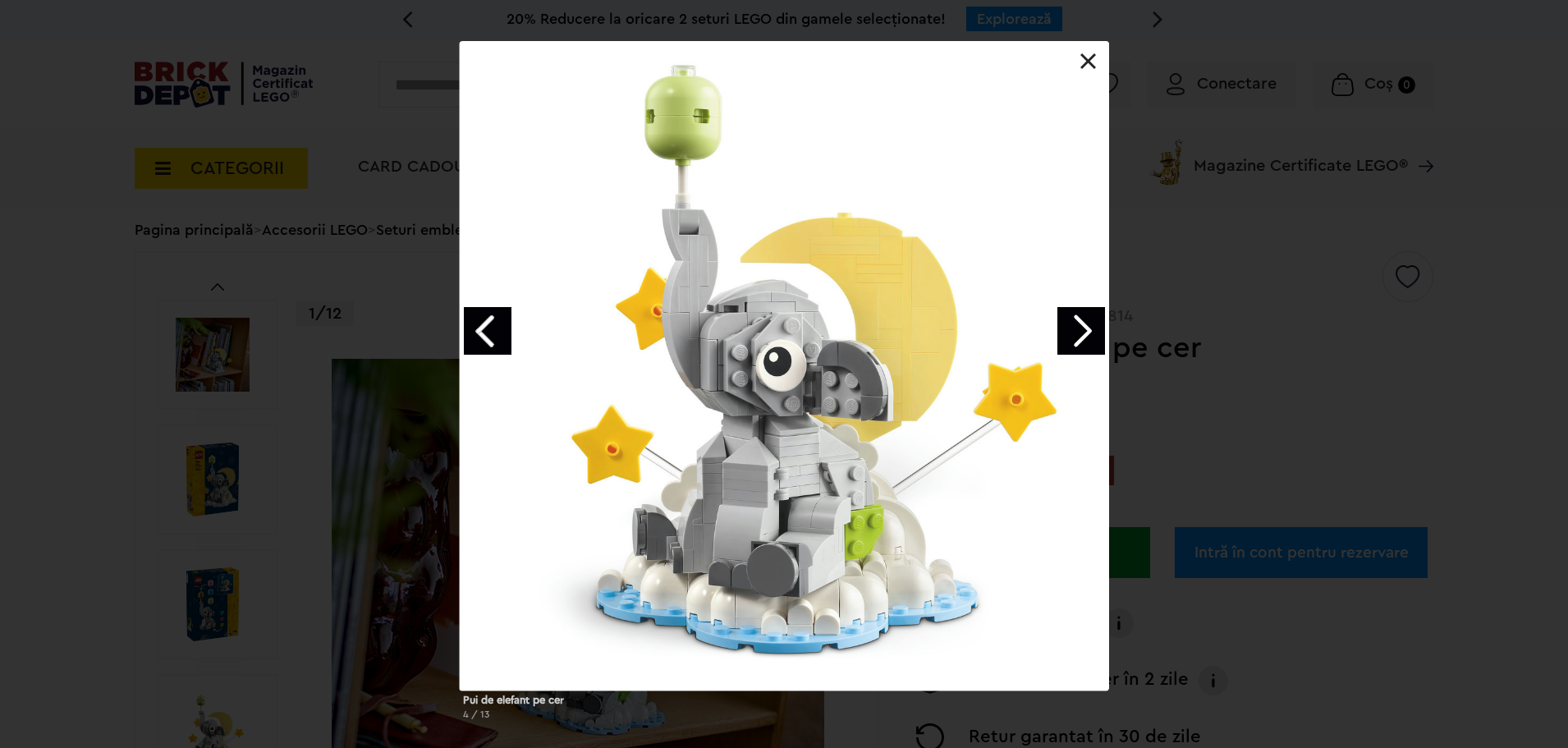
click at [1086, 328] on link "Next image" at bounding box center [1081, 331] width 48 height 48
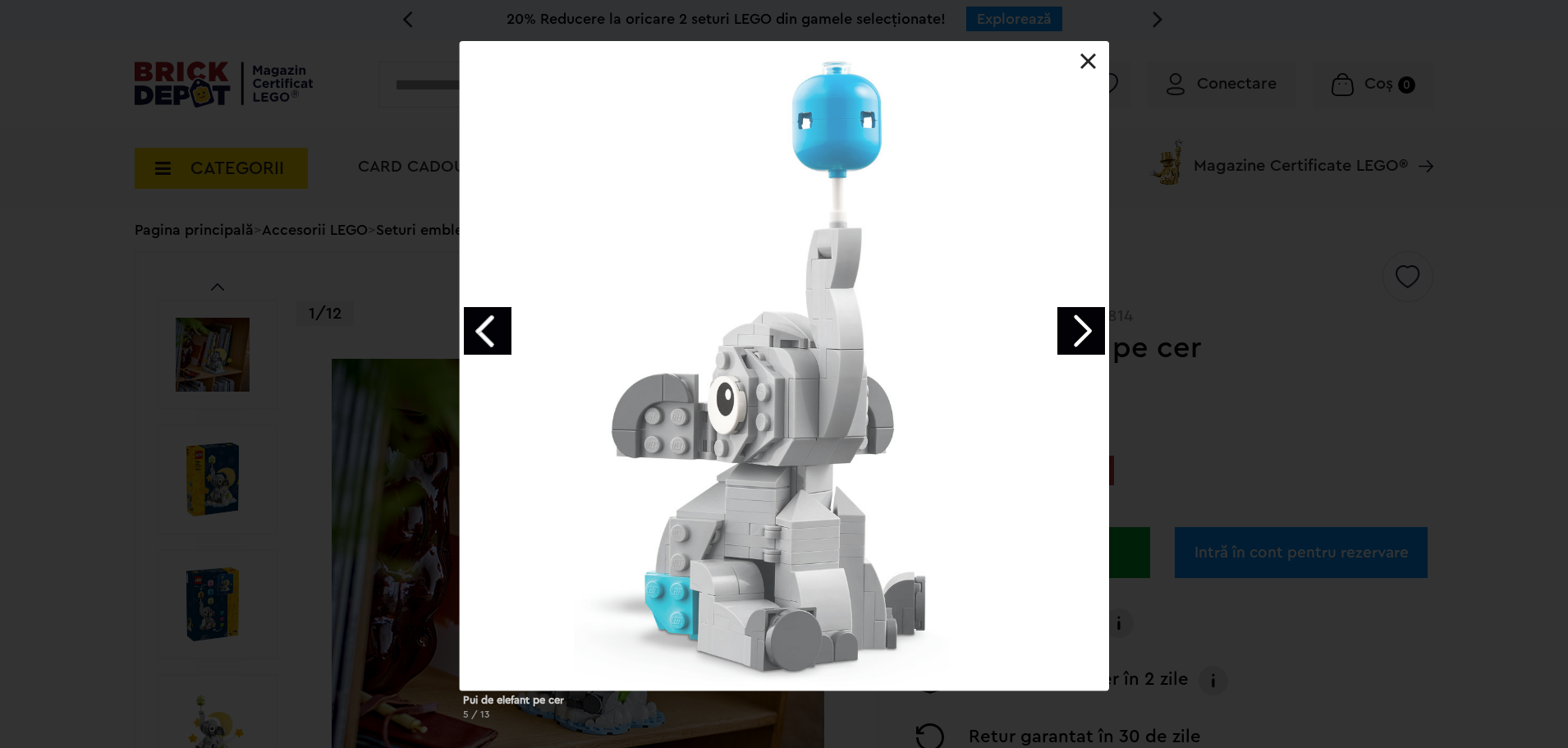
click at [1086, 328] on link "Next image" at bounding box center [1081, 331] width 48 height 48
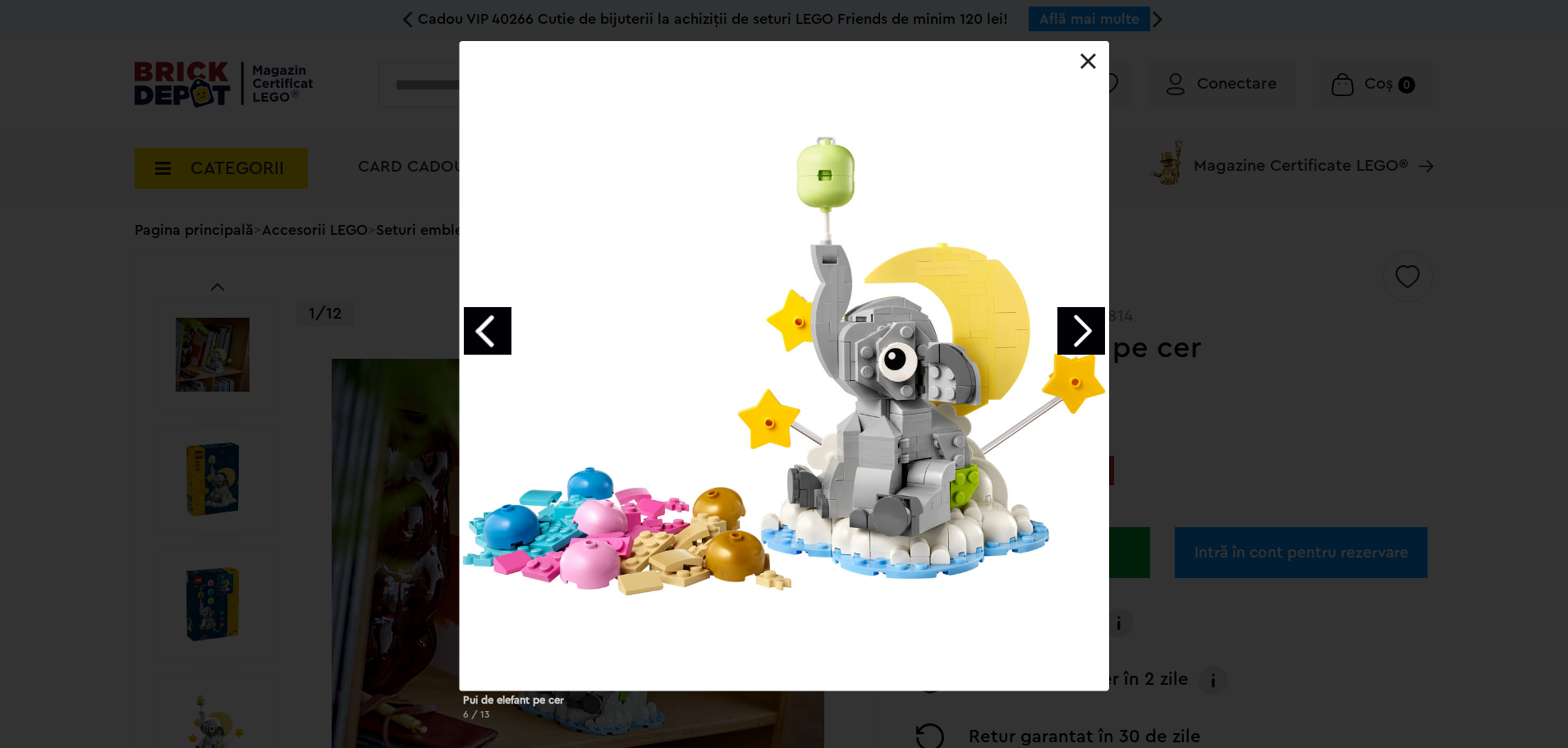
click at [1086, 326] on link "Next image" at bounding box center [1081, 331] width 48 height 48
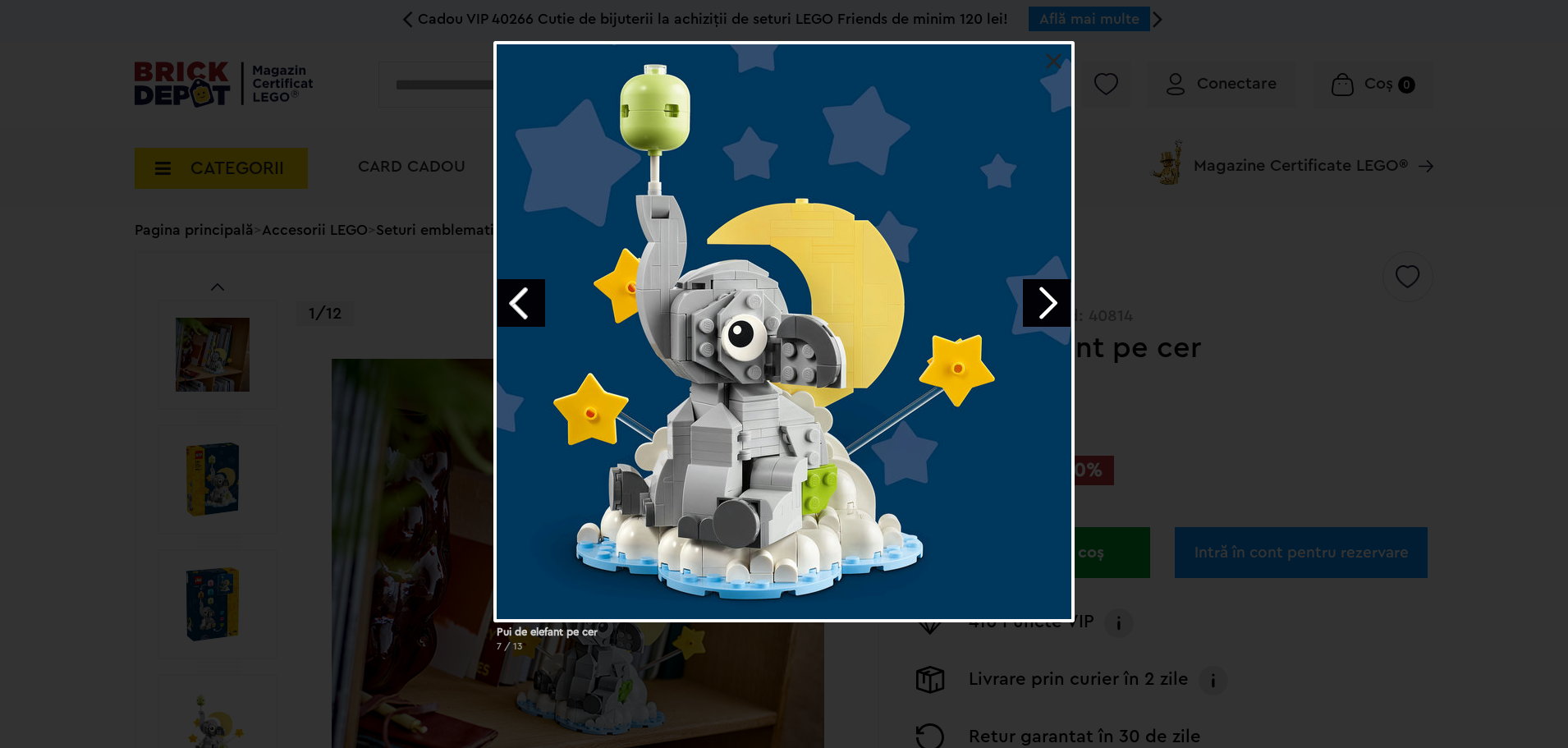
click at [1077, 324] on div "Pui de elefant pe cer 7 / 13" at bounding box center [784, 353] width 1568 height 624
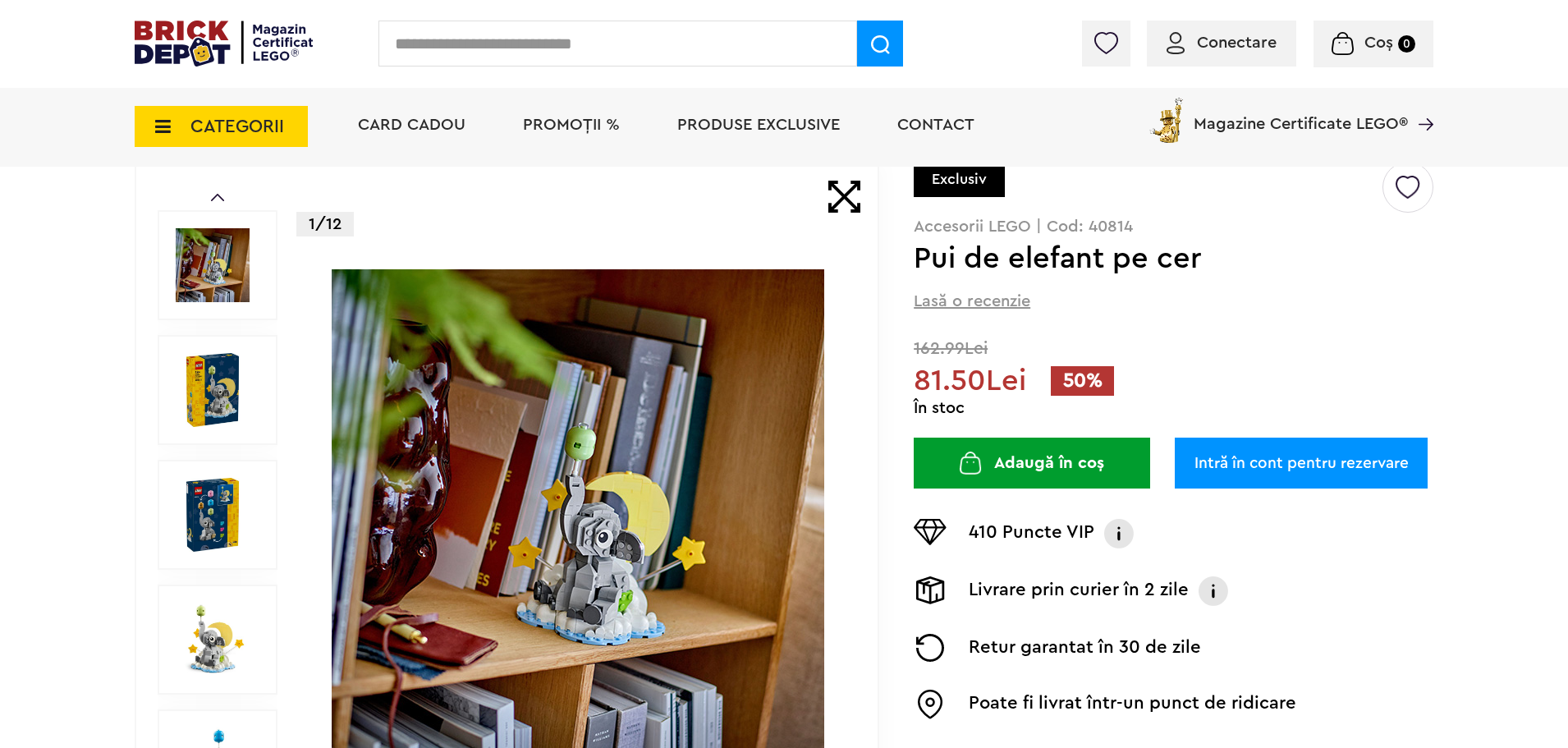
scroll to position [329, 0]
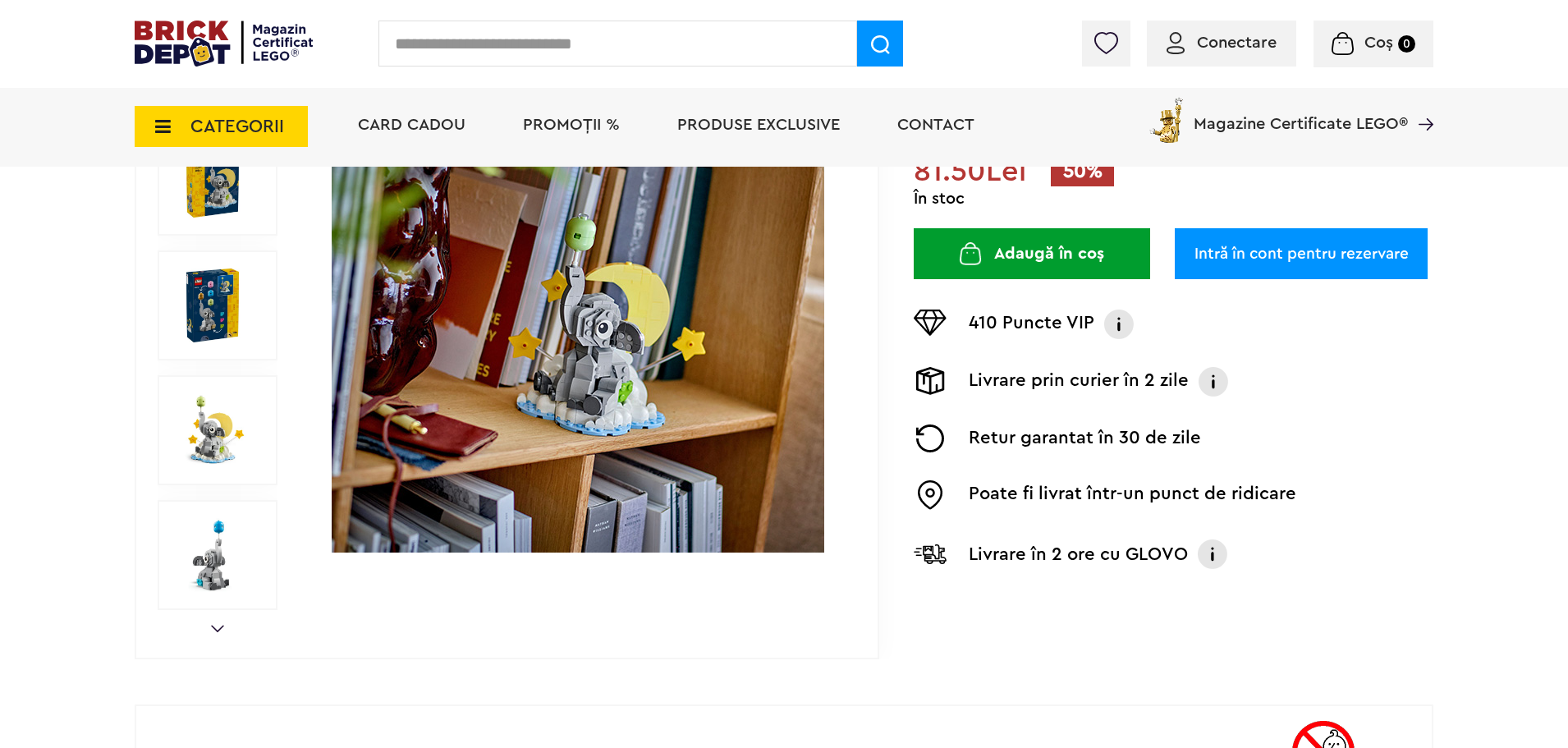
click at [220, 623] on div "Prev Next 1/12" at bounding box center [507, 305] width 745 height 707
click at [222, 628] on link "Next" at bounding box center [218, 628] width 13 height 7
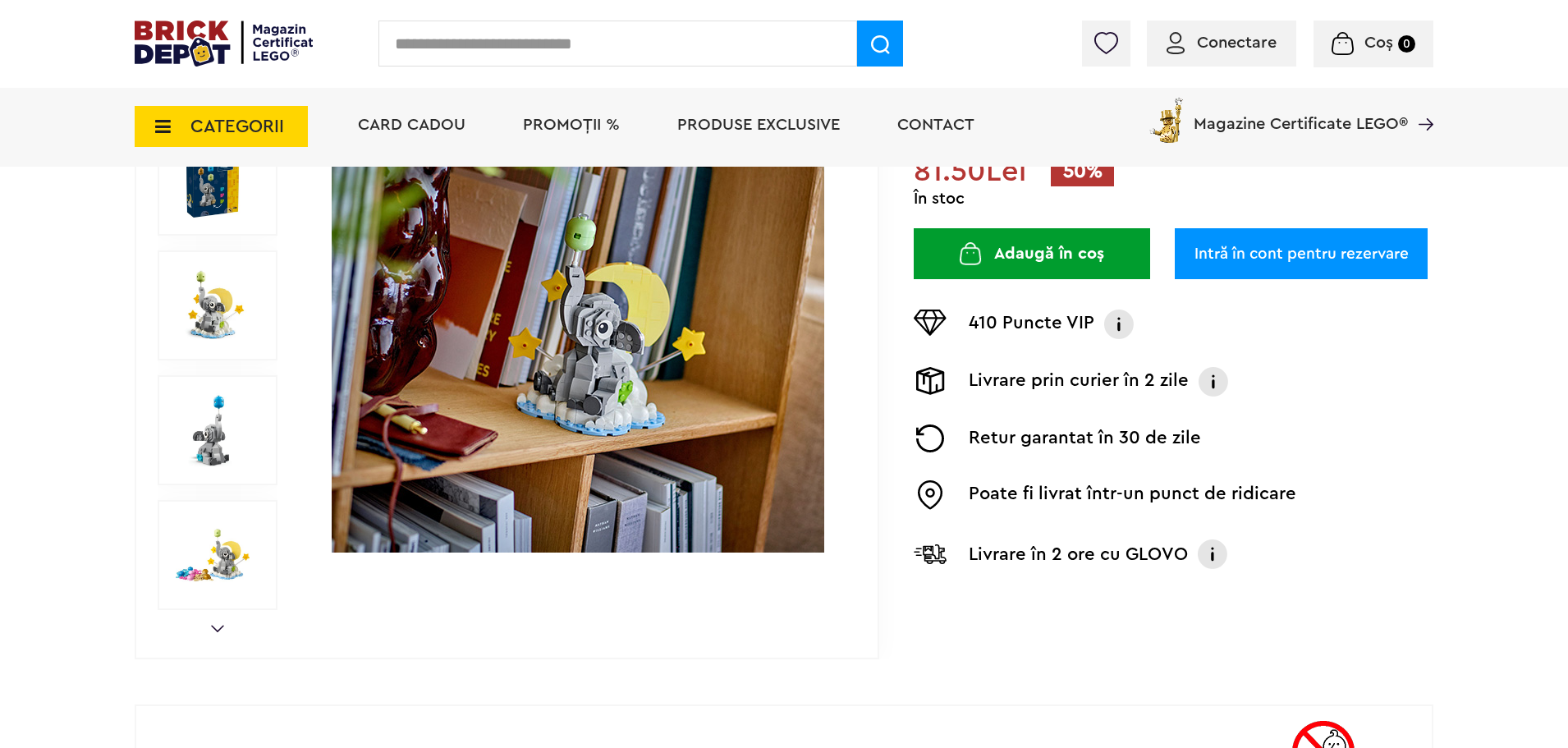
click at [220, 624] on div "Prev Next 1/12" at bounding box center [507, 305] width 745 height 707
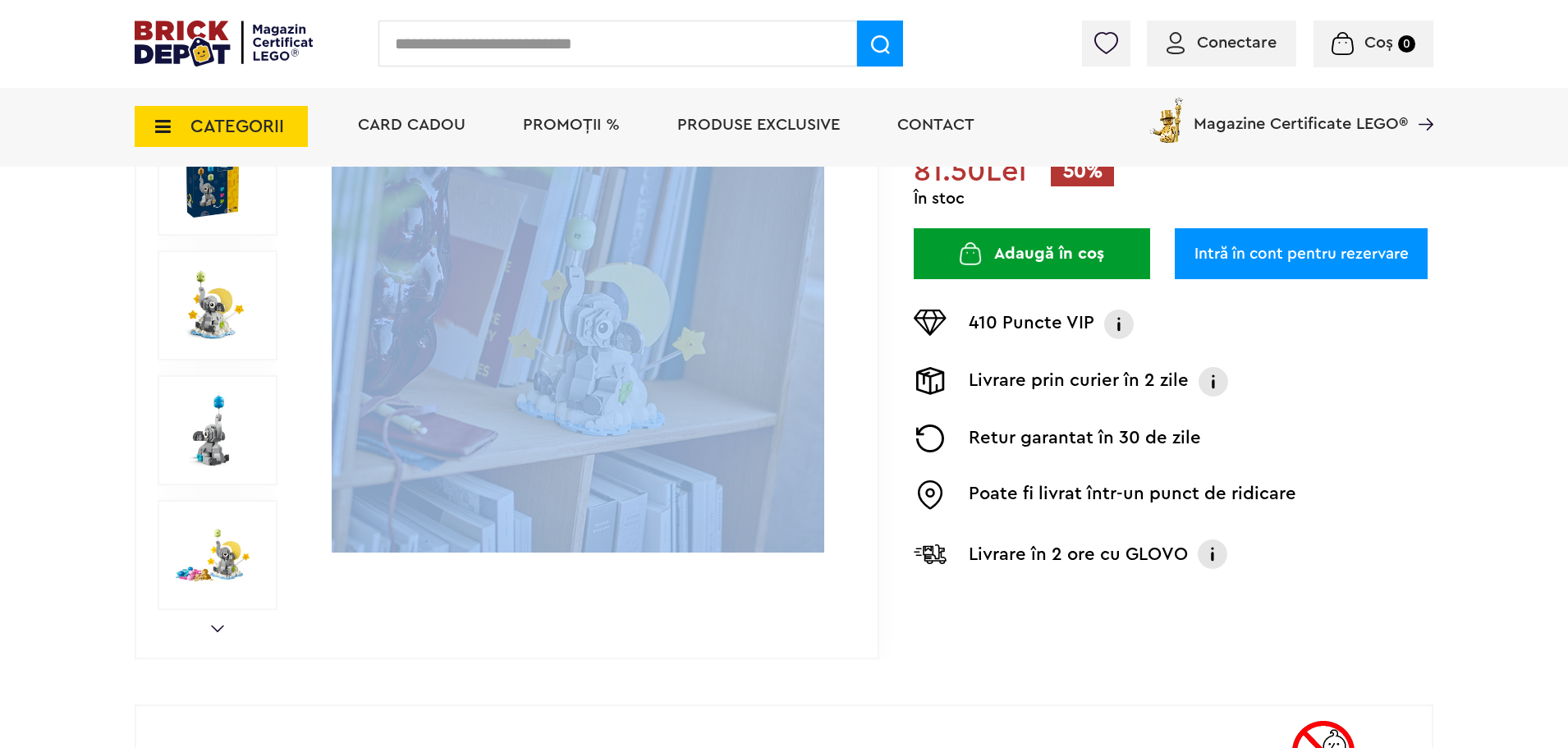
click at [218, 625] on div "Prev Next 1/12" at bounding box center [507, 305] width 745 height 707
click at [218, 625] on link "Next" at bounding box center [218, 628] width 13 height 7
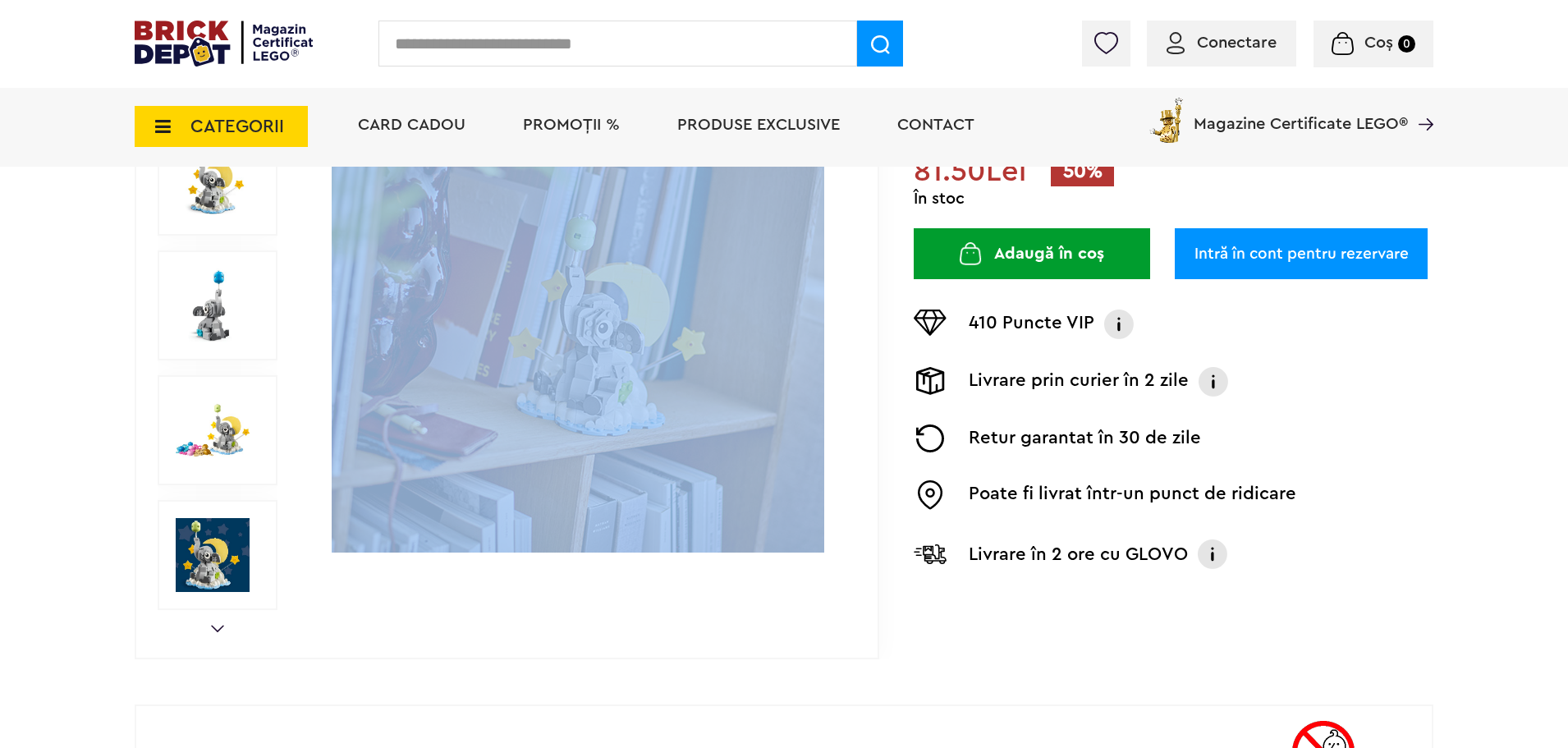
click at [218, 625] on link "Next" at bounding box center [218, 628] width 13 height 7
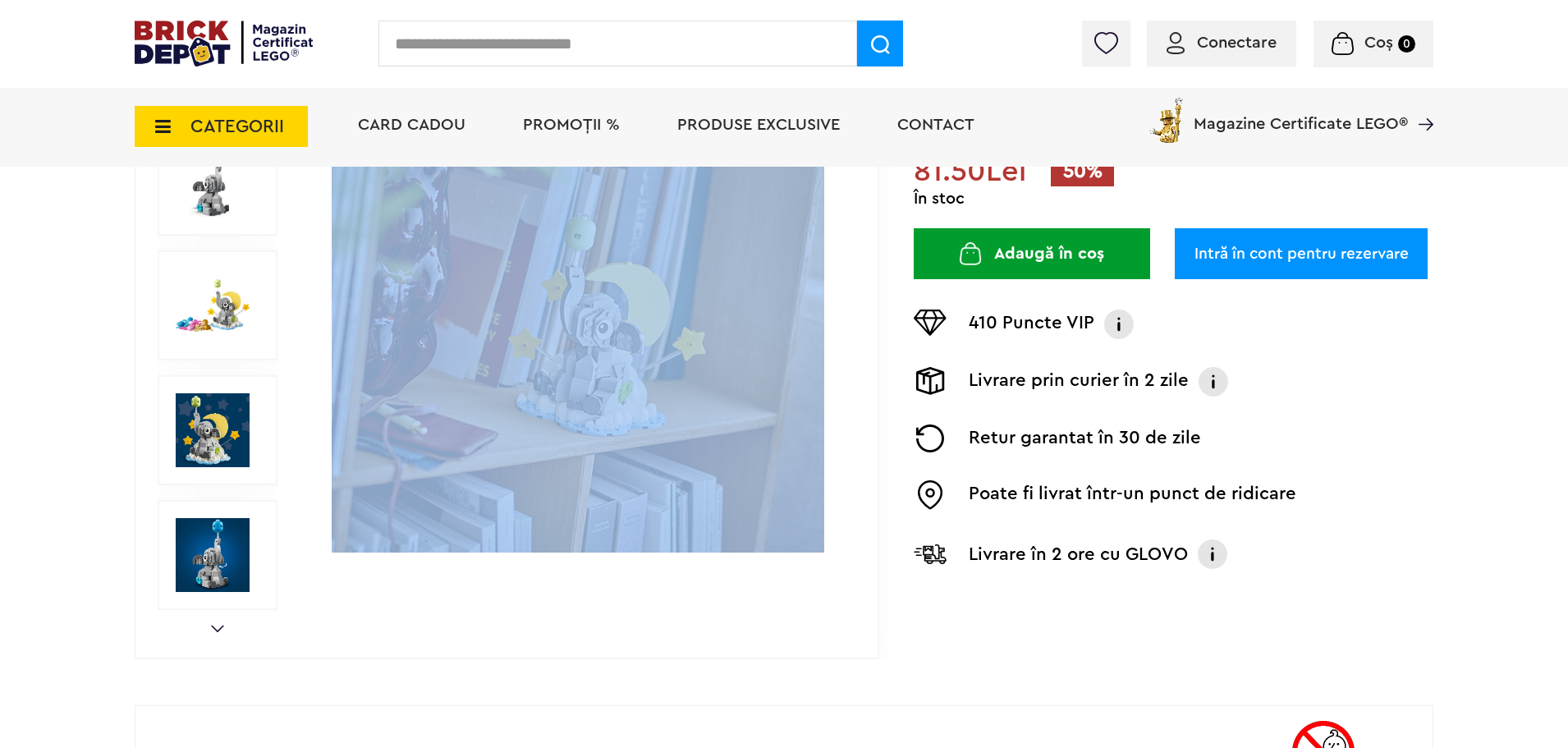
click at [218, 625] on link "Next" at bounding box center [218, 628] width 13 height 7
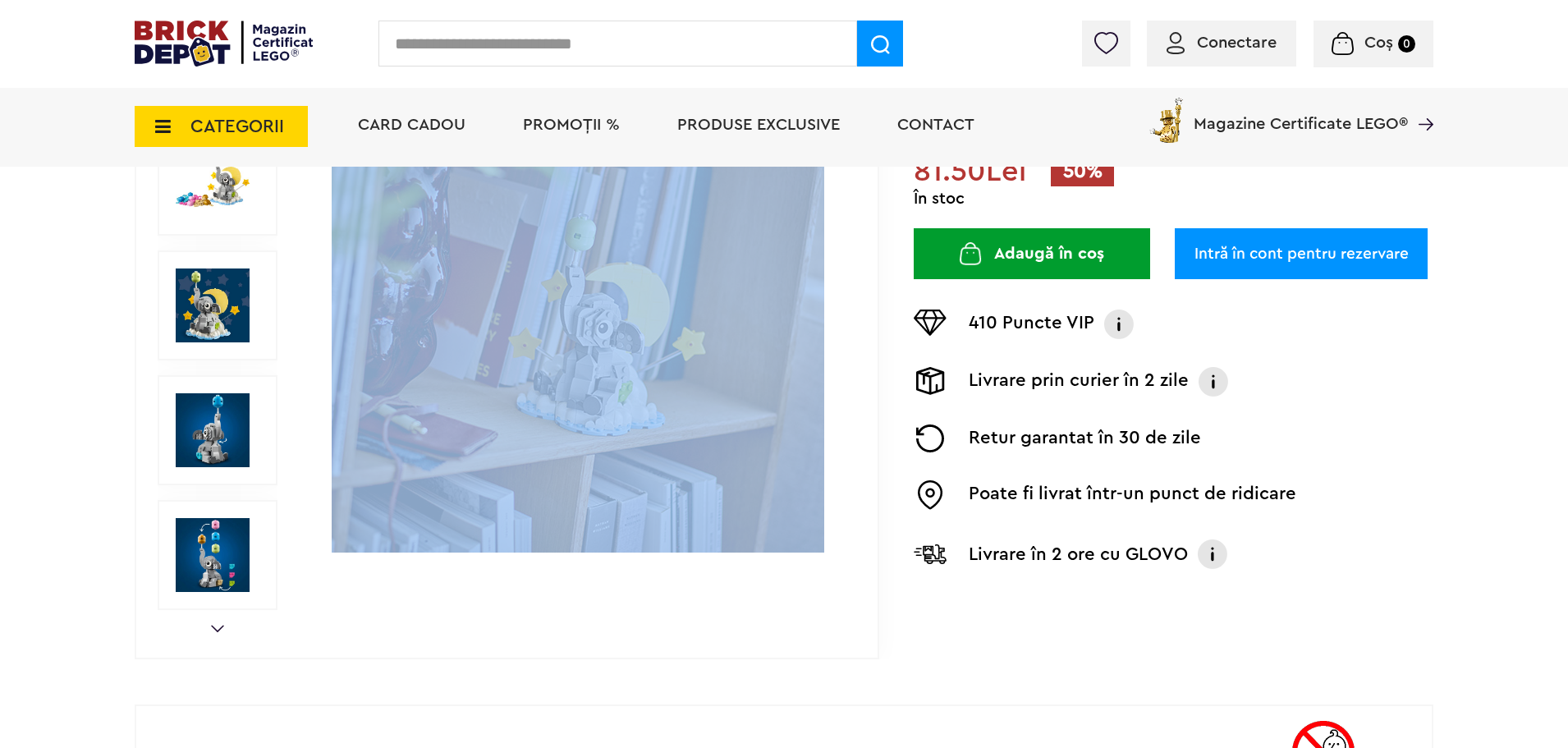
click at [218, 625] on link "Next" at bounding box center [218, 628] width 13 height 7
click at [217, 625] on link "Next" at bounding box center [218, 628] width 13 height 7
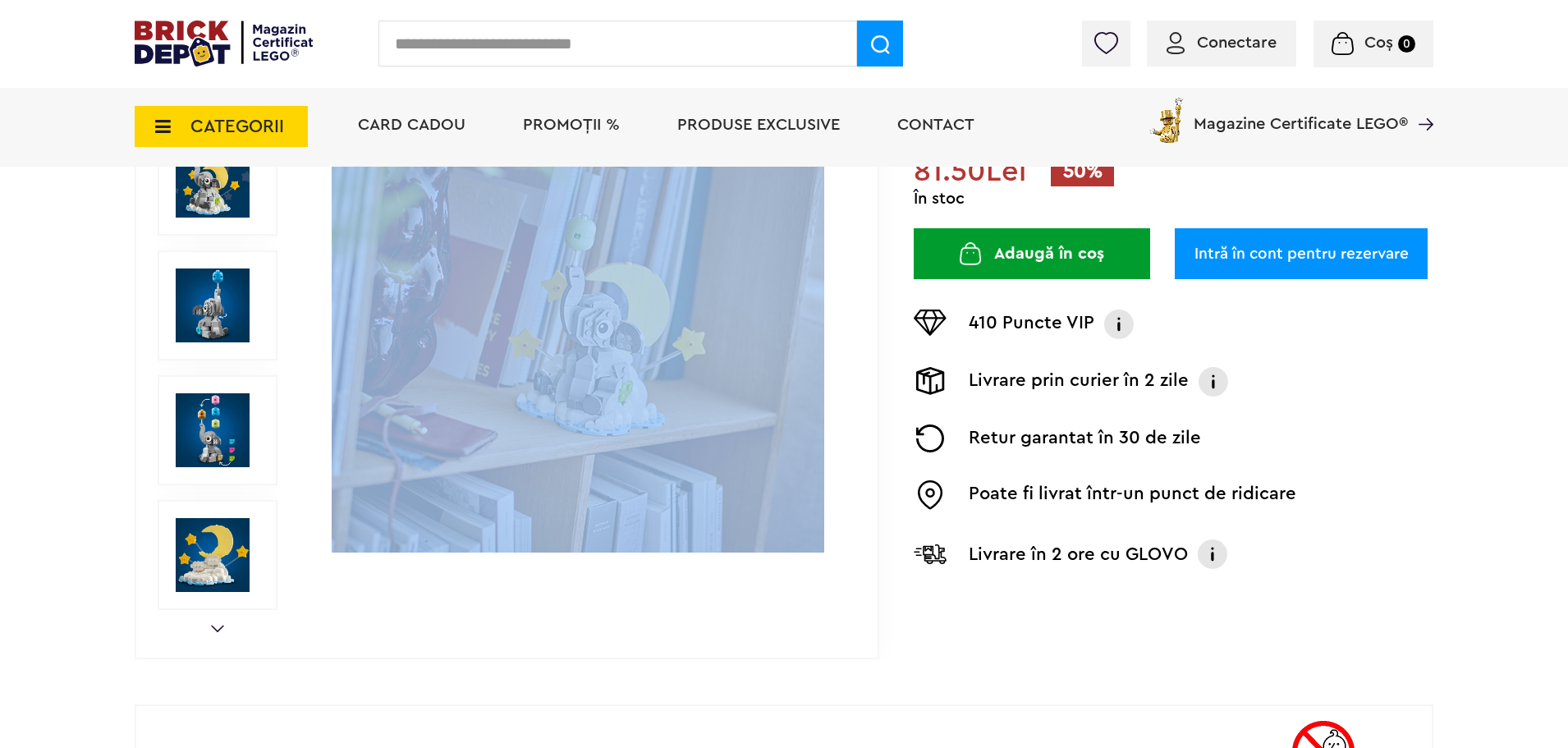
click at [217, 625] on link "Next" at bounding box center [218, 628] width 13 height 7
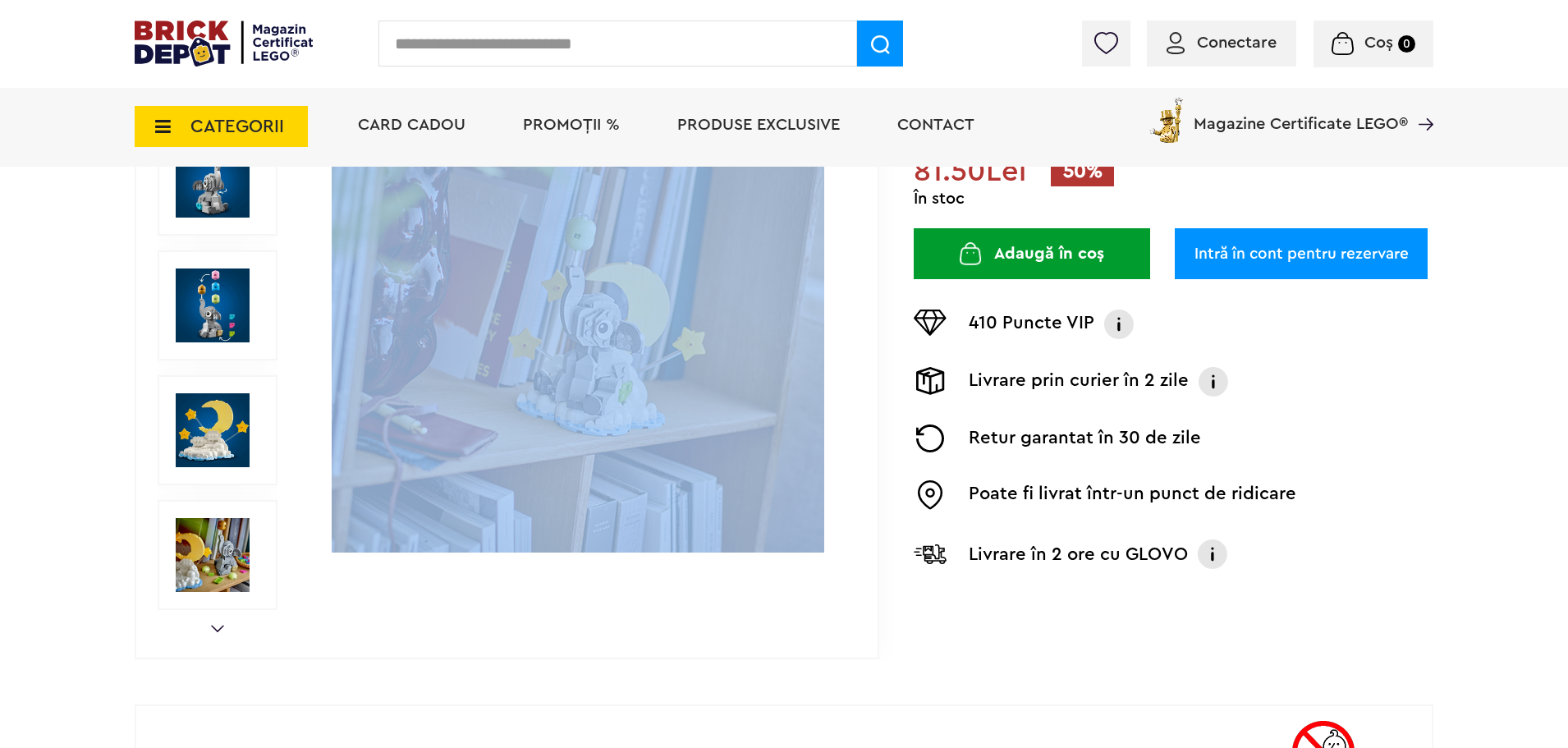
click at [217, 625] on link "Next" at bounding box center [218, 628] width 13 height 7
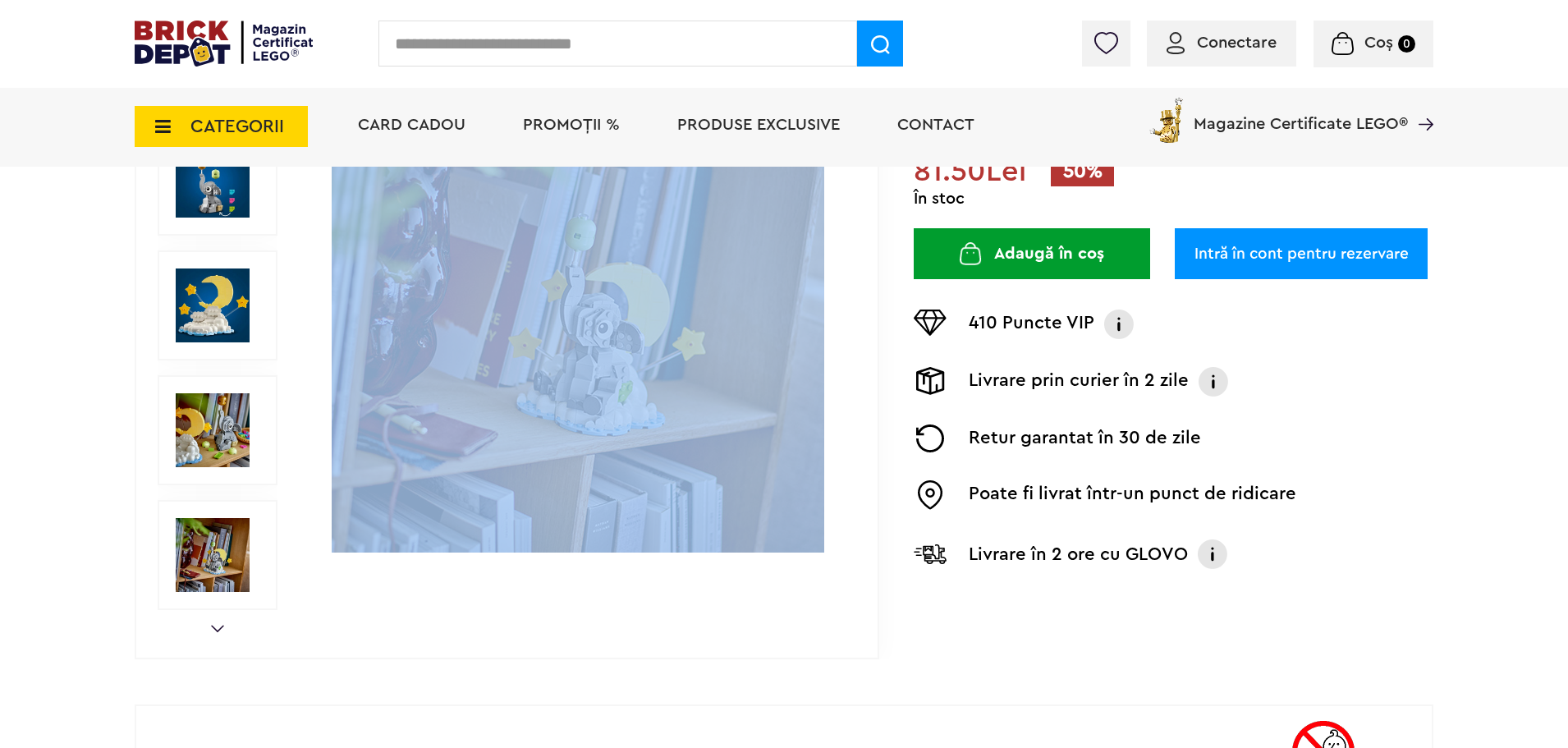
click at [217, 625] on link "Next" at bounding box center [218, 628] width 13 height 7
click at [222, 449] on img at bounding box center [212, 430] width 74 height 74
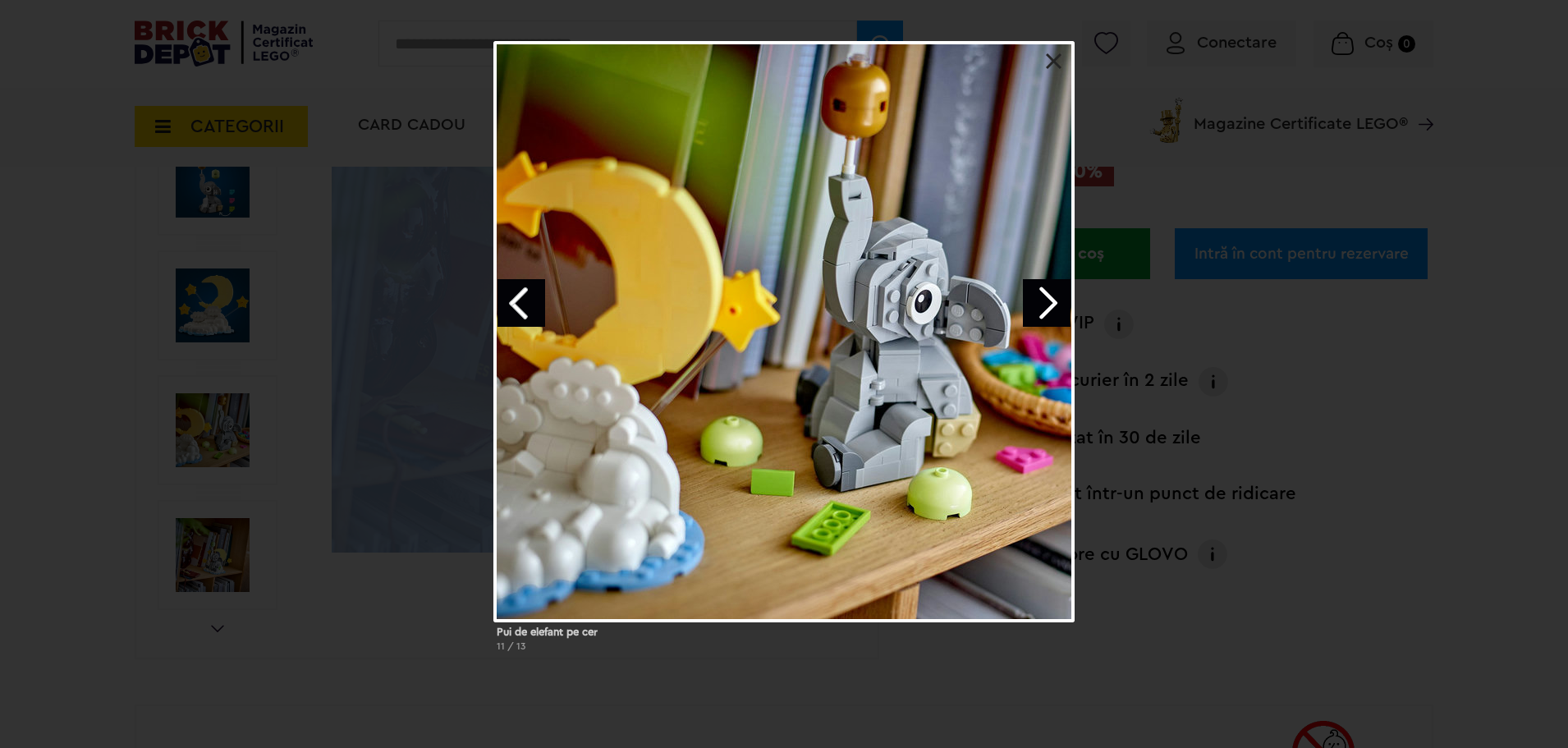
click at [1057, 293] on link "Next image" at bounding box center [1047, 303] width 48 height 48
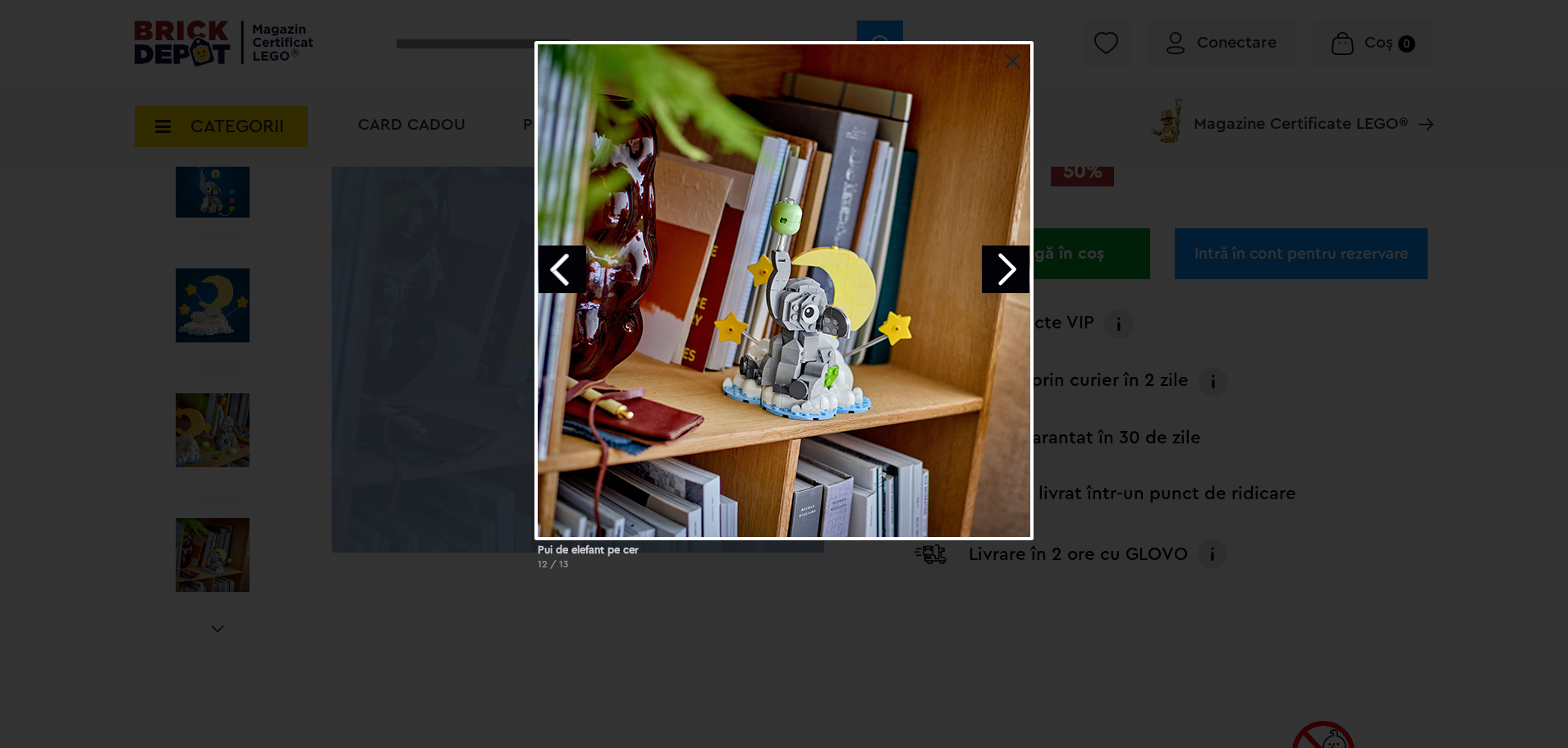
click at [1011, 63] on link at bounding box center [1013, 62] width 17 height 17
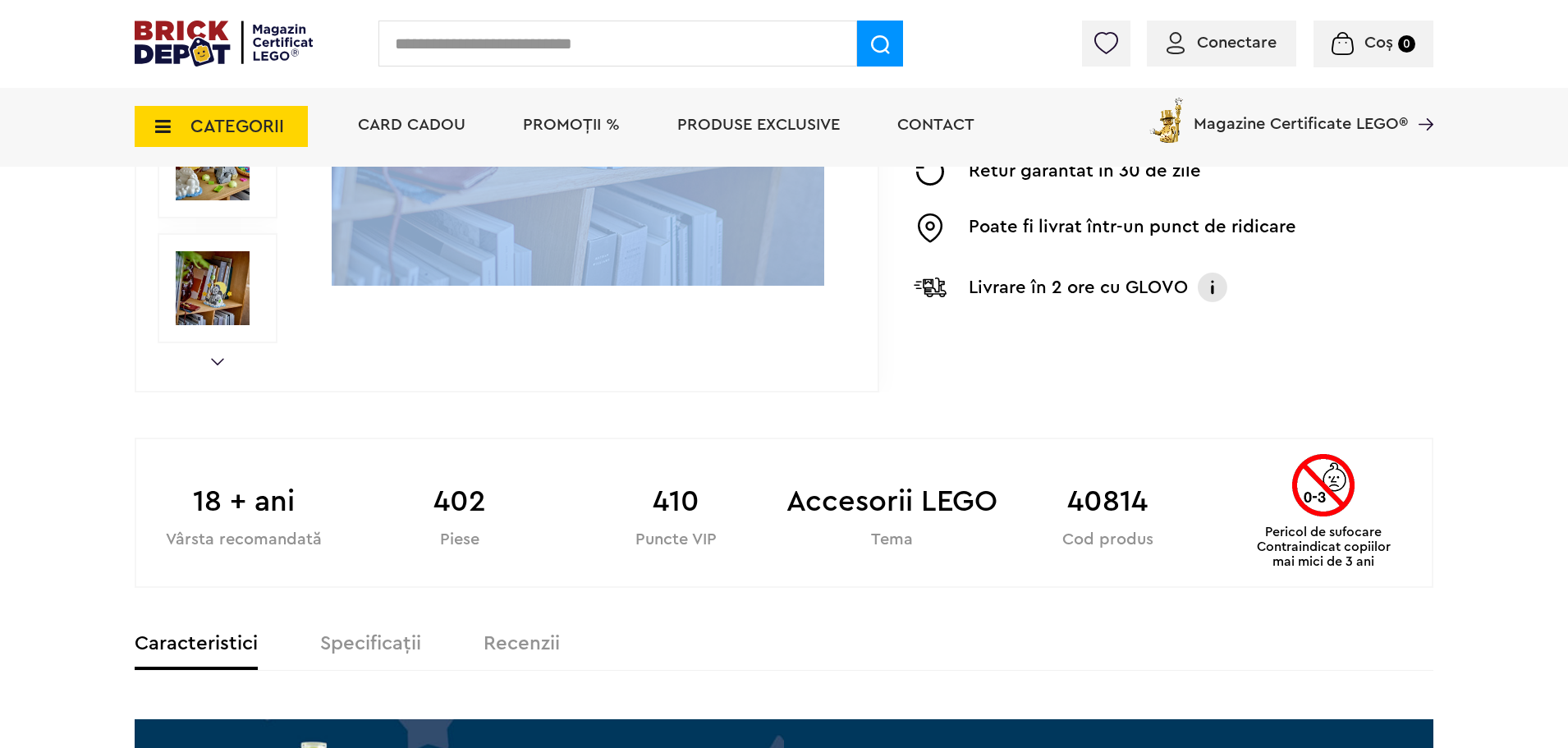
scroll to position [821, 0]
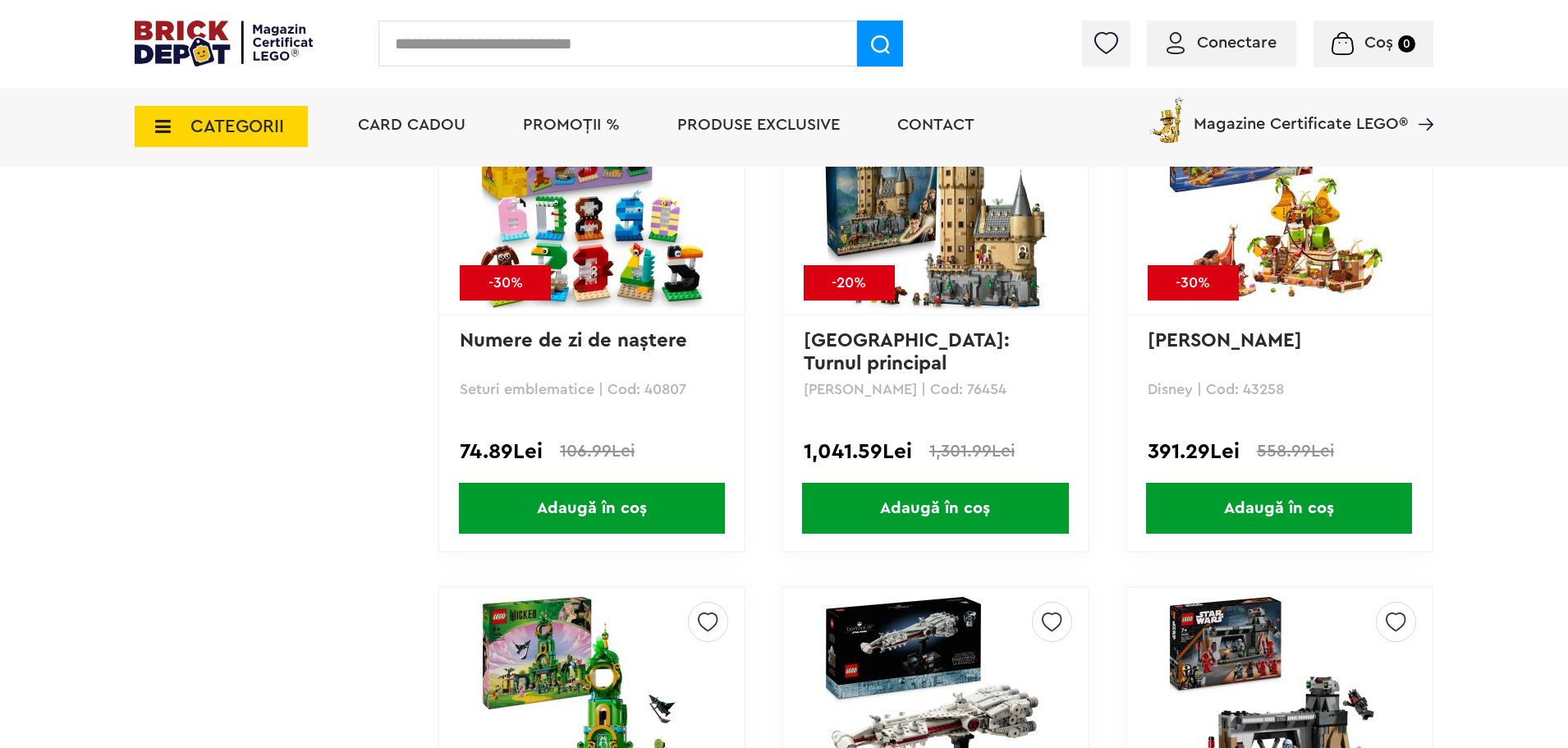
scroll to position [4598, 0]
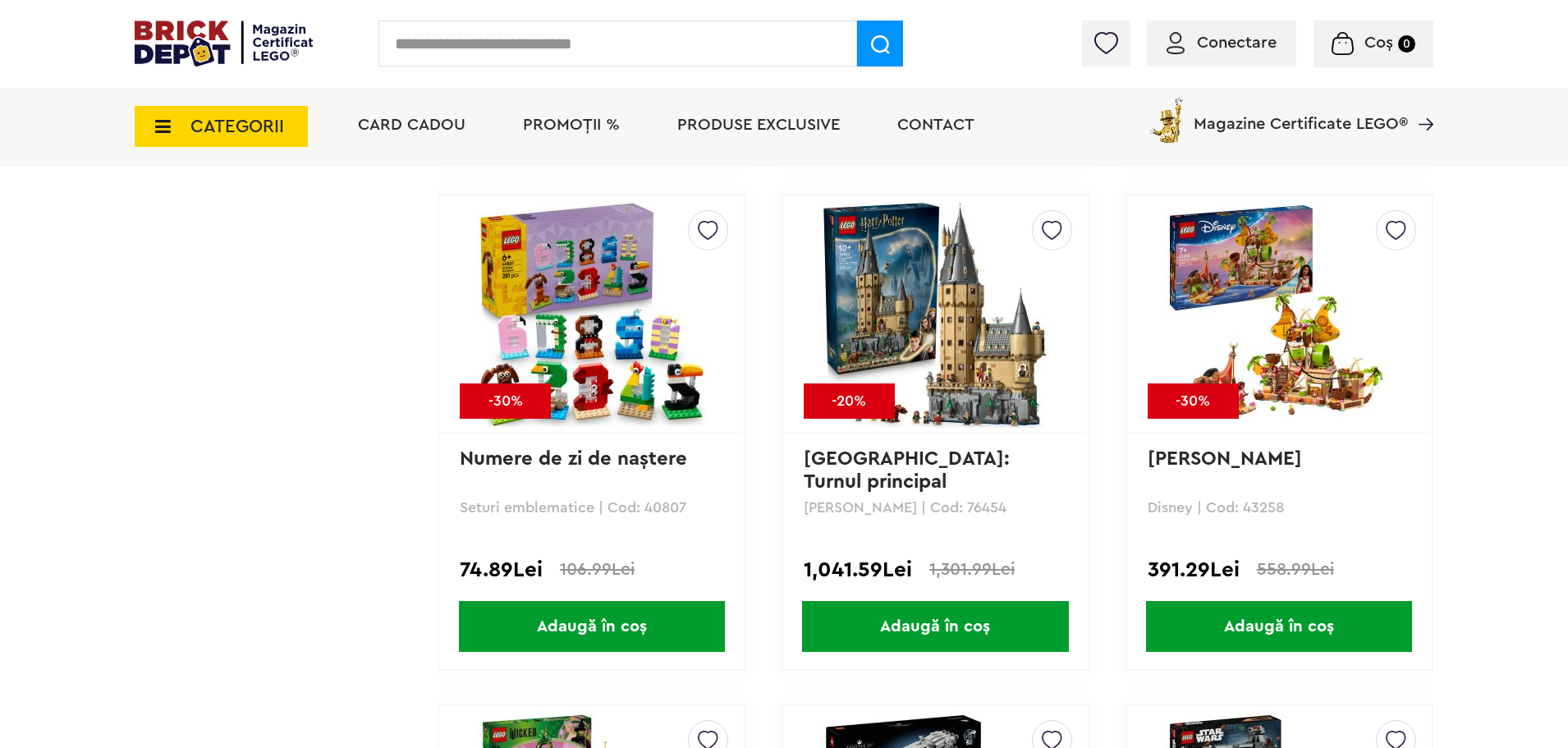
click at [596, 351] on img at bounding box center [592, 315] width 230 height 230
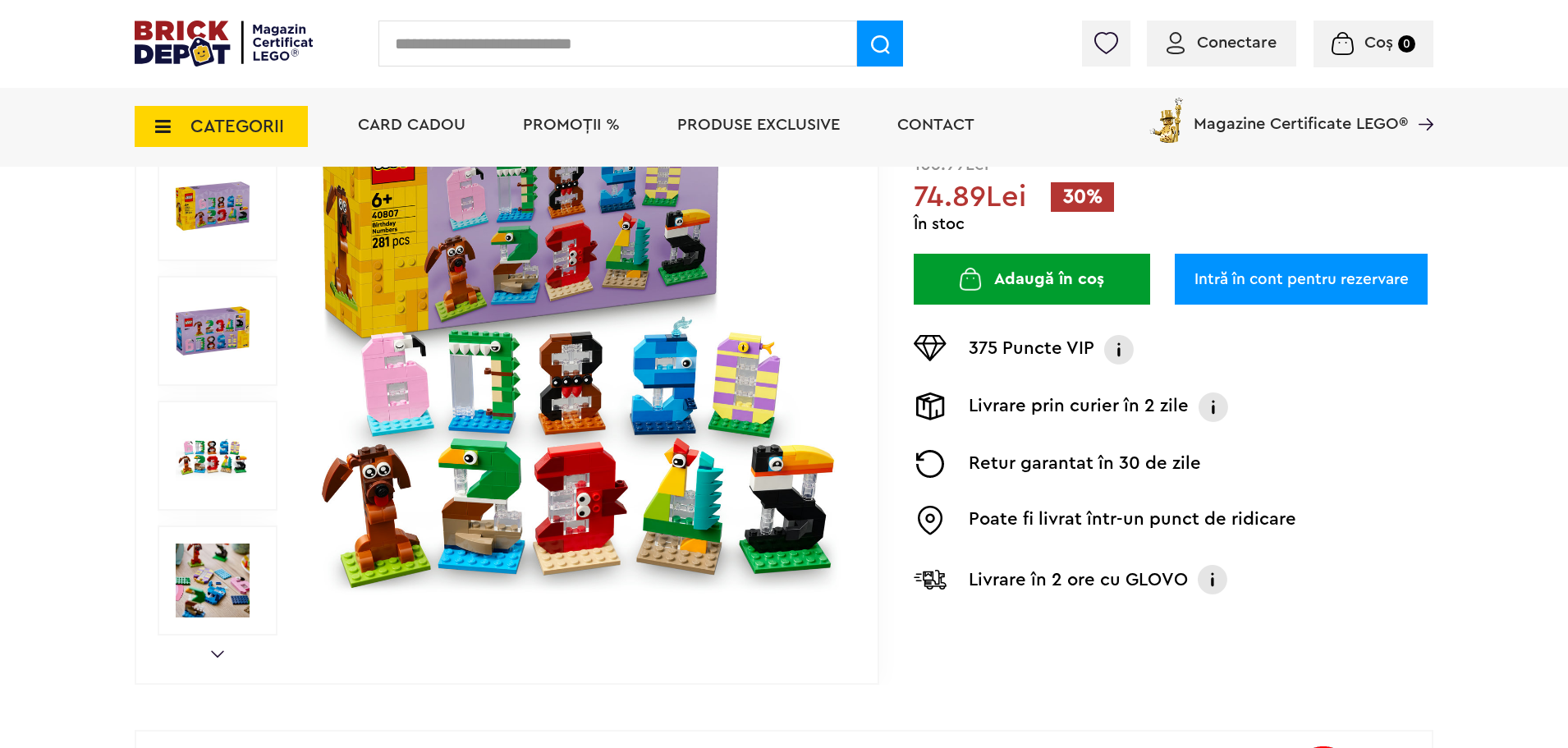
scroll to position [329, 0]
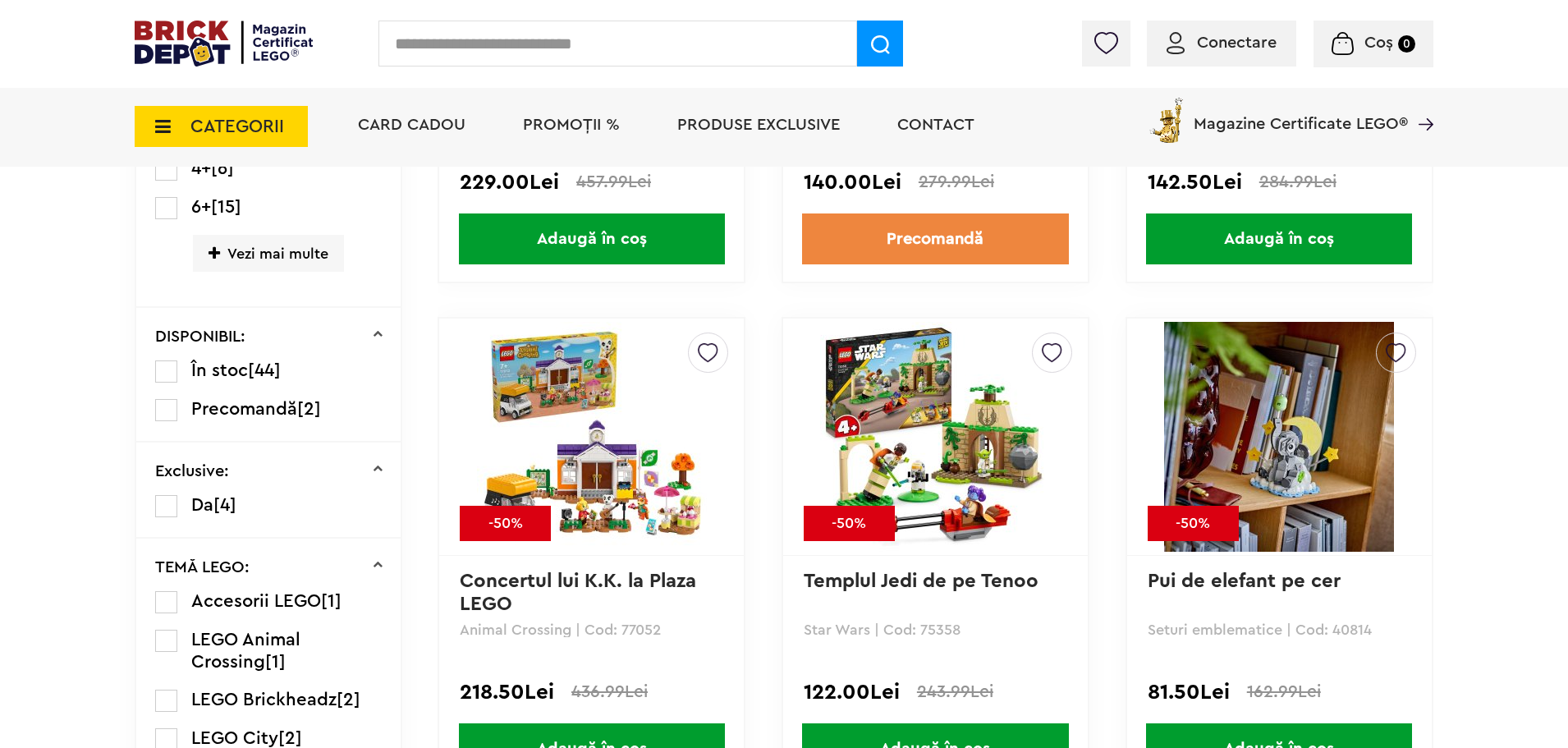
scroll to position [903, 0]
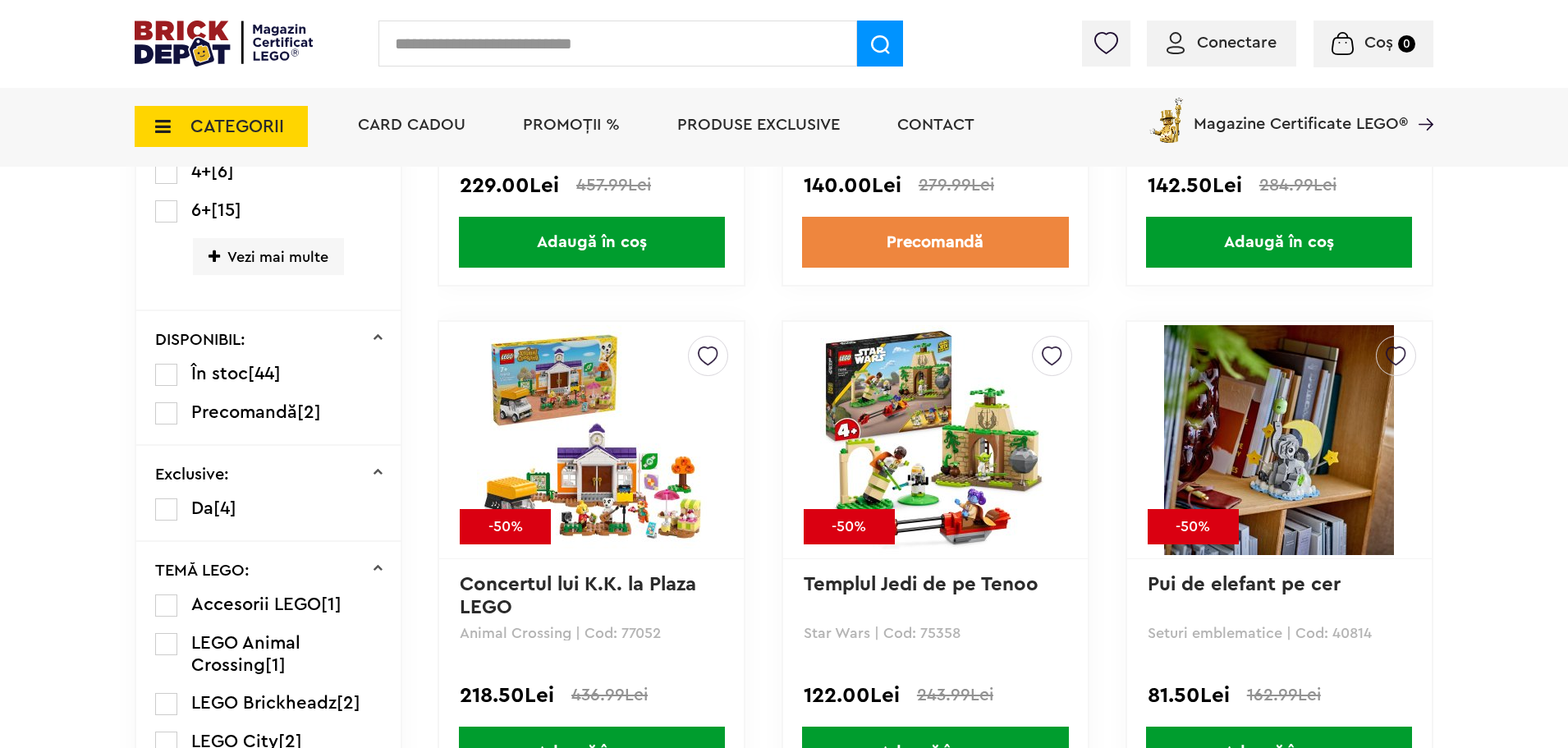
click at [583, 118] on span "PROMOȚII %" at bounding box center [572, 125] width 97 height 17
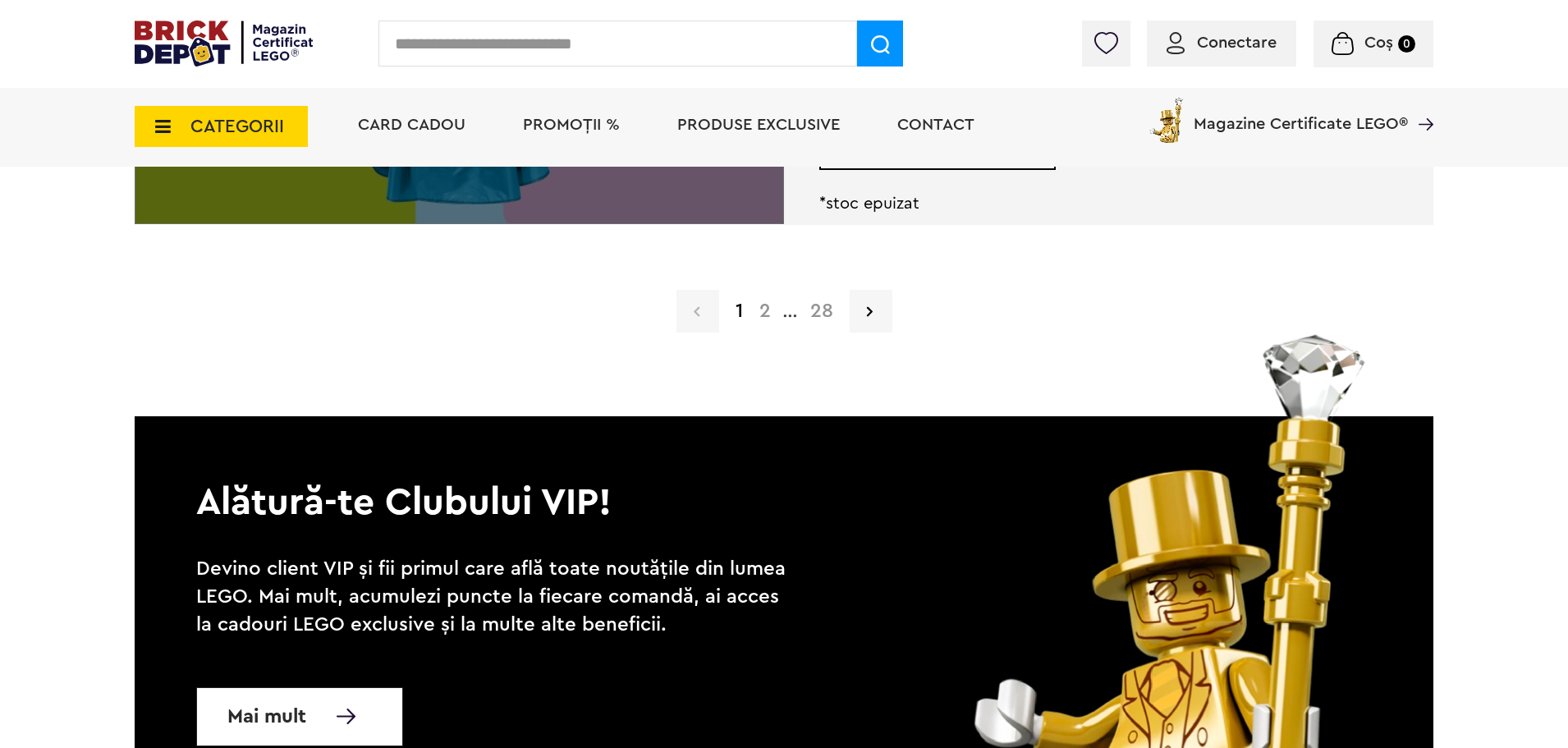
scroll to position [4352, 0]
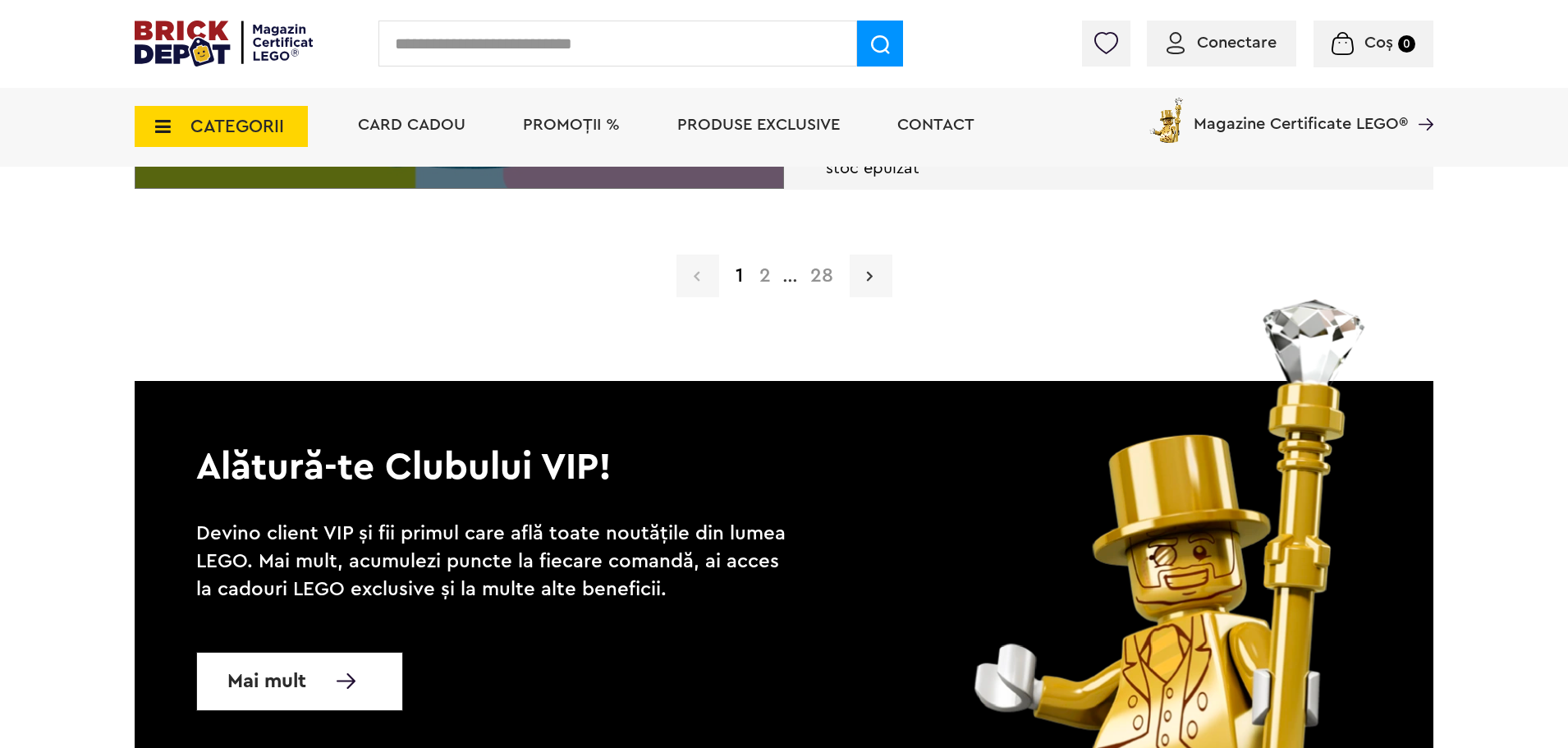
click at [873, 274] on link at bounding box center [871, 276] width 43 height 43
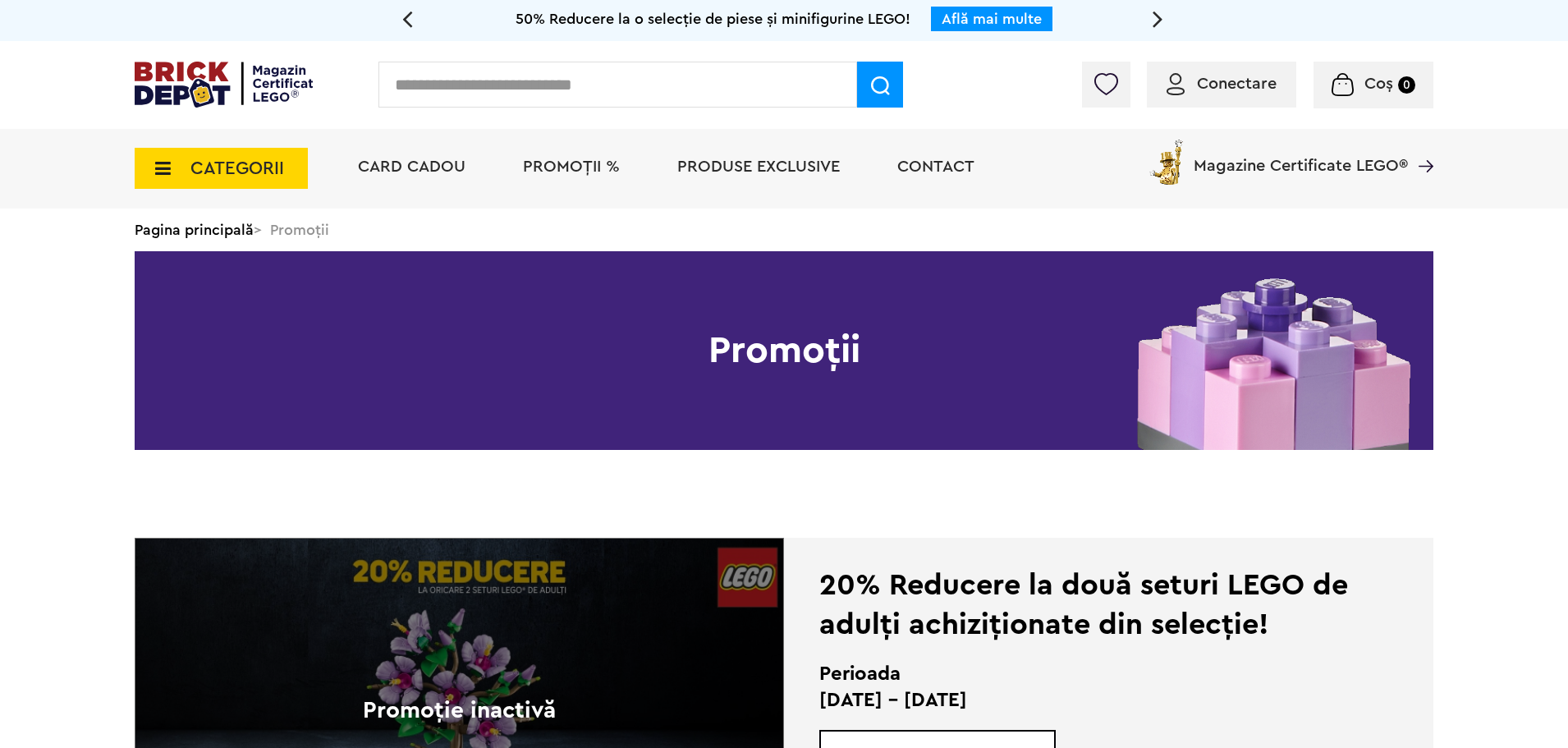
click at [197, 233] on link "Pagina principală" at bounding box center [194, 230] width 120 height 15
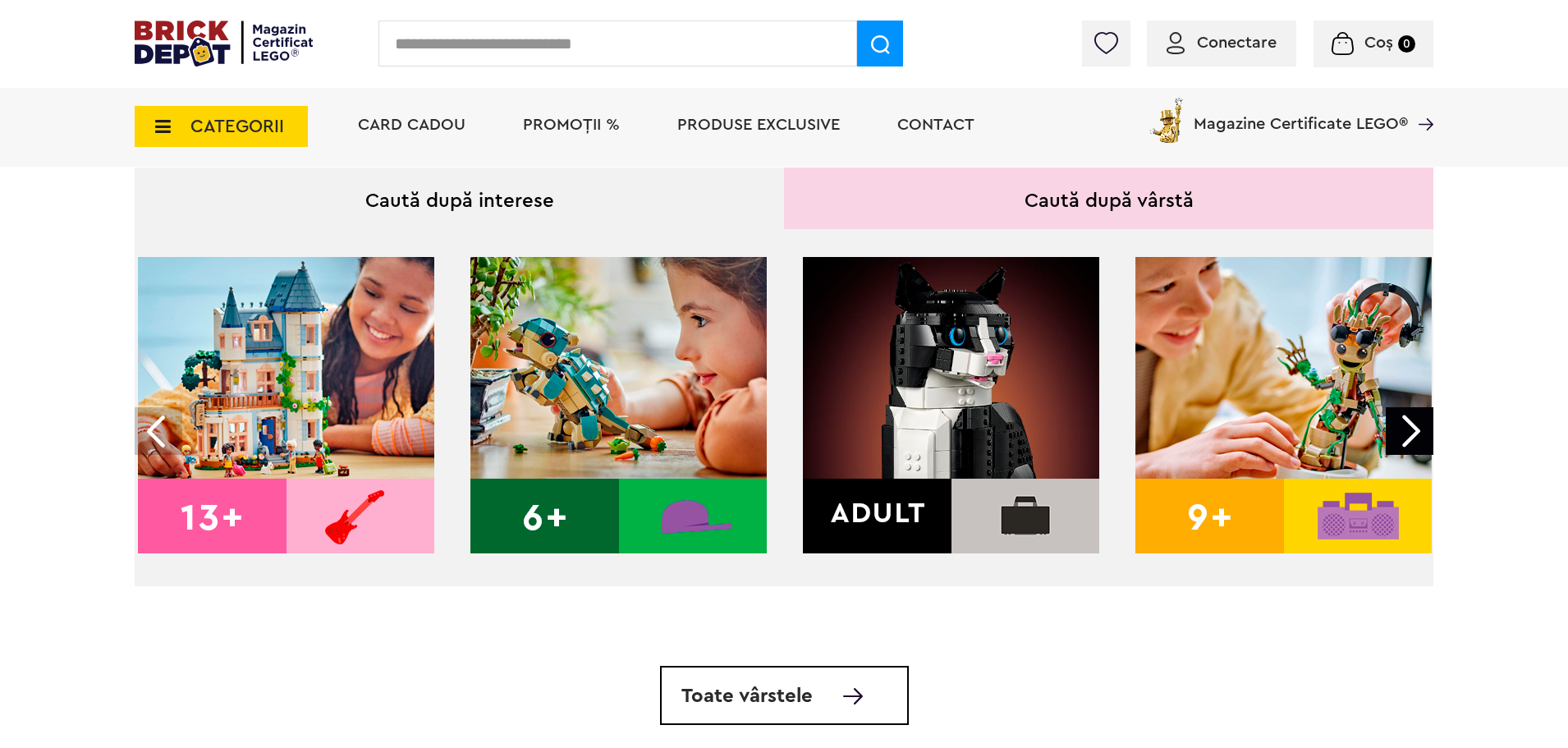
scroll to position [656, 0]
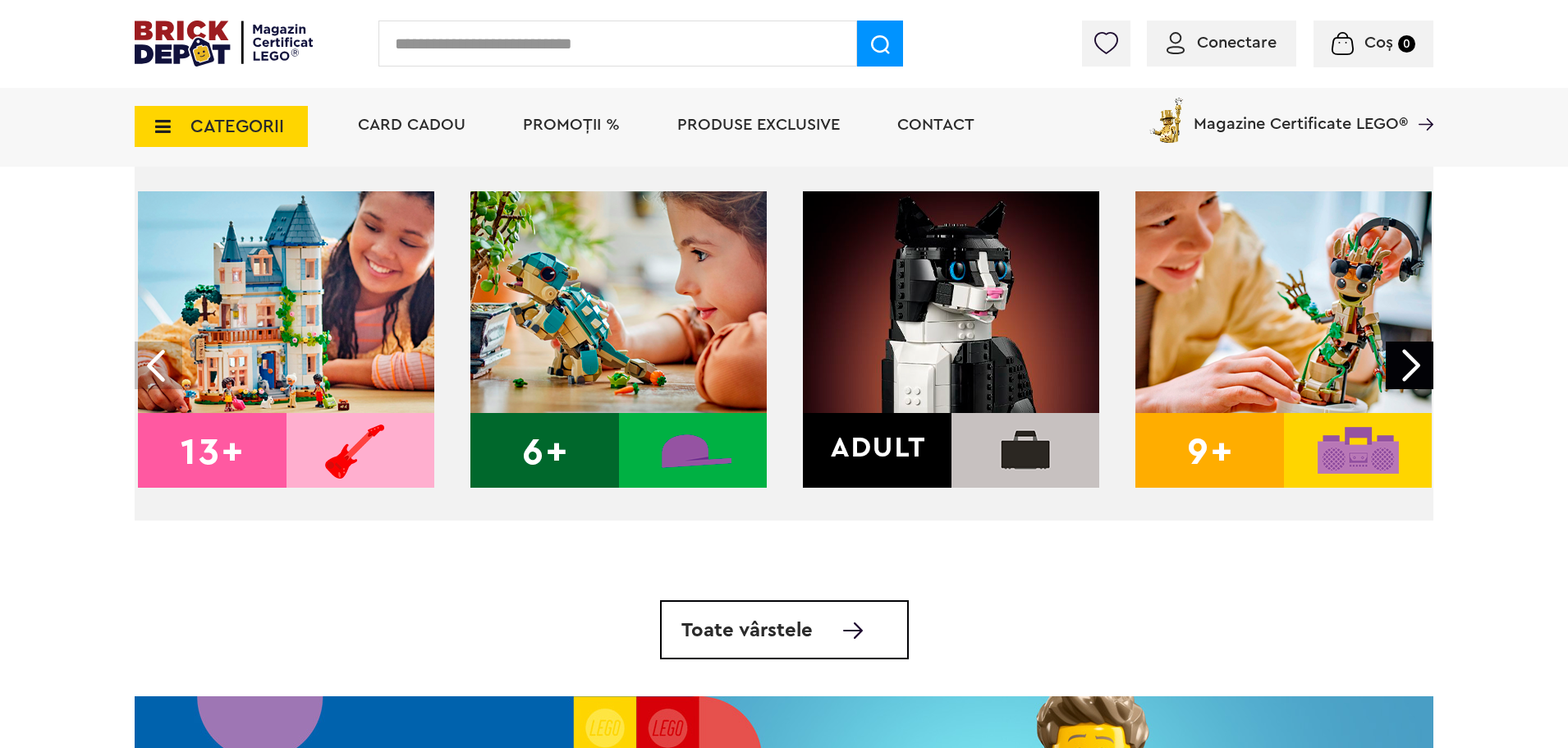
click at [960, 286] on img at bounding box center [951, 339] width 296 height 296
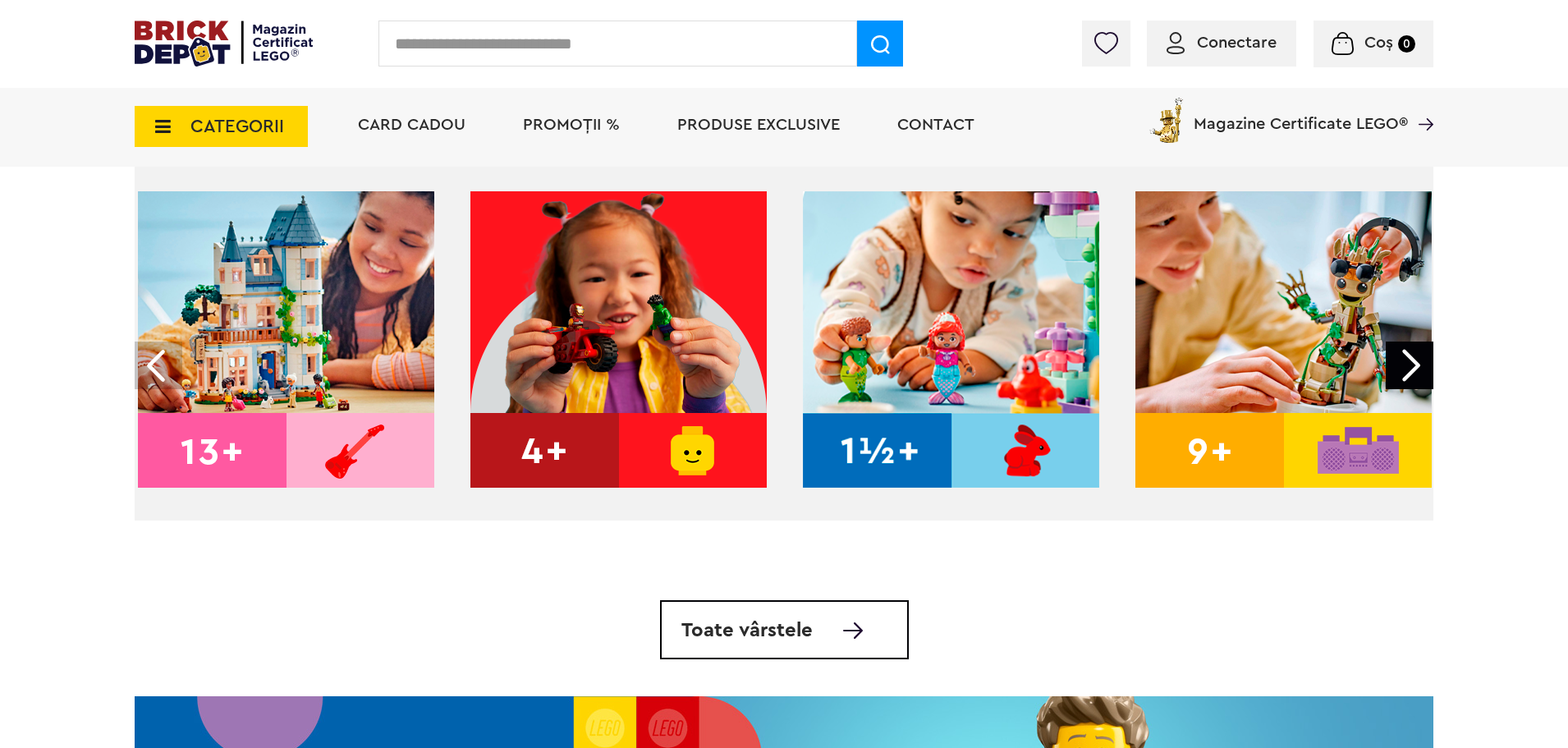
click at [225, 442] on img at bounding box center [286, 339] width 296 height 296
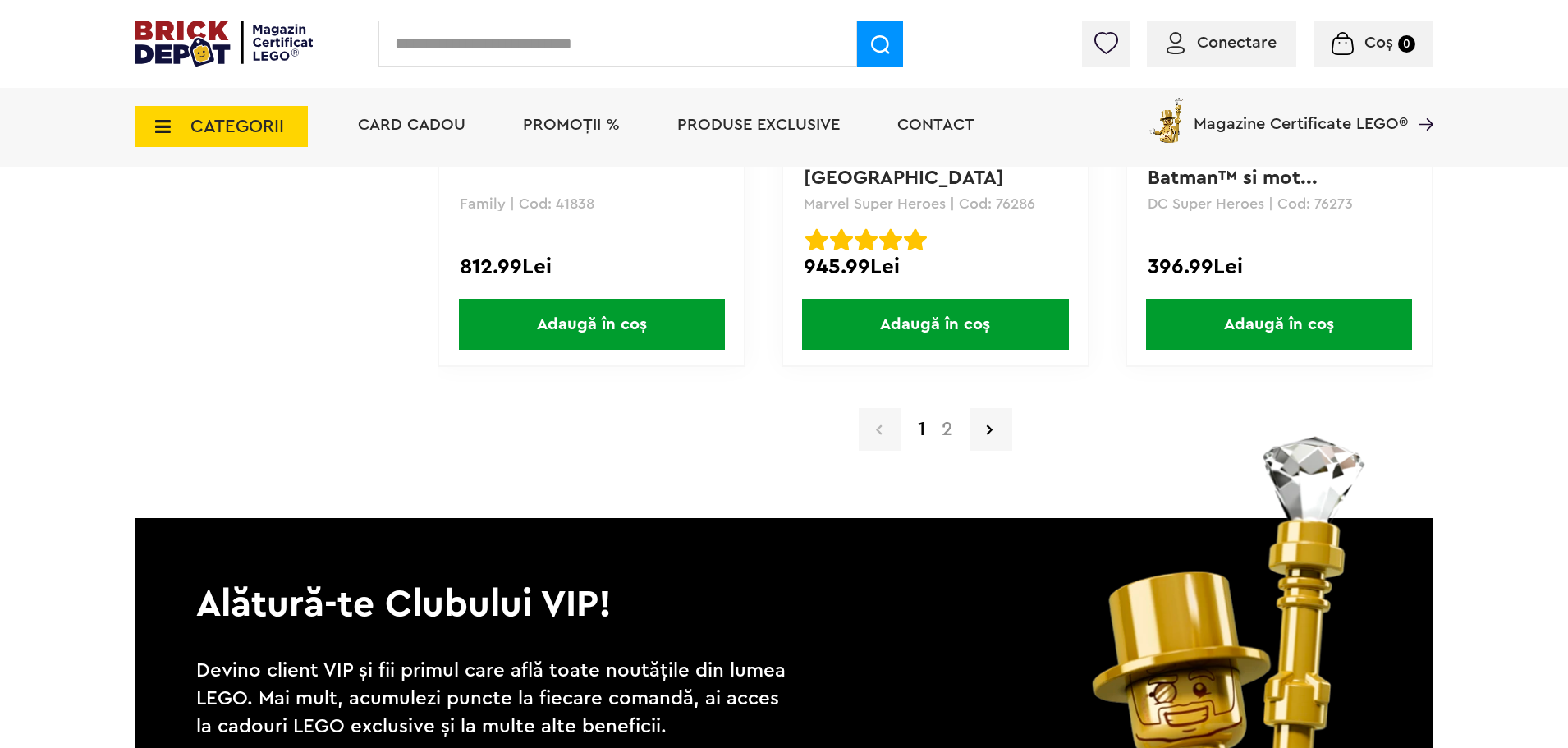
scroll to position [3531, 0]
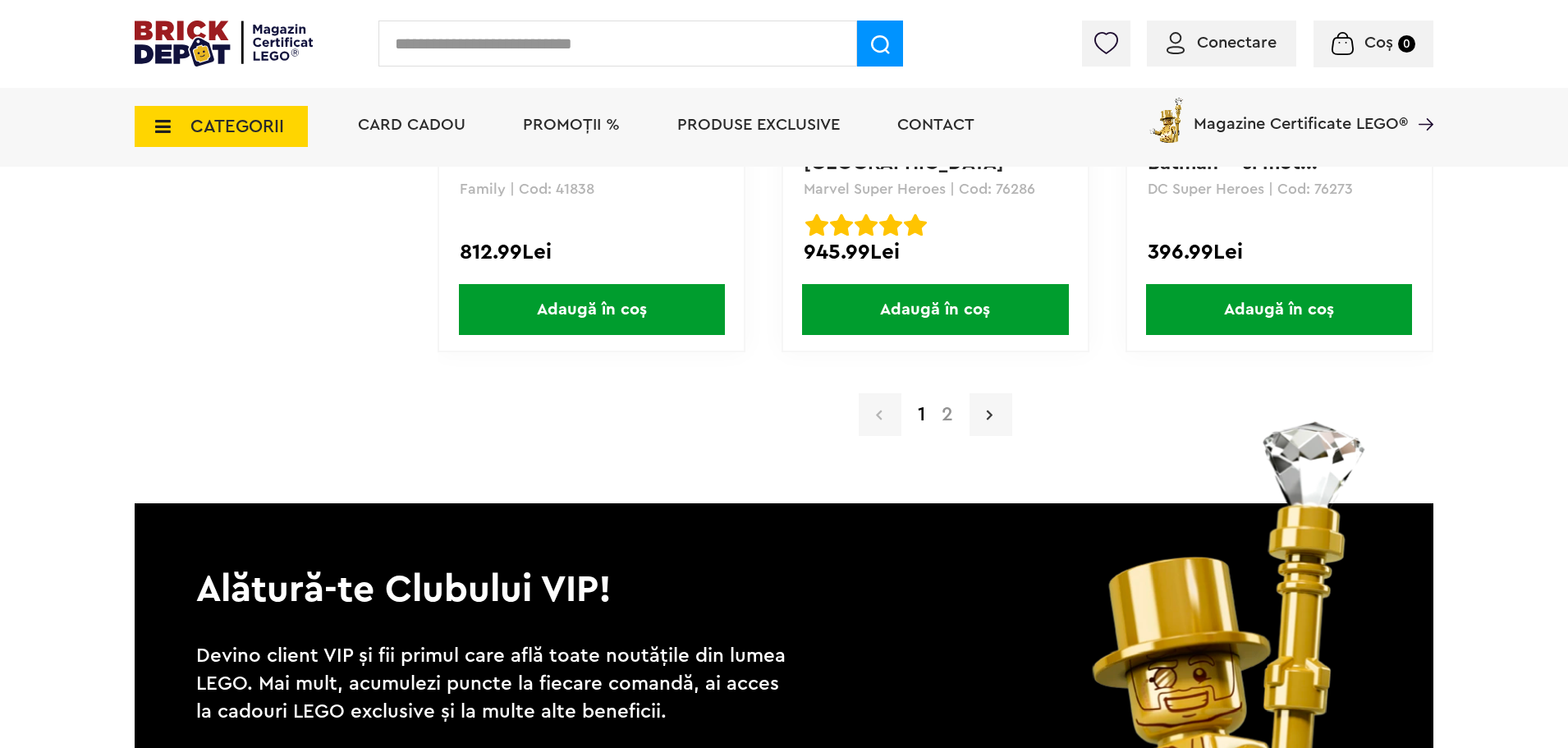
click at [1008, 399] on link at bounding box center [991, 415] width 43 height 43
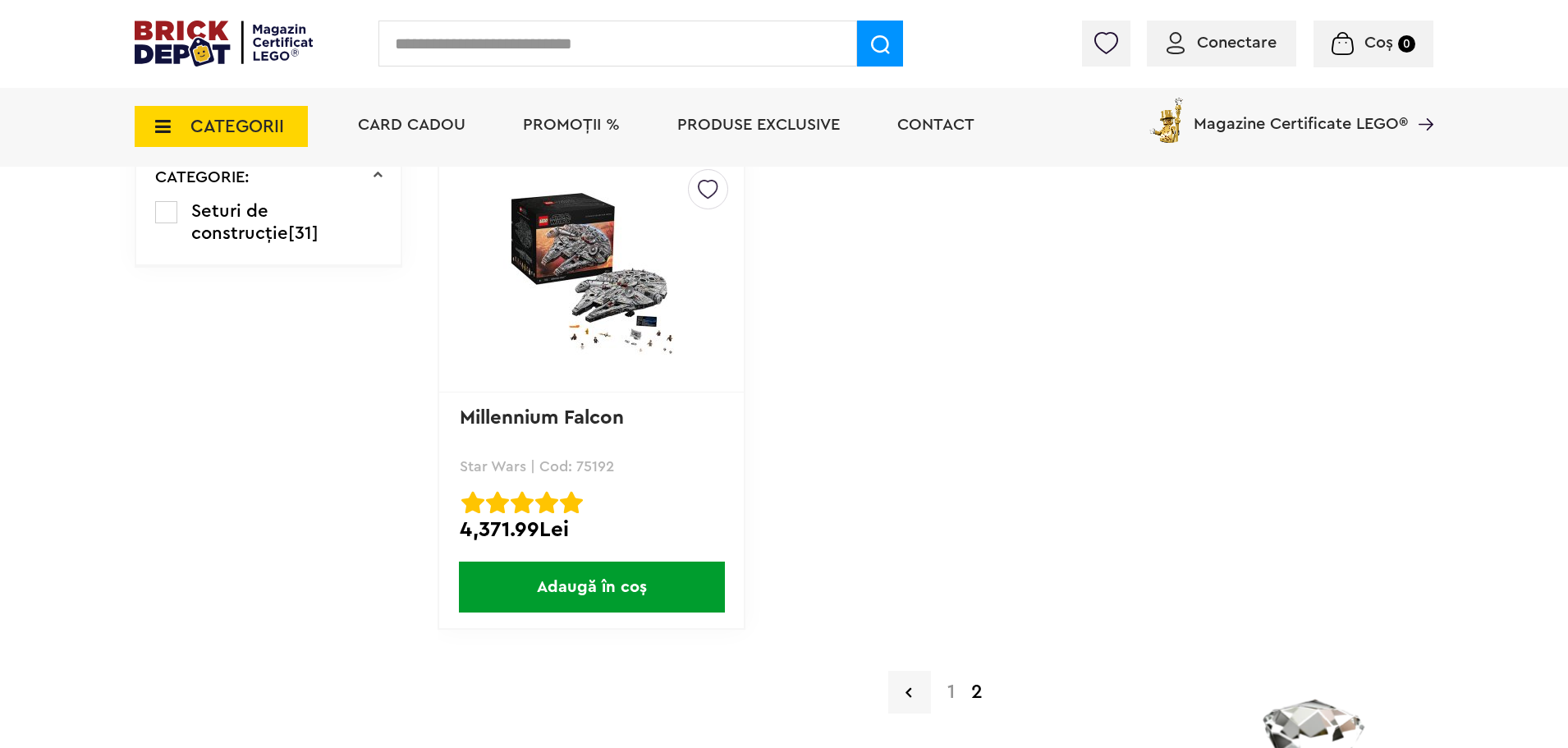
scroll to position [1725, 0]
click at [903, 677] on link at bounding box center [910, 692] width 43 height 43
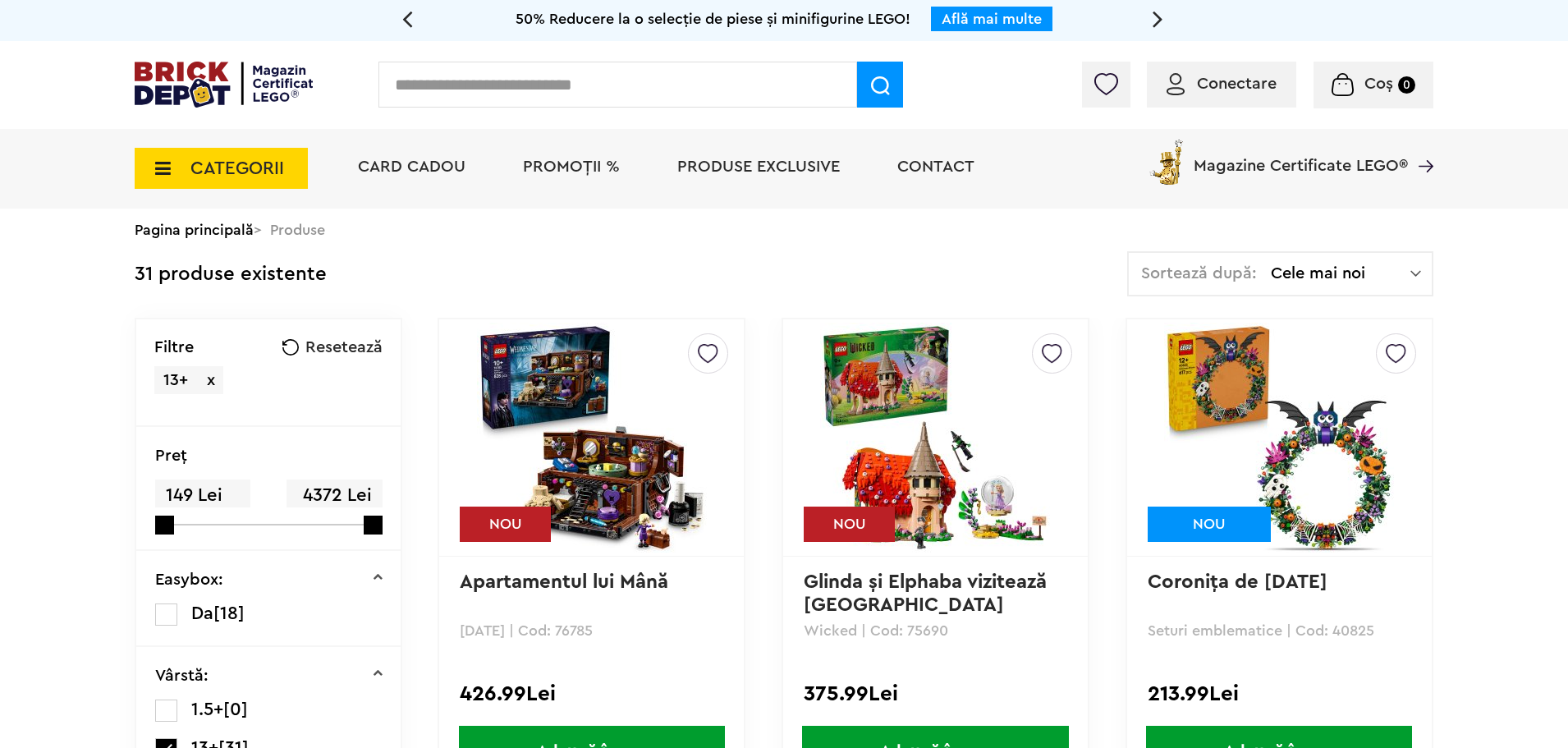
click at [270, 160] on span "CATEGORII" at bounding box center [237, 168] width 93 height 18
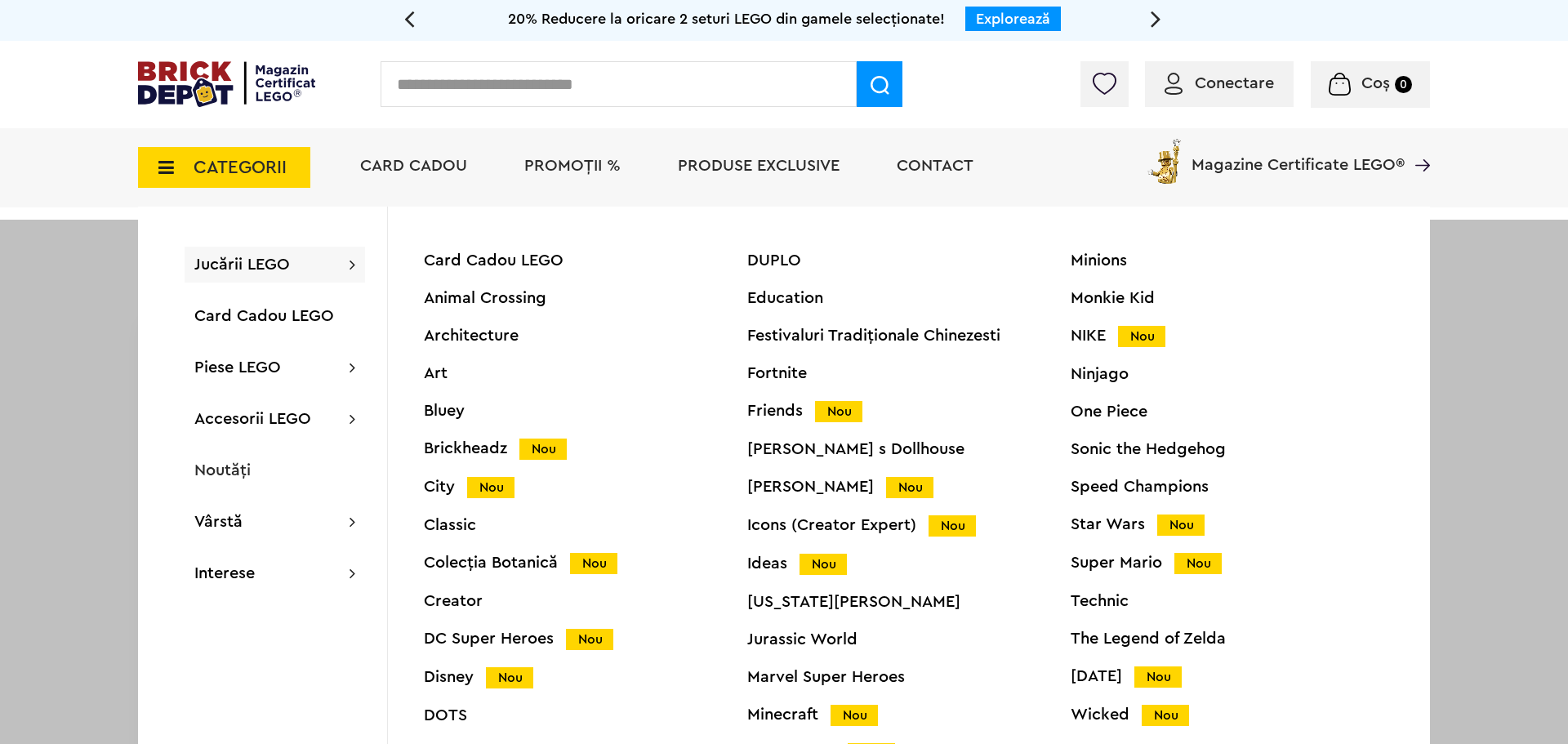
click at [264, 169] on span "CATEGORII" at bounding box center [240, 167] width 93 height 18
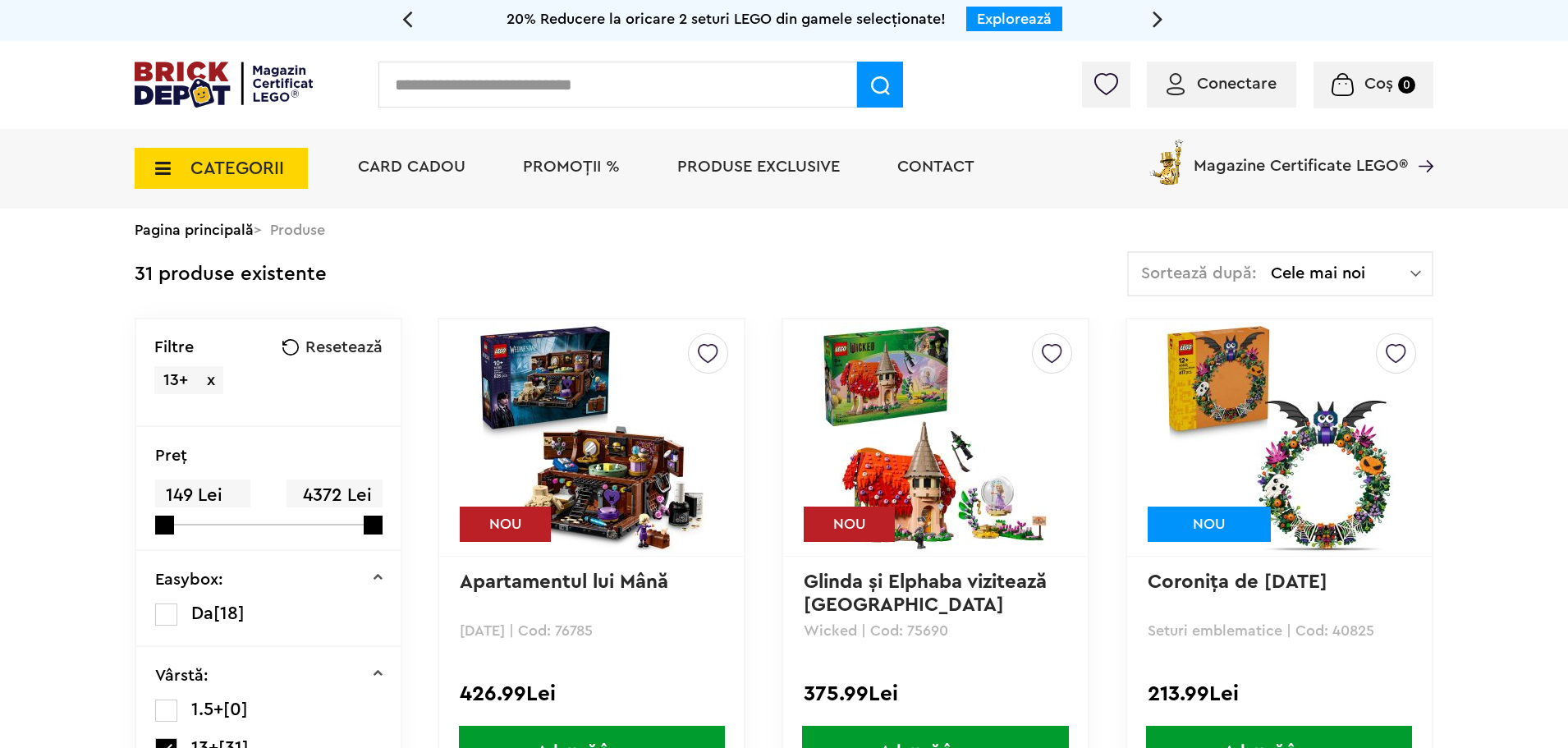
click at [194, 173] on span "CATEGORII" at bounding box center [237, 168] width 93 height 18
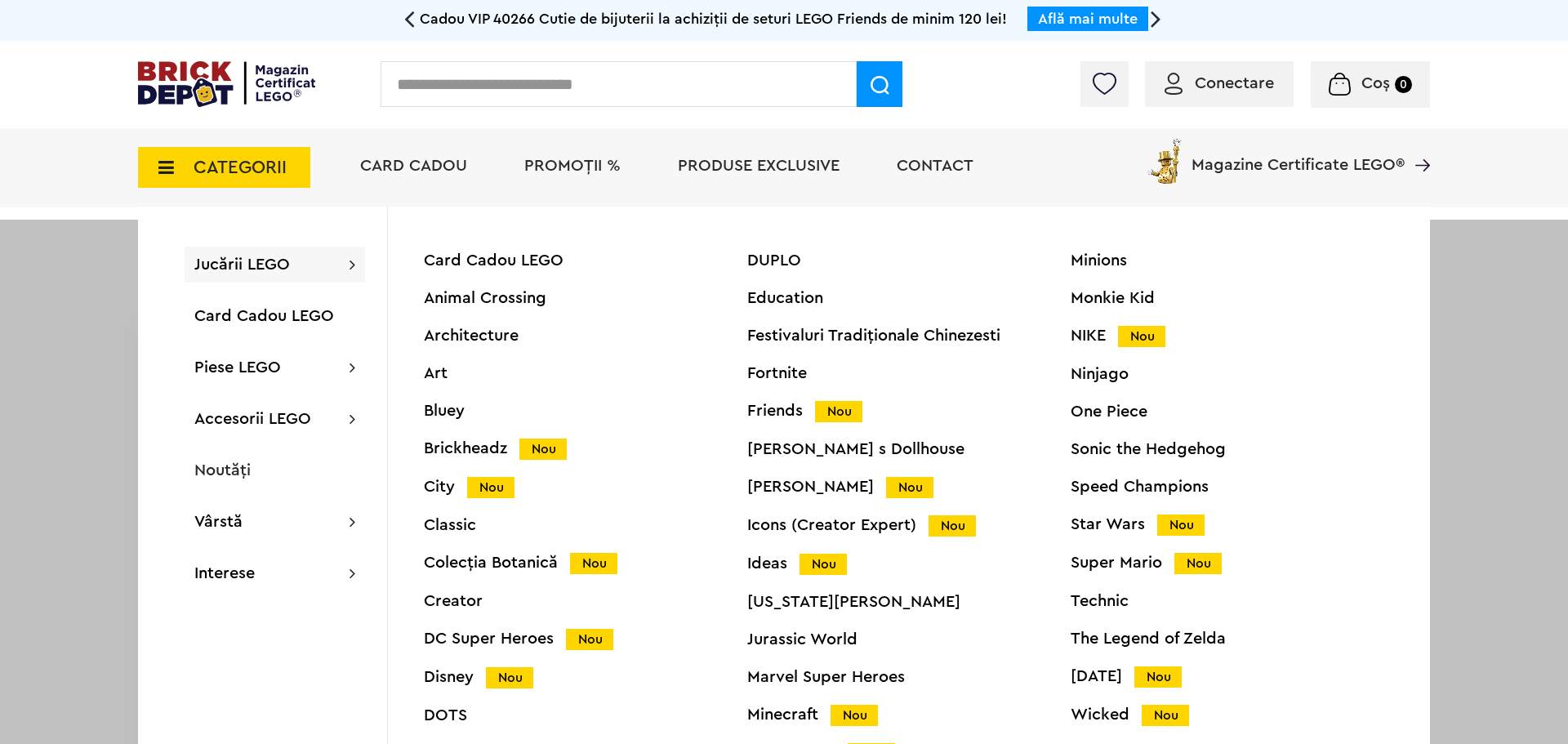
click at [258, 262] on span "Jucării LEGO" at bounding box center [242, 265] width 96 height 17
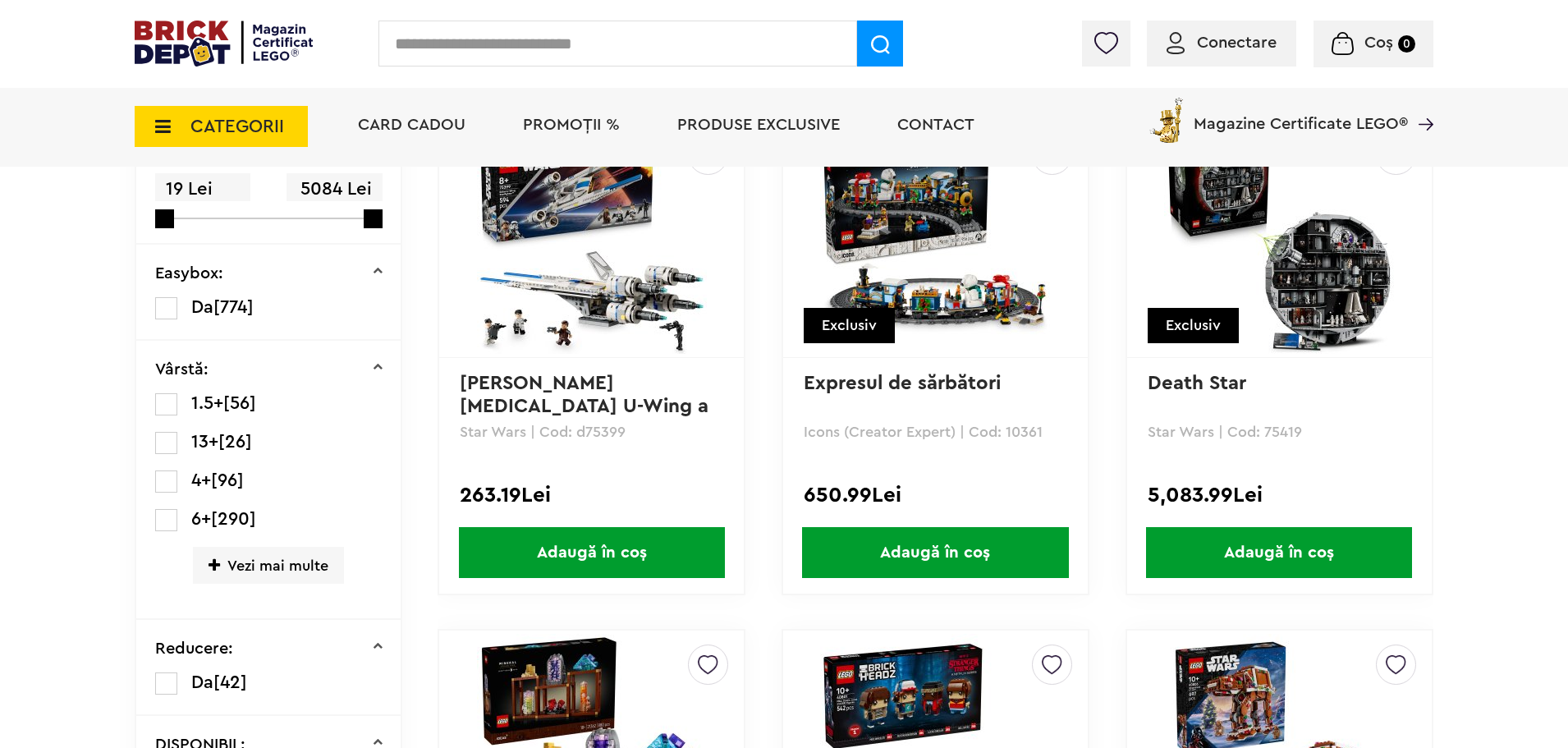
scroll to position [329, 0]
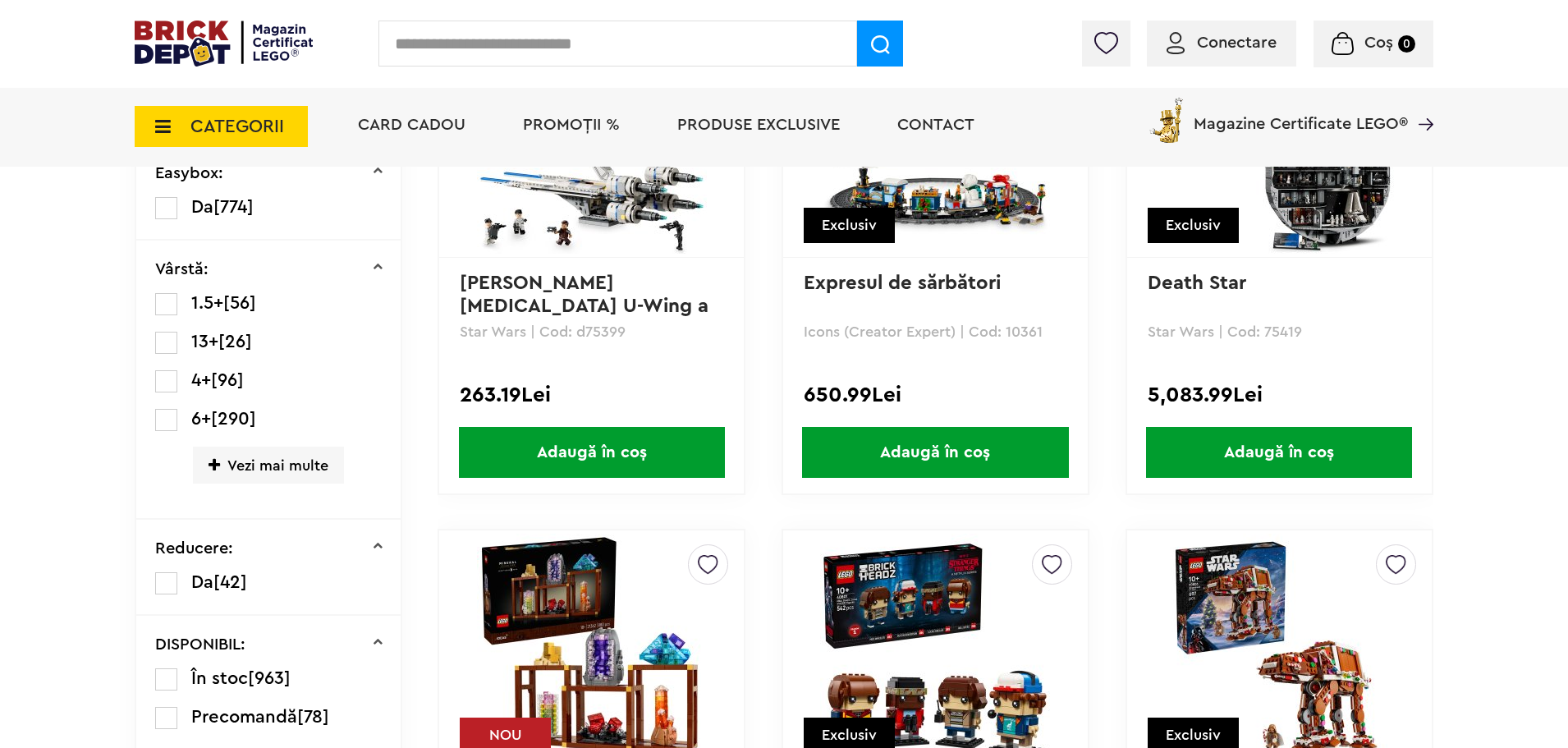
click at [295, 468] on span "Vezi mai multe" at bounding box center [269, 465] width 151 height 37
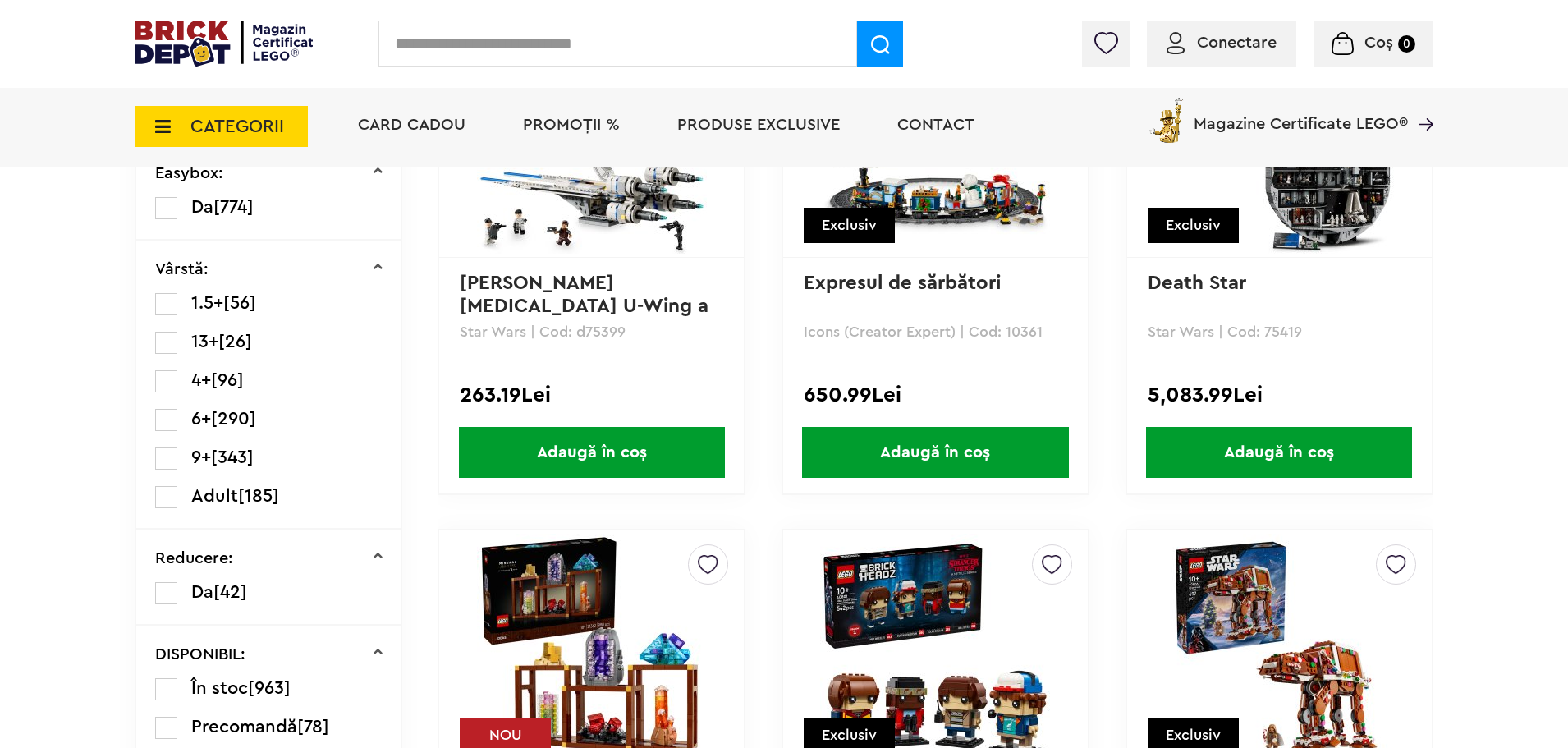
click at [172, 493] on label at bounding box center [166, 498] width 22 height 22
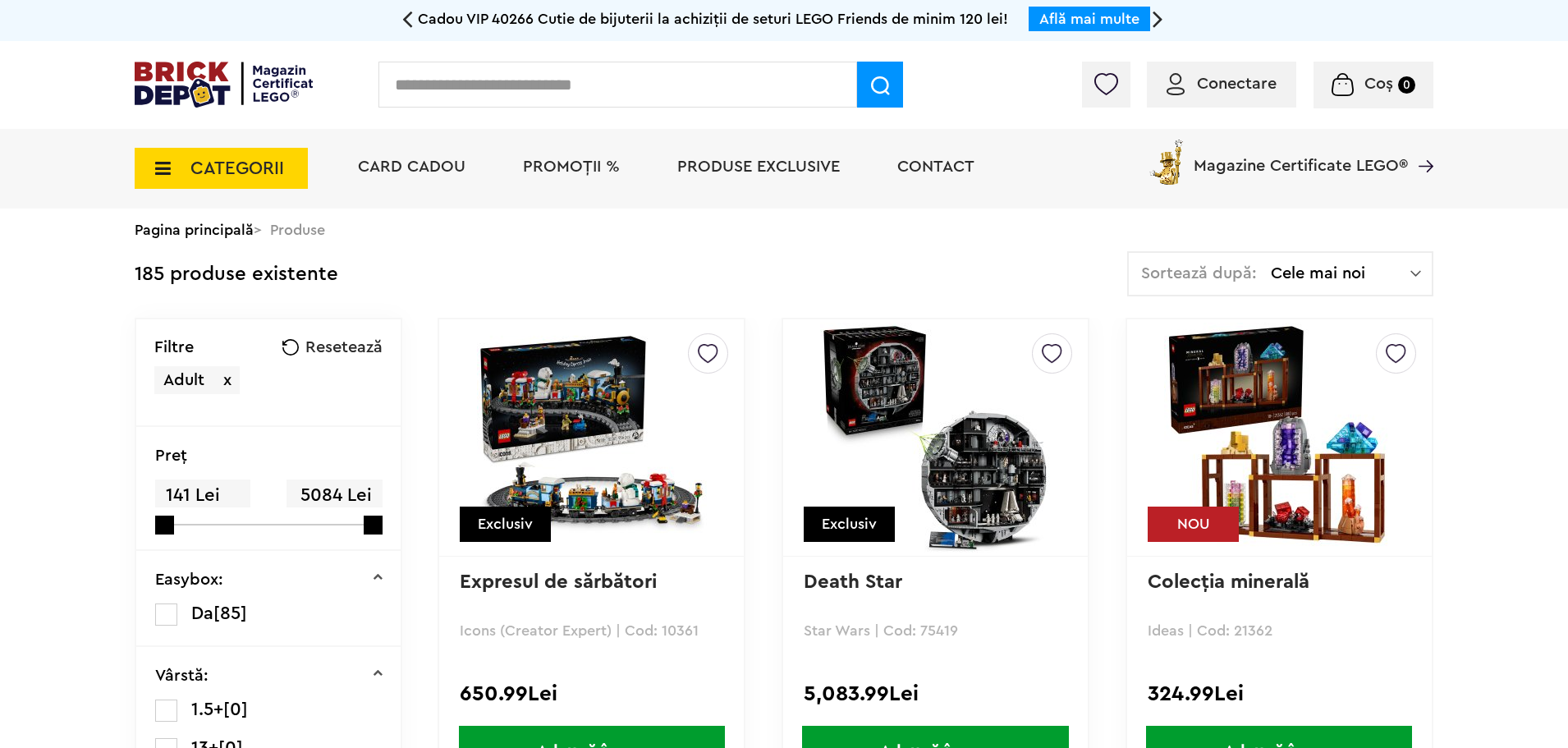
click at [1406, 275] on span "Cele mai noi" at bounding box center [1340, 274] width 139 height 17
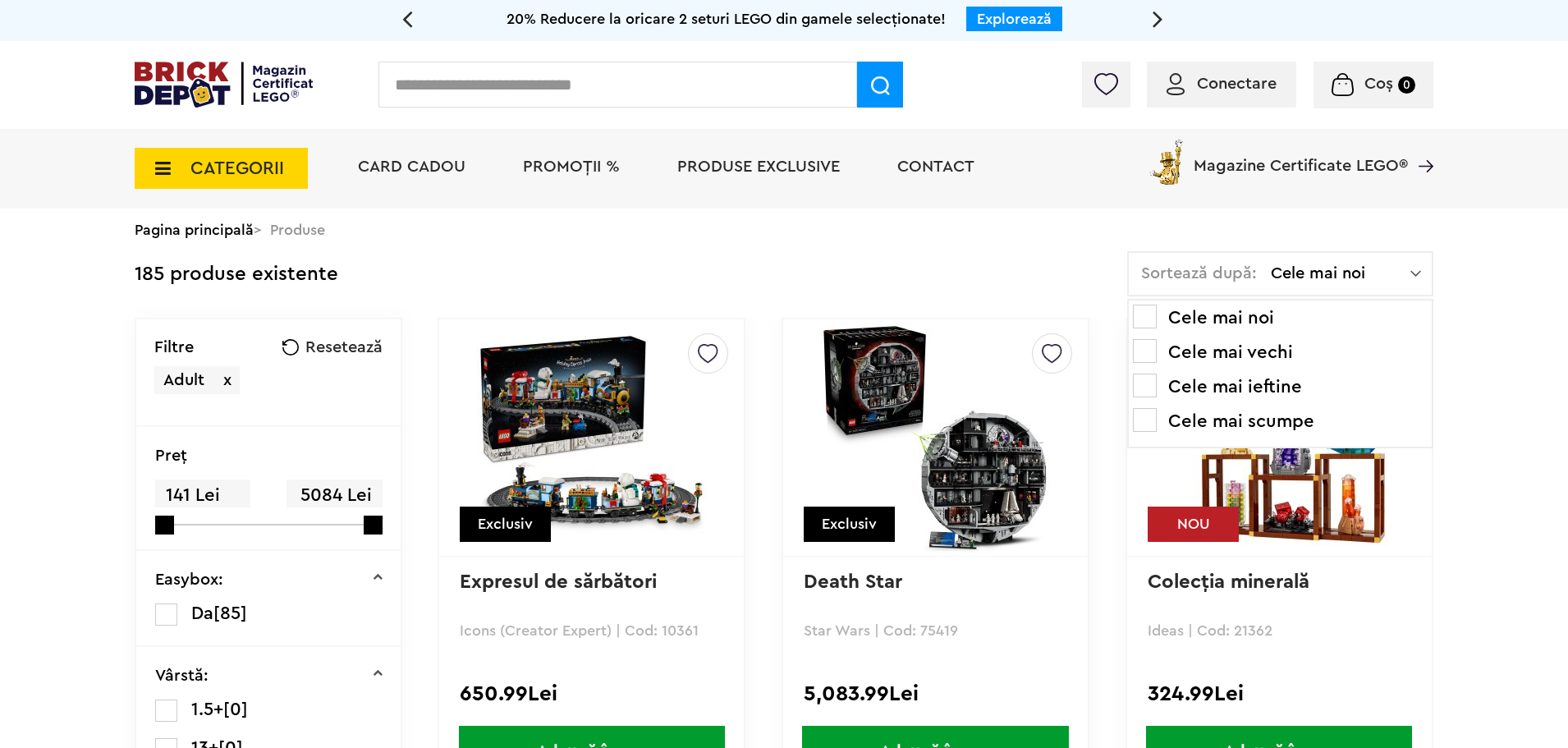
click at [1279, 386] on li "Cele mai ieftine" at bounding box center [1280, 387] width 295 height 26
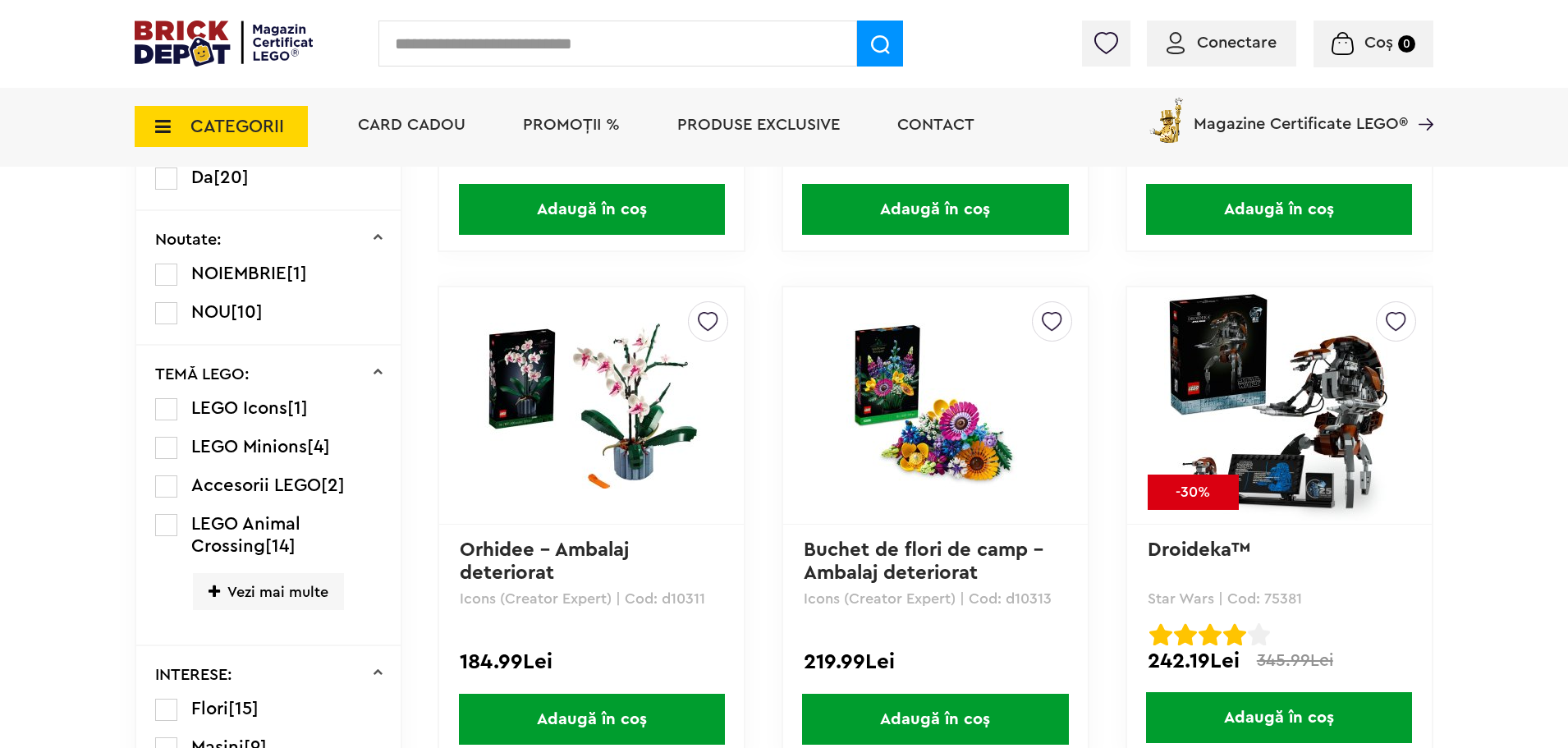
scroll to position [1067, 0]
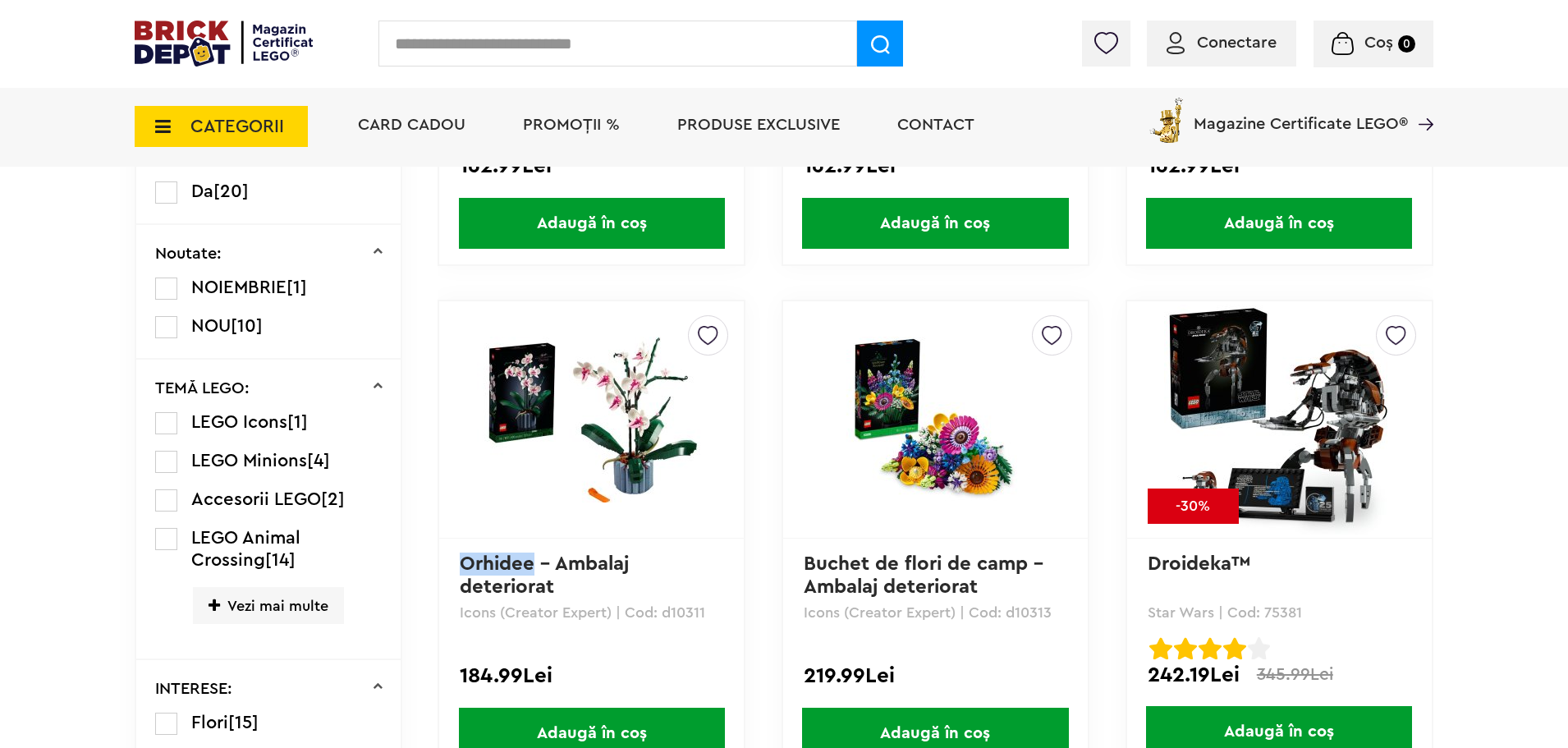
drag, startPoint x: 454, startPoint y: 565, endPoint x: 534, endPoint y: 575, distance: 80.6
click at [534, 575] on div "Creează o listă nouă Orhidee - Ambalaj deteriorat﻿ Icons (Creator Expert) | Cod…" at bounding box center [592, 538] width 308 height 476
drag, startPoint x: 664, startPoint y: 609, endPoint x: 718, endPoint y: 609, distance: 54.0
click at [718, 610] on p "Icons (Creator Expert) | Cod: d10311" at bounding box center [591, 613] width 263 height 15
copy p "d10311"
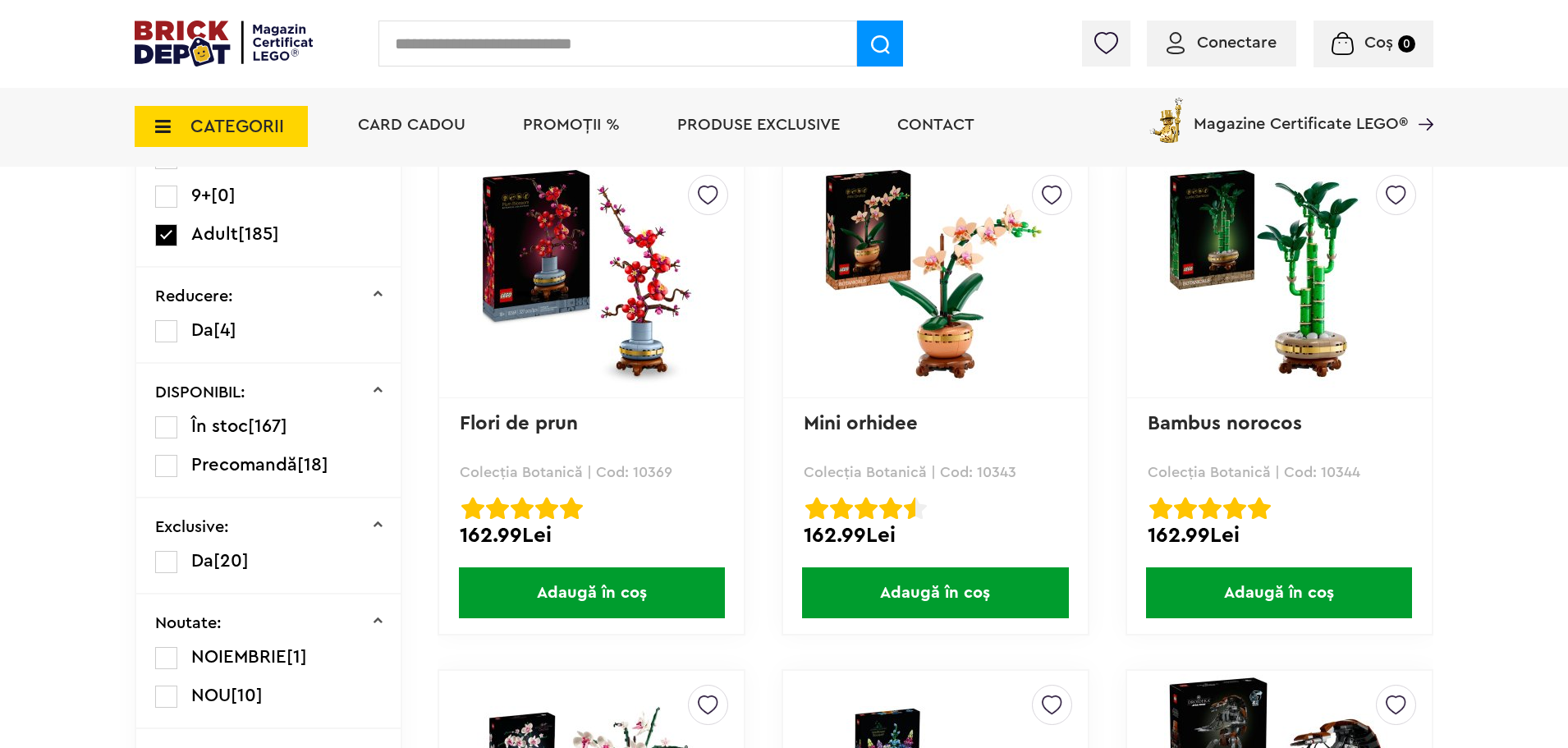
scroll to position [656, 0]
